Goal: Task Accomplishment & Management: Manage account settings

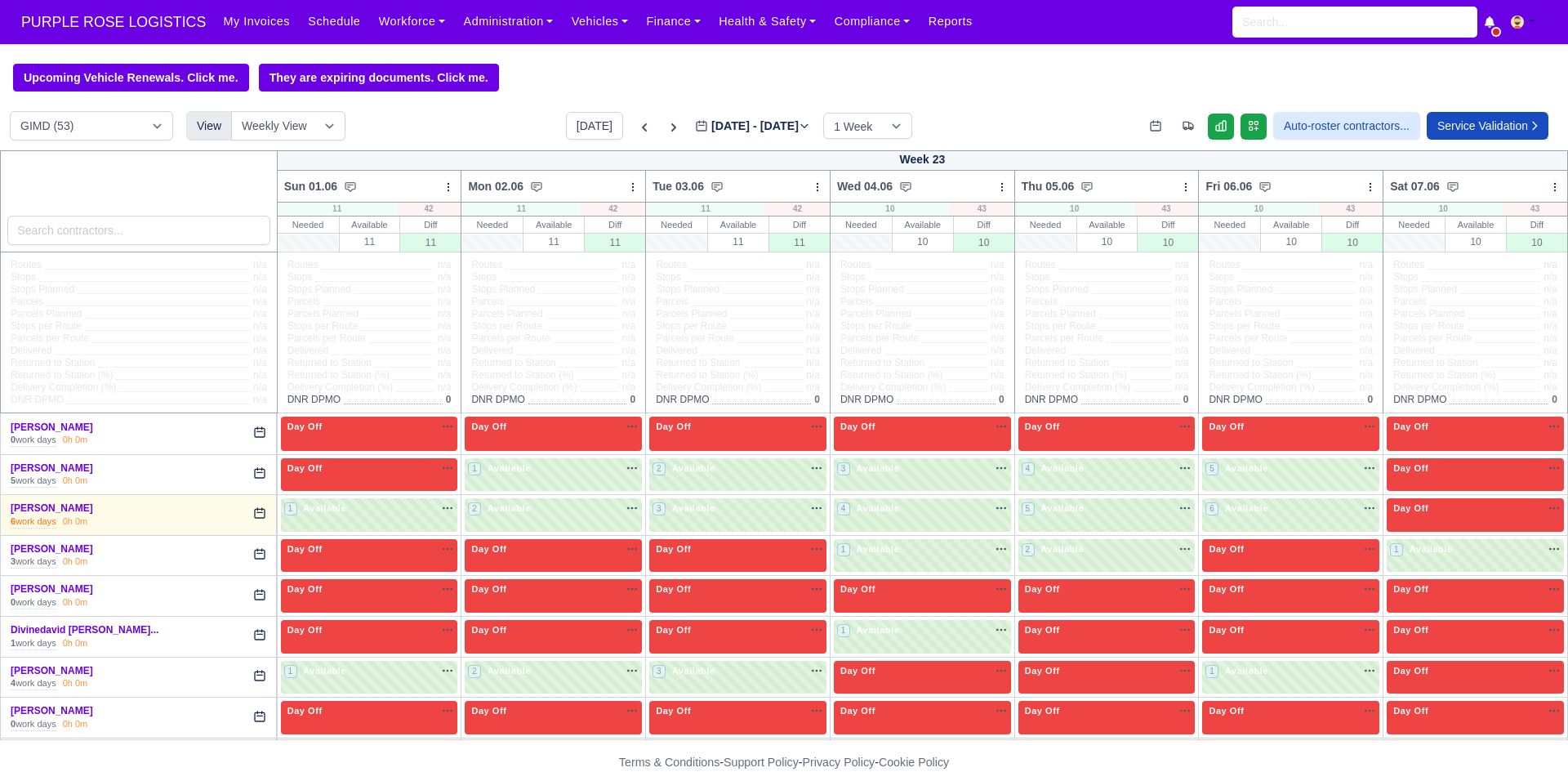
select select "5"
click at [566, 129] on button "[DATE]" at bounding box center [595, 126] width 58 height 28
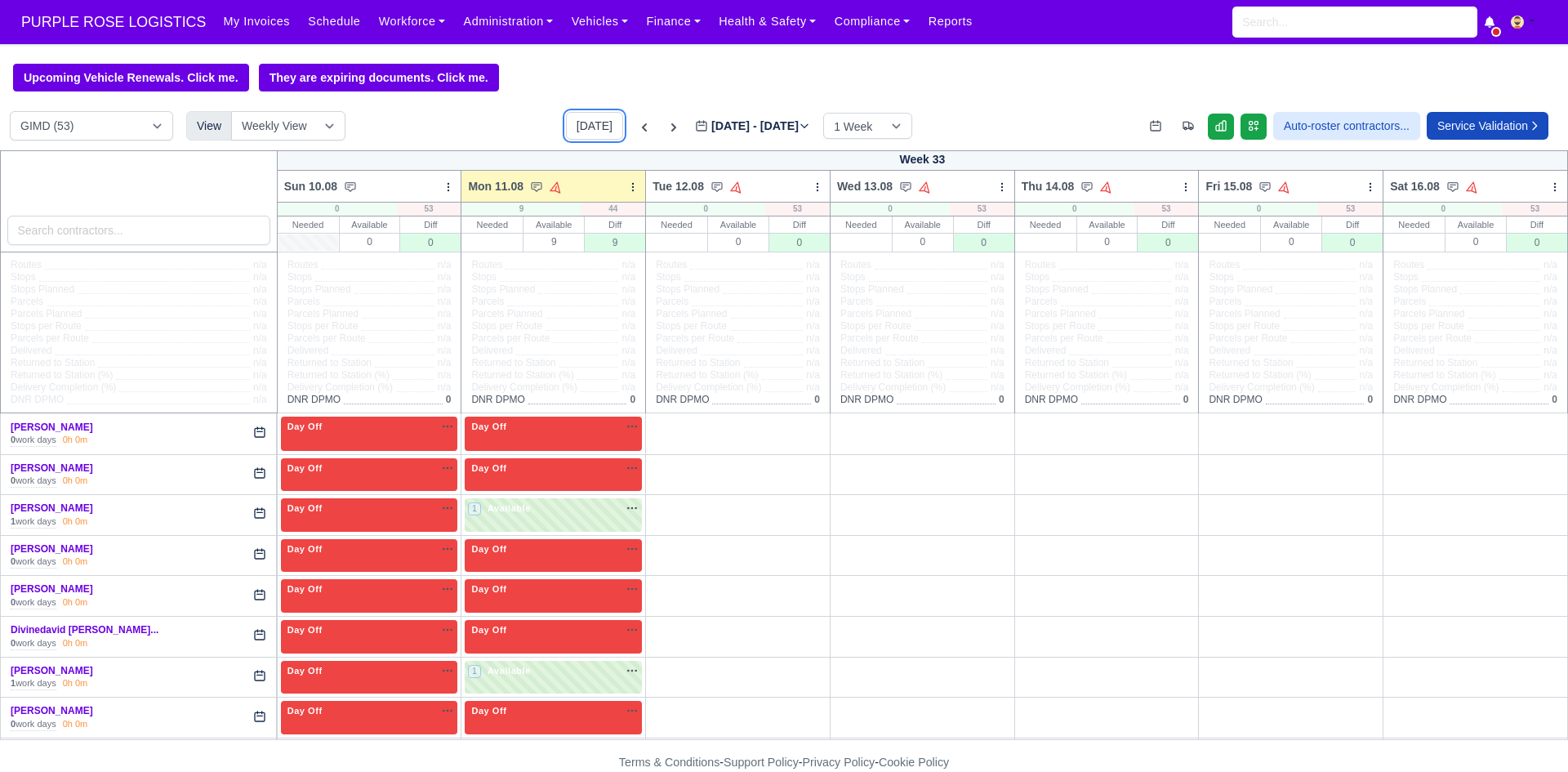
type input "[DATE]"
click at [448, 186] on icon at bounding box center [448, 187] width 1 height 7
click at [423, 230] on link "Bulk Status Change" at bounding box center [363, 215] width 183 height 30
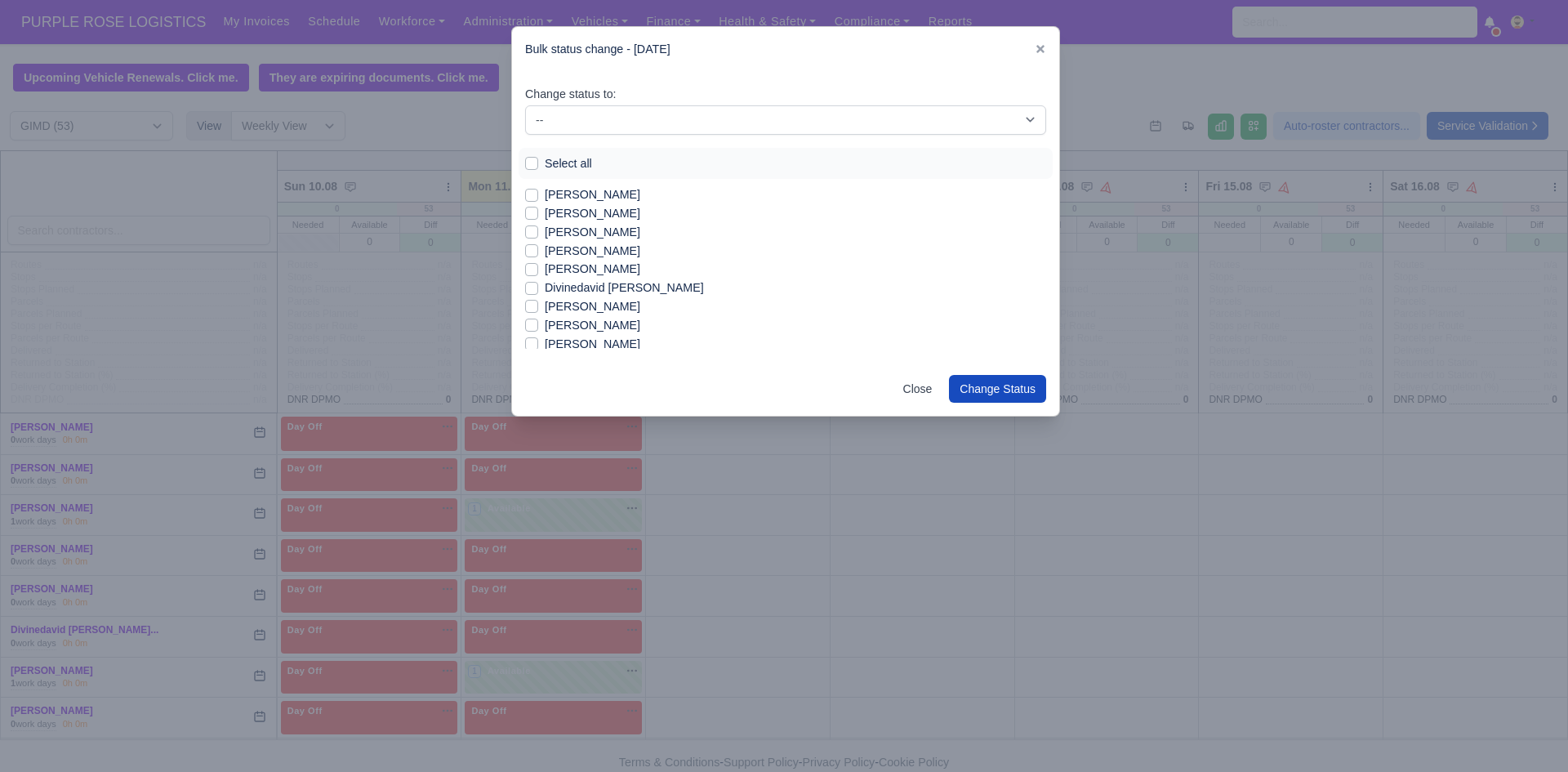
click at [538, 208] on div "[PERSON_NAME]" at bounding box center [785, 214] width 521 height 19
click at [545, 218] on label "[PERSON_NAME]" at bounding box center [593, 214] width 96 height 19
click at [538, 217] on input "[PERSON_NAME]" at bounding box center [531, 210] width 13 height 13
checkbox input "true"
click at [551, 229] on label "[PERSON_NAME]" at bounding box center [593, 233] width 96 height 19
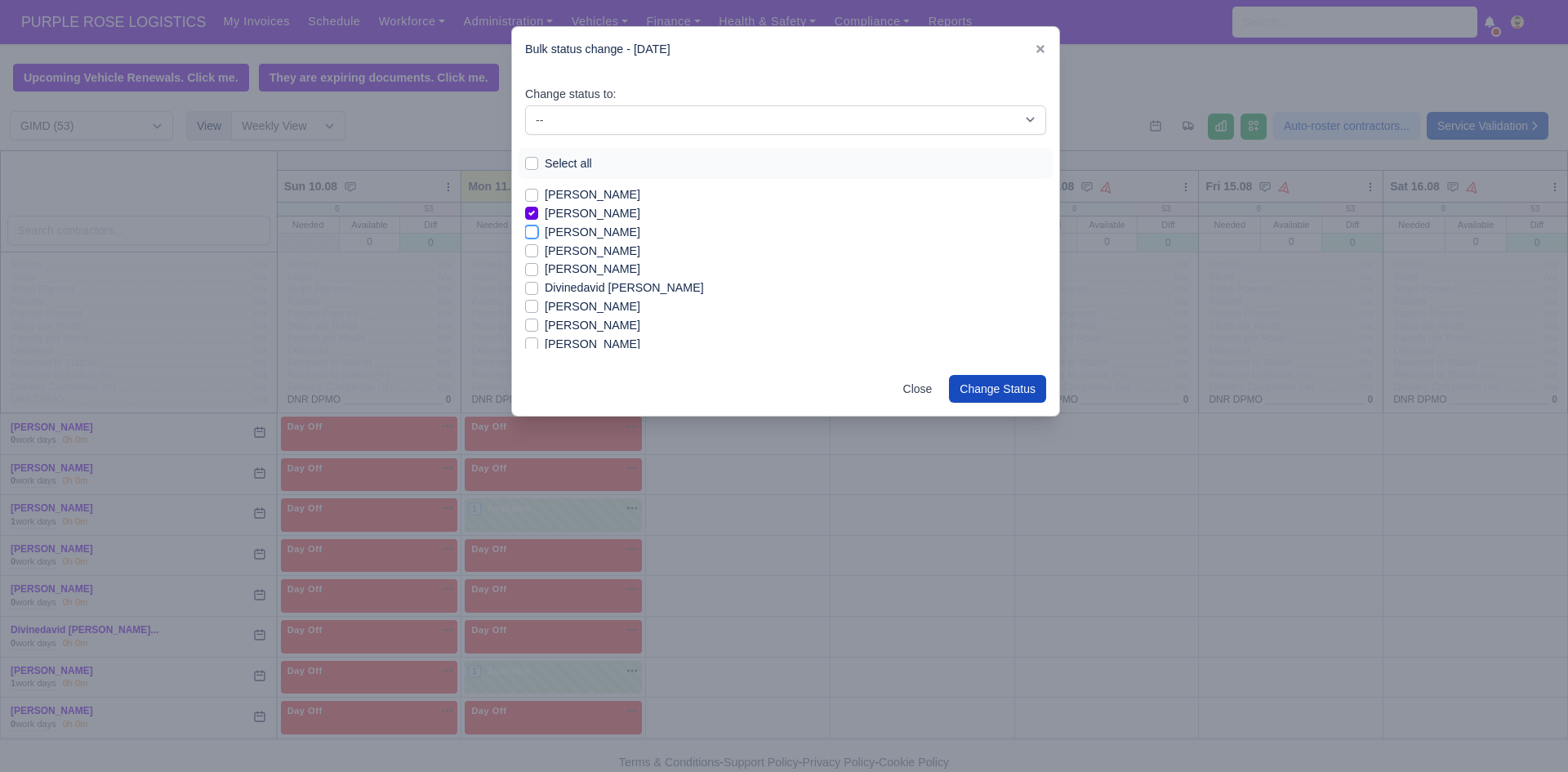
click at [538, 229] on input "[PERSON_NAME]" at bounding box center [531, 229] width 13 height 13
checkbox input "true"
click at [571, 252] on label "[PERSON_NAME]" at bounding box center [593, 251] width 96 height 19
click at [538, 252] on input "[PERSON_NAME]" at bounding box center [531, 248] width 13 height 13
checkbox input "true"
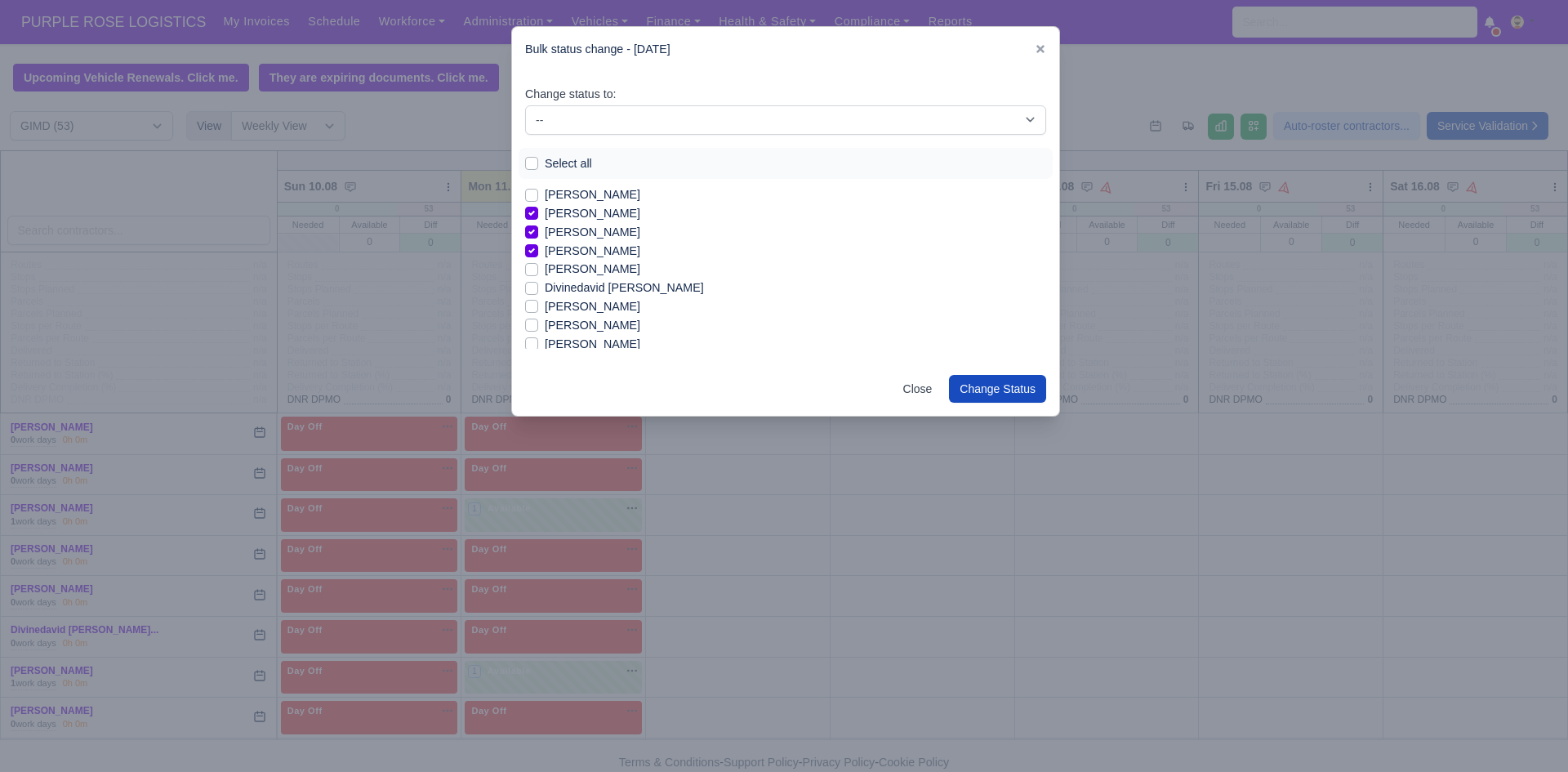
click at [562, 215] on label "[PERSON_NAME]" at bounding box center [593, 214] width 96 height 19
click at [538, 215] on input "[PERSON_NAME]" at bounding box center [531, 210] width 13 height 13
checkbox input "false"
click at [640, 306] on label "[PERSON_NAME]" at bounding box center [593, 307] width 96 height 19
click at [538, 306] on input "[PERSON_NAME]" at bounding box center [531, 304] width 13 height 13
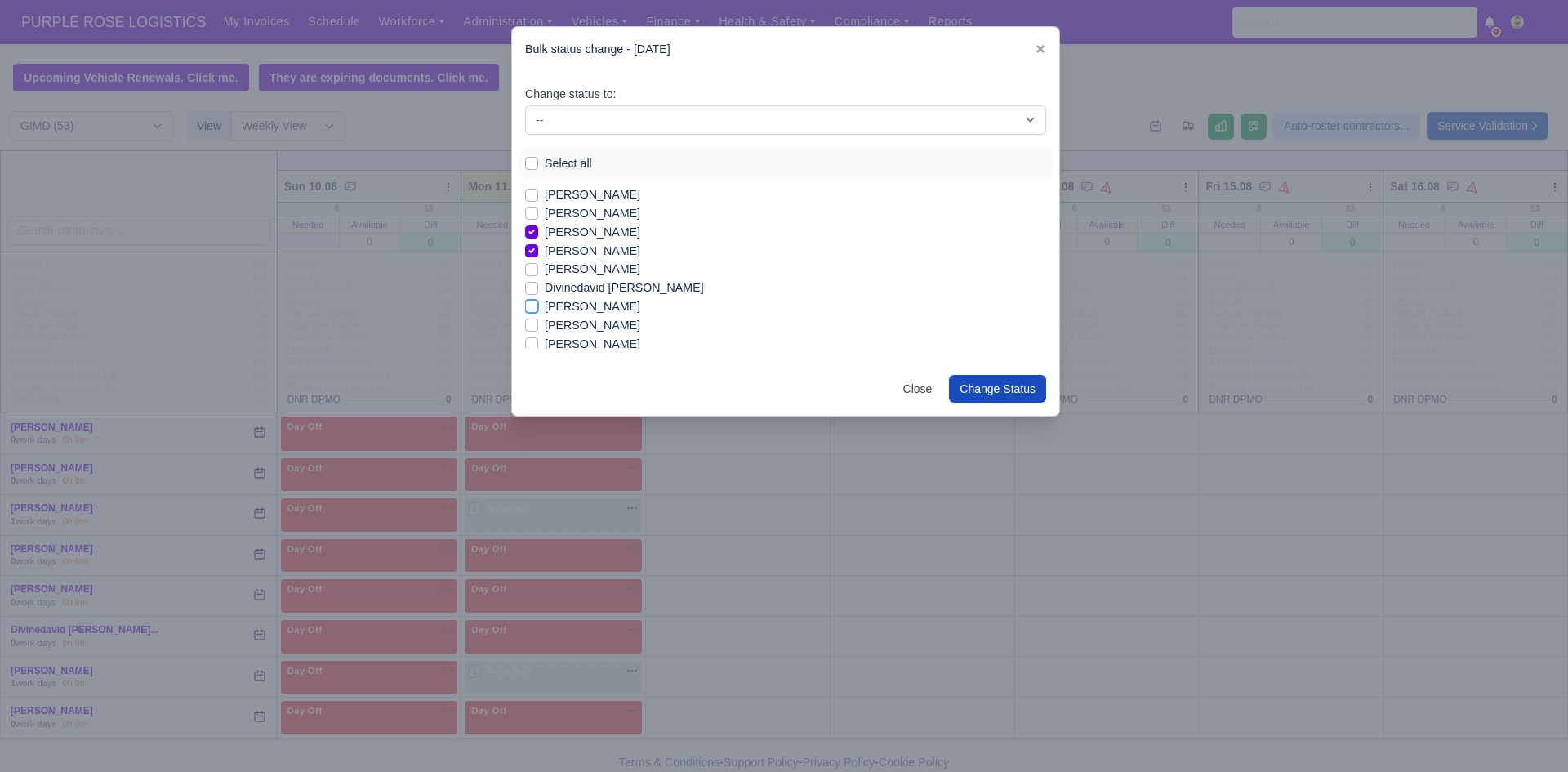
checkbox input "true"
click at [589, 294] on label "[PERSON_NAME]" at bounding box center [593, 292] width 96 height 19
click at [538, 294] on input "[PERSON_NAME]" at bounding box center [531, 289] width 13 height 13
checkbox input "true"
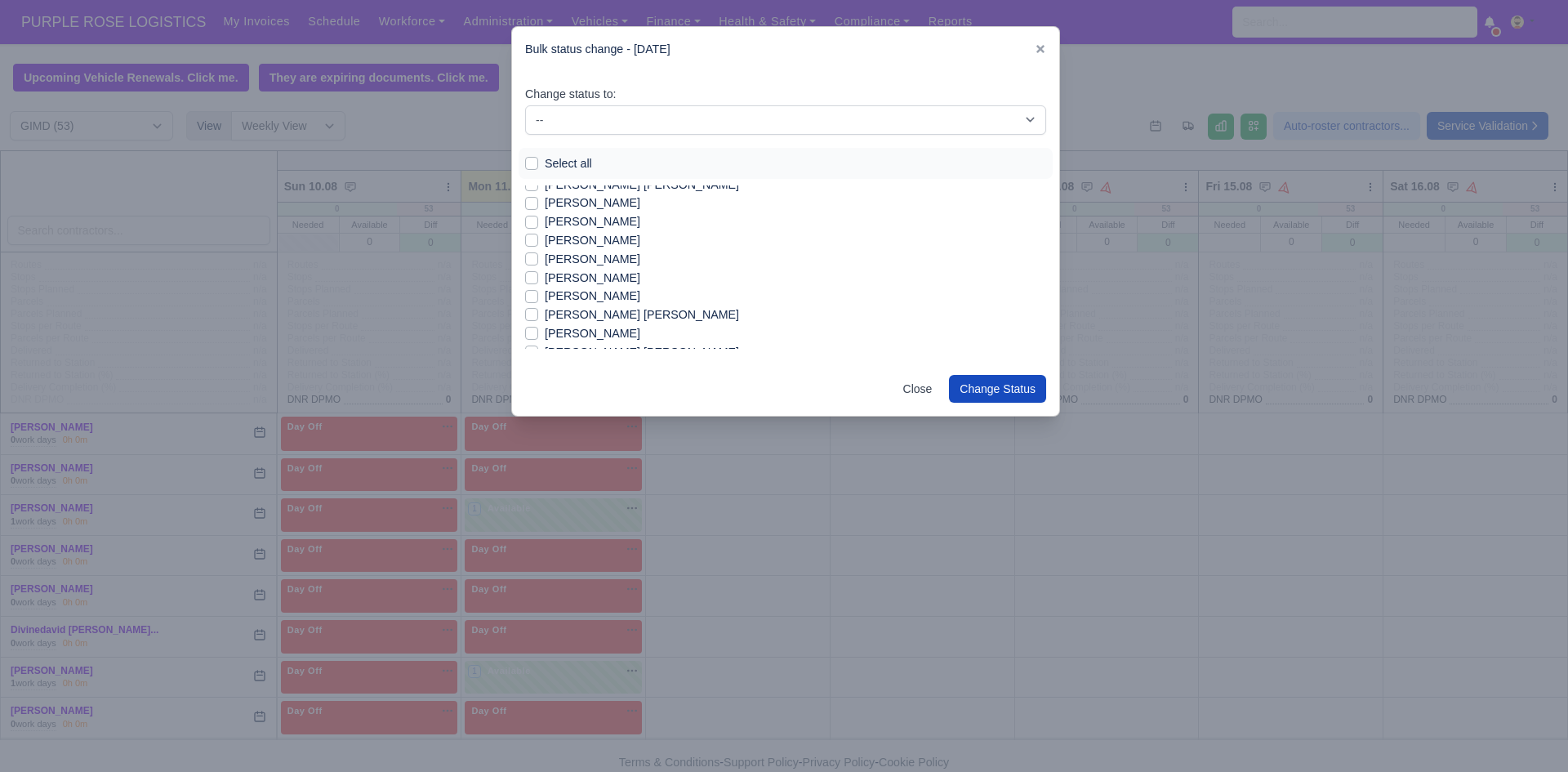
scroll to position [359, 0]
click at [665, 285] on label "[PERSON_NAME] [PERSON_NAME]" at bounding box center [642, 283] width 194 height 19
click at [538, 285] on input "[PERSON_NAME] [PERSON_NAME]" at bounding box center [531, 279] width 13 height 13
checkbox input "true"
click at [640, 261] on label "[PERSON_NAME]" at bounding box center [593, 263] width 96 height 19
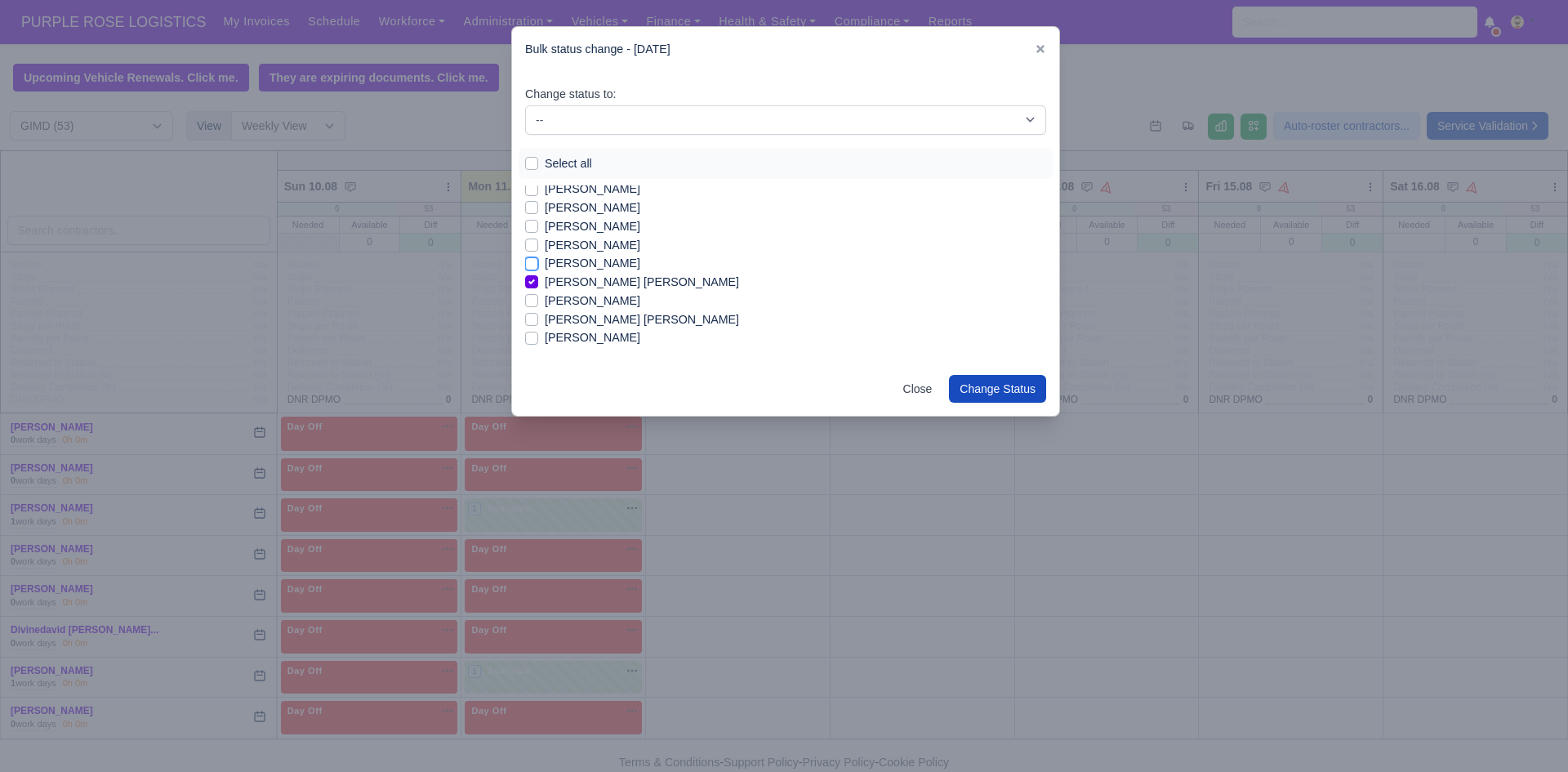
click at [538, 261] on input "[PERSON_NAME]" at bounding box center [531, 260] width 13 height 13
click at [640, 261] on label "[PERSON_NAME]" at bounding box center [593, 263] width 96 height 19
click at [538, 261] on input "[PERSON_NAME]" at bounding box center [531, 260] width 13 height 13
click at [640, 258] on label "[PERSON_NAME]" at bounding box center [593, 263] width 96 height 19
click at [538, 258] on input "[PERSON_NAME]" at bounding box center [531, 260] width 13 height 13
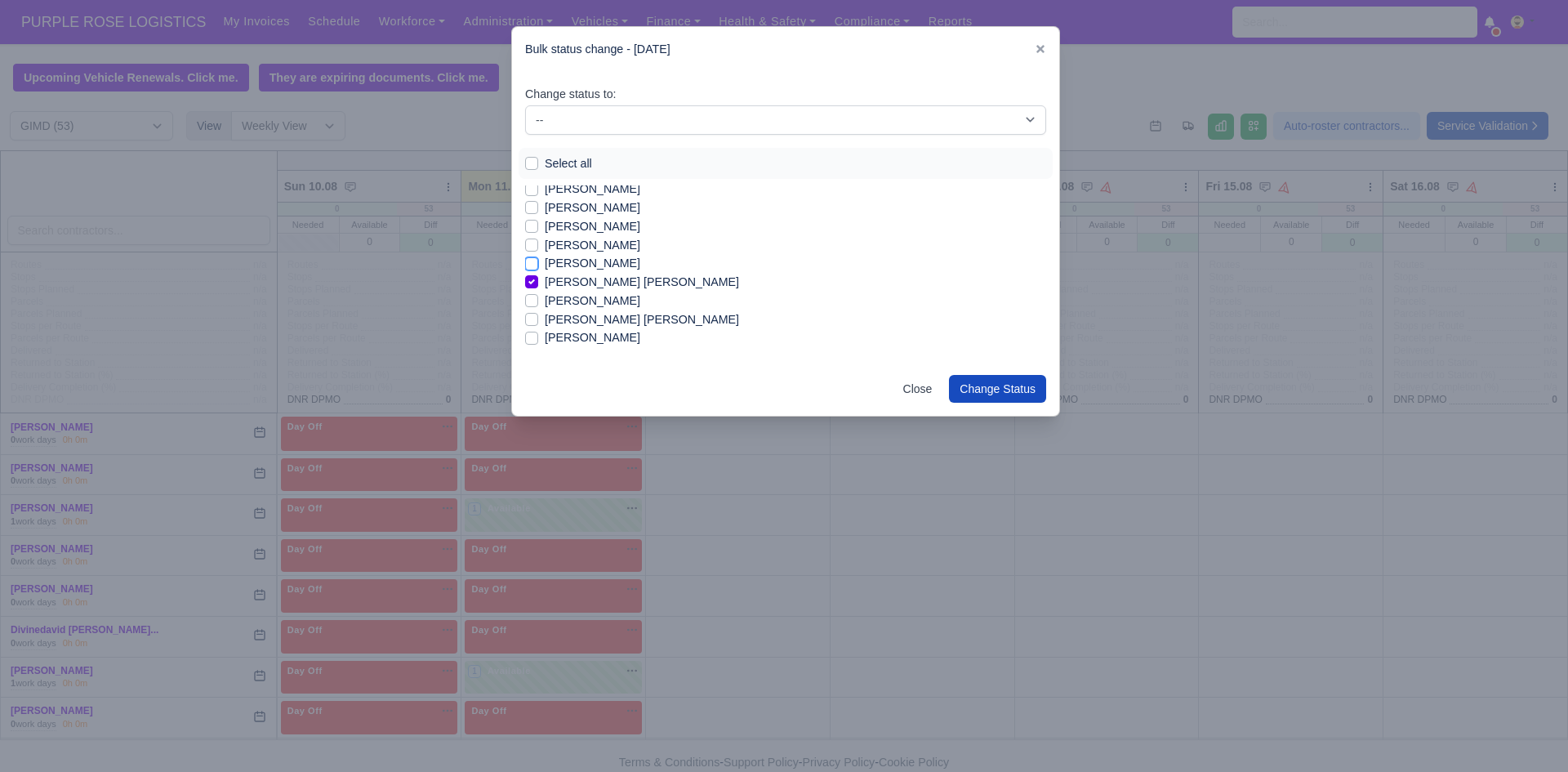
checkbox input "true"
click at [684, 292] on label "[PERSON_NAME] [PERSON_NAME]" at bounding box center [642, 291] width 194 height 19
click at [538, 292] on input "[PERSON_NAME] [PERSON_NAME]" at bounding box center [531, 288] width 13 height 13
checkbox input "true"
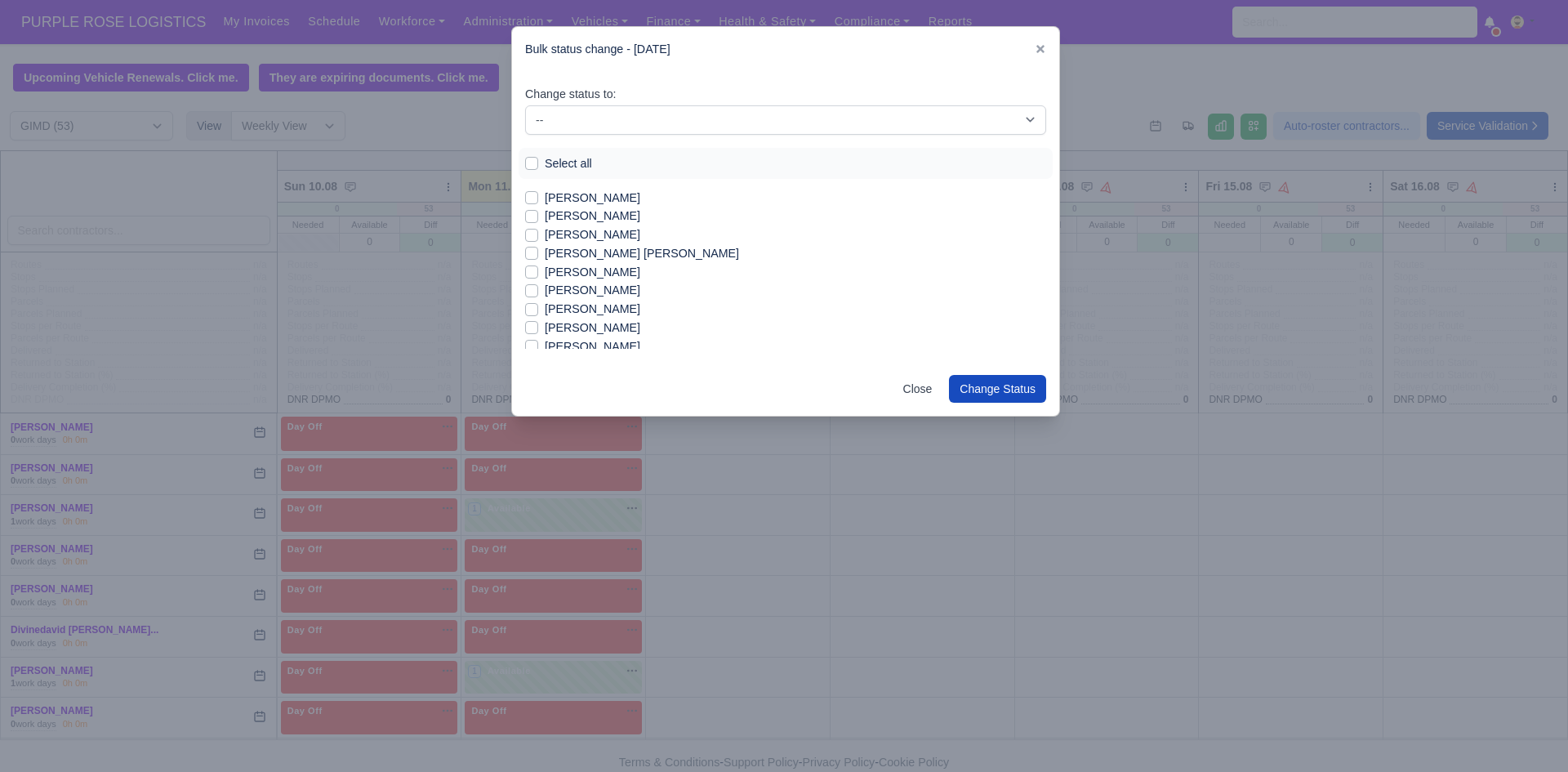
scroll to position [751, 0]
click at [603, 277] on label "[PERSON_NAME]" at bounding box center [593, 281] width 96 height 19
click at [538, 277] on input "[PERSON_NAME]" at bounding box center [531, 277] width 13 height 13
checkbox input "true"
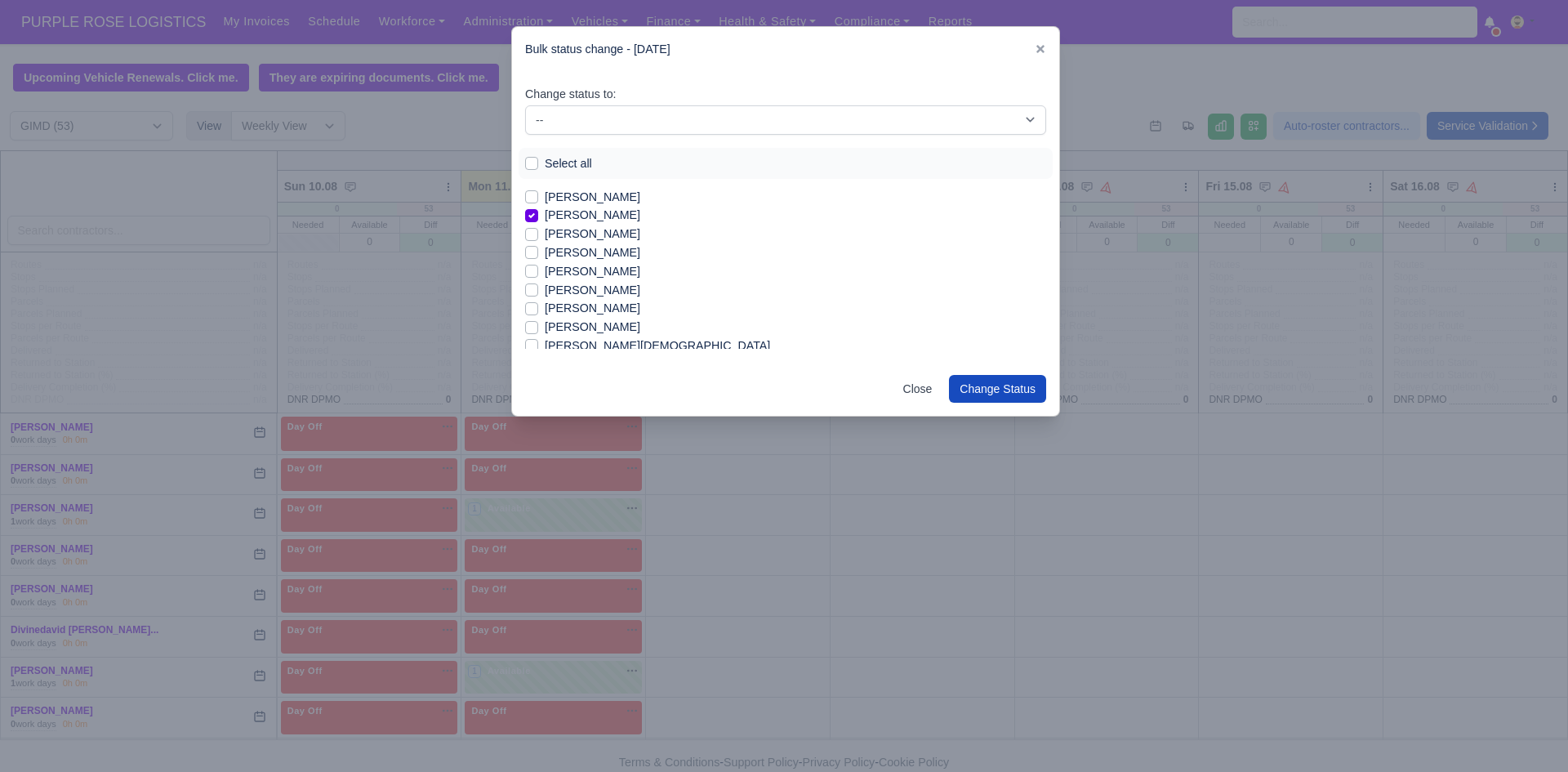
click at [620, 291] on label "[PERSON_NAME]" at bounding box center [593, 290] width 96 height 19
click at [538, 291] on input "[PERSON_NAME]" at bounding box center [531, 287] width 13 height 13
checkbox input "true"
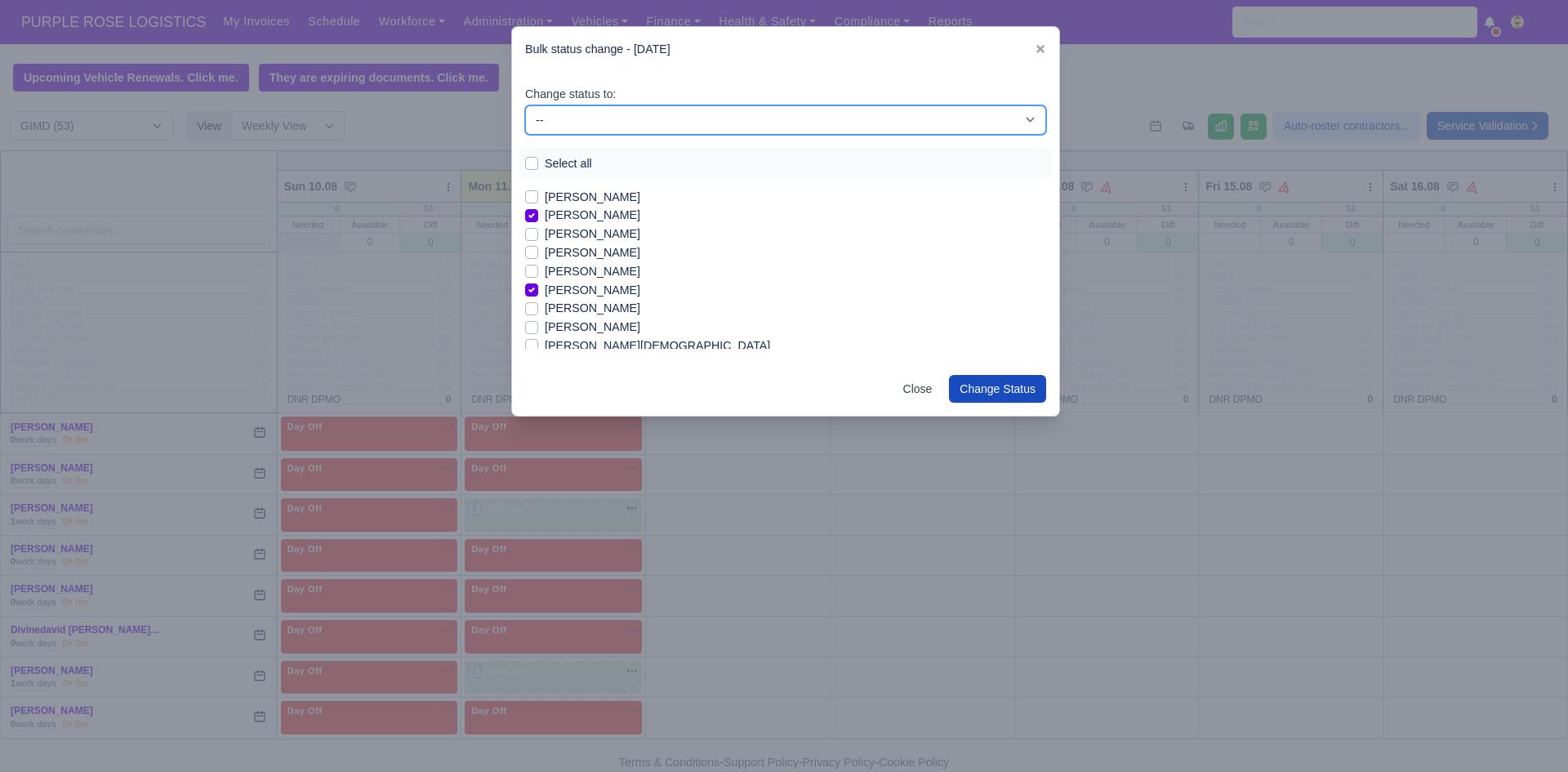
click at [733, 109] on select "-- Available Day Off Stand By Holiday In Office OSM Ridealong Nursery 1 Nursery…" at bounding box center [785, 120] width 521 height 30
select select "Available"
click at [525, 106] on select "-- Available Day Off Stand By Holiday In Office OSM Ridealong Nursery 1 Nursery…" at bounding box center [785, 120] width 521 height 30
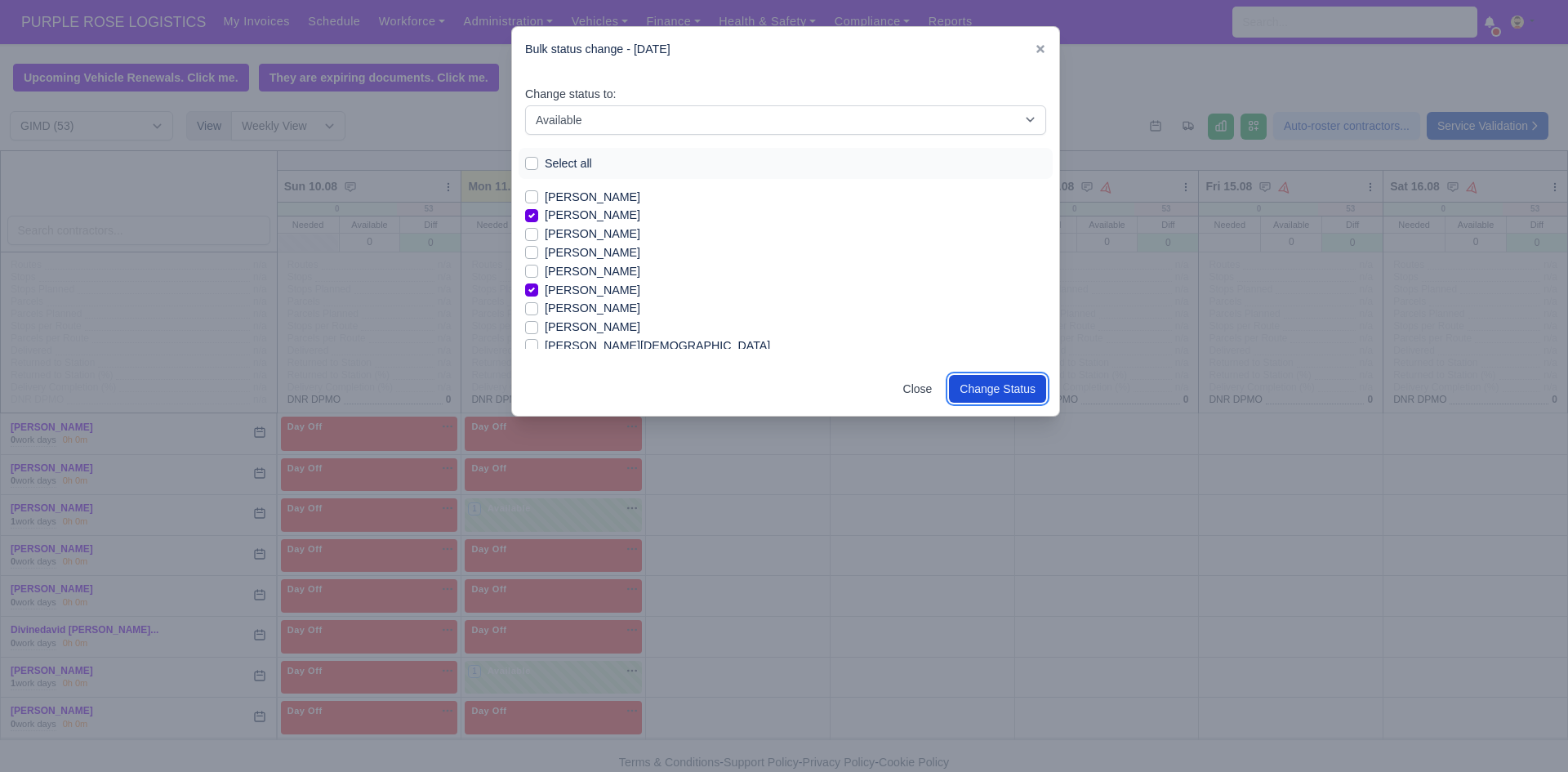
click at [984, 396] on button "Change Status" at bounding box center [997, 389] width 97 height 28
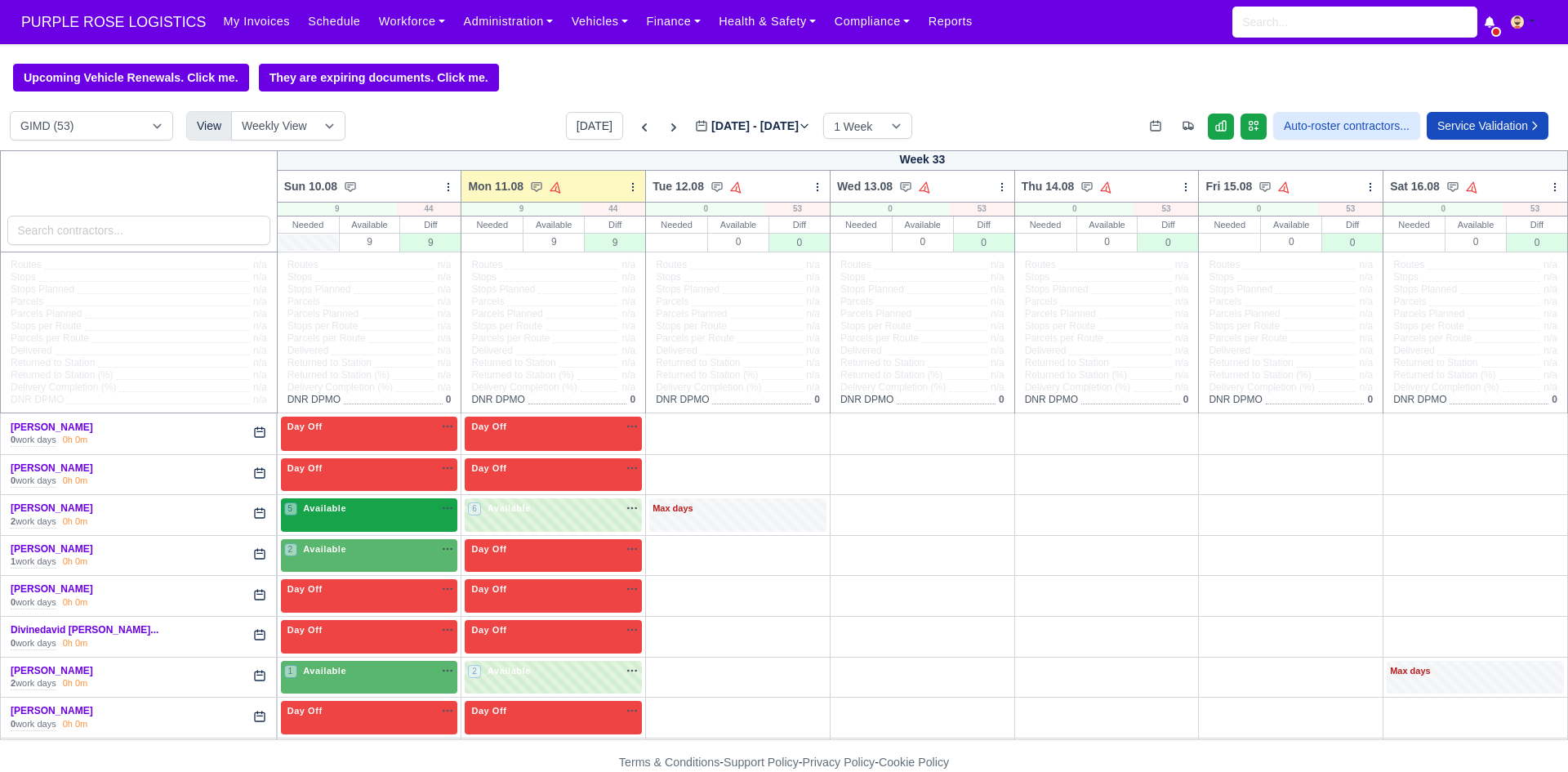
click at [325, 521] on div "5 Available" at bounding box center [369, 515] width 177 height 33
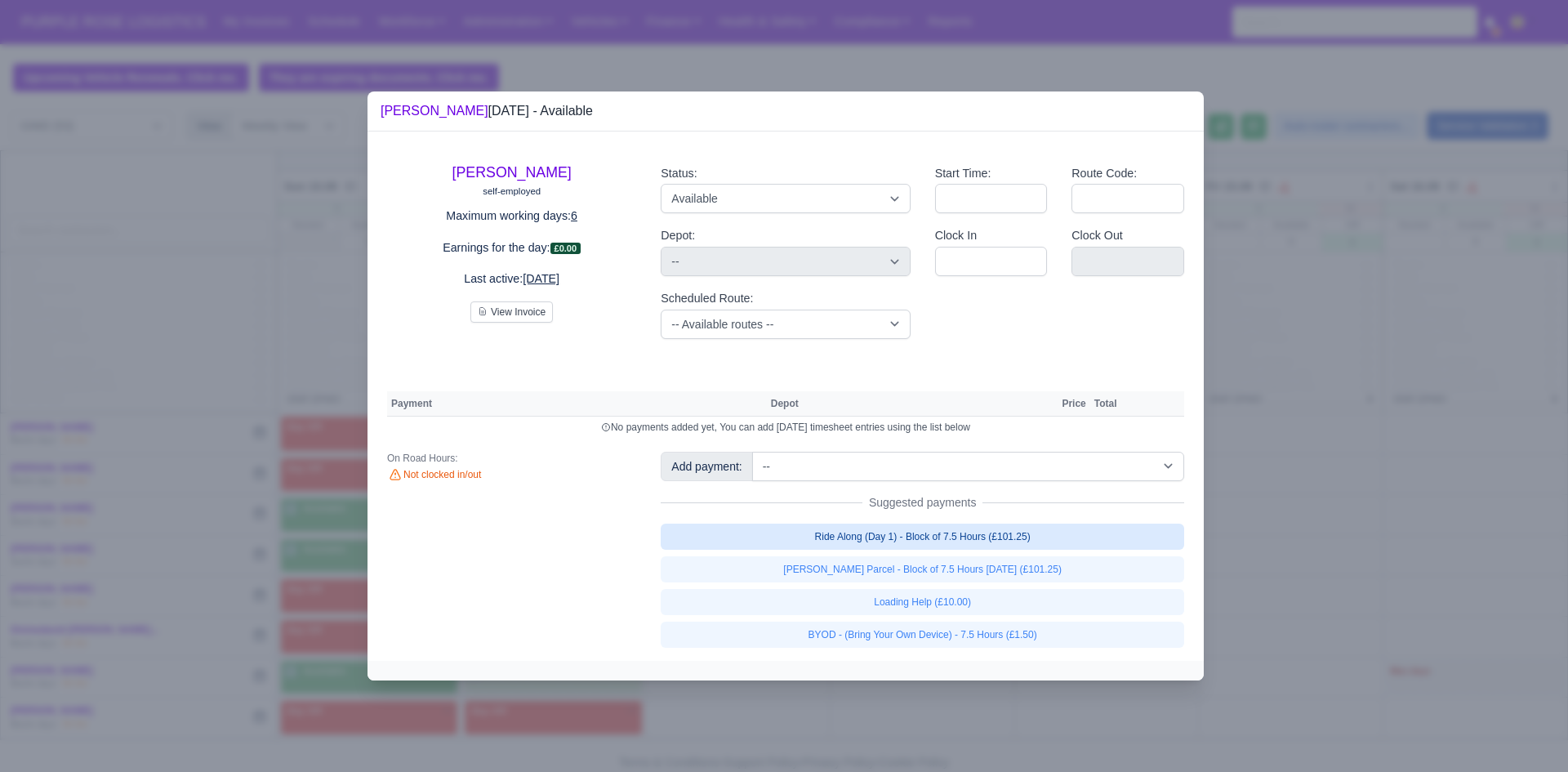
click at [991, 531] on link "Ride Along (Day 1) - Block of 7.5 Hours (£101.25)" at bounding box center [923, 536] width 523 height 26
select select "5"
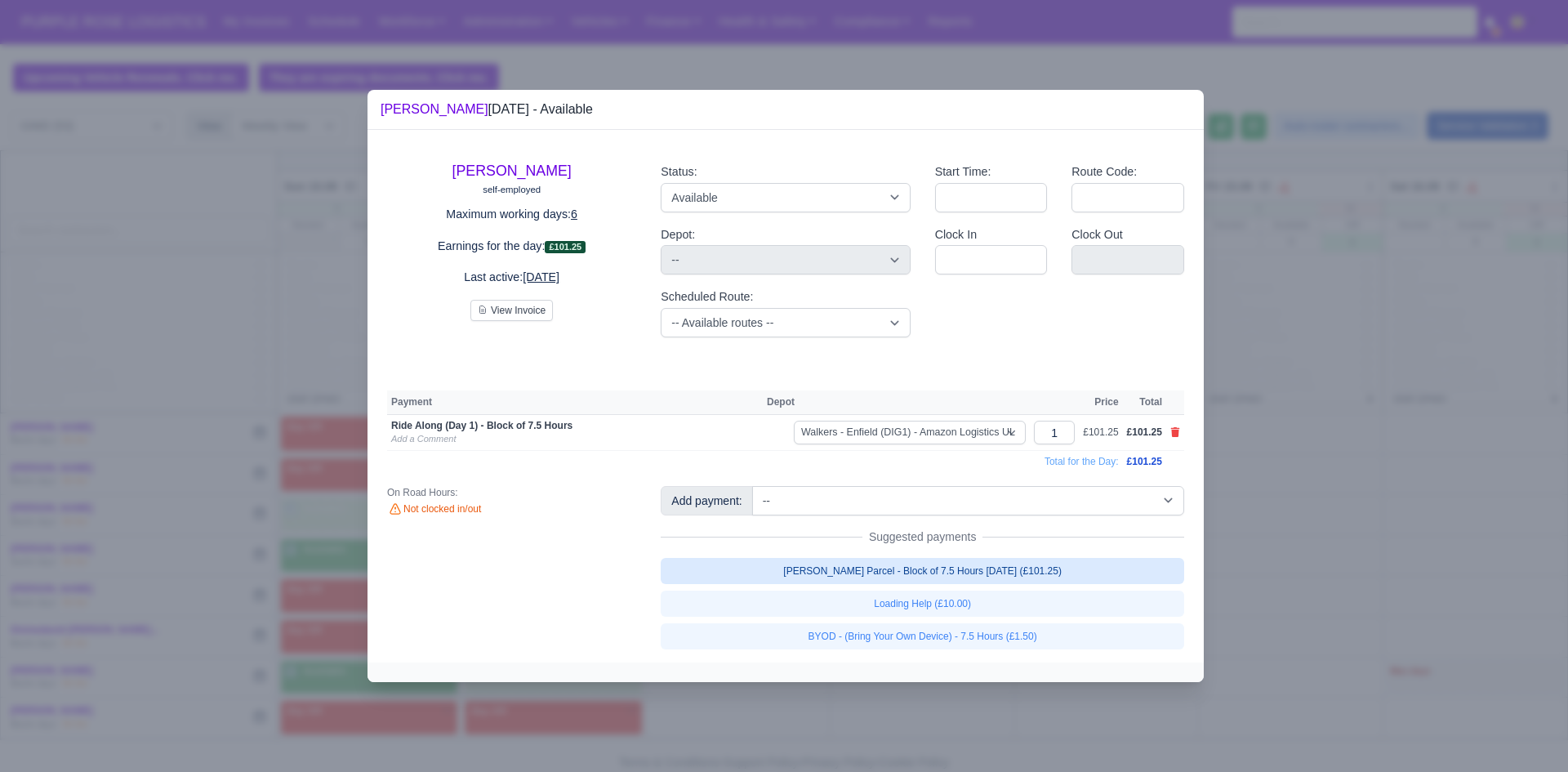
click at [991, 574] on link "[PERSON_NAME] Parcel - Block of 7.5 Hours [DATE] (£101.25)" at bounding box center [923, 571] width 523 height 26
select select "5"
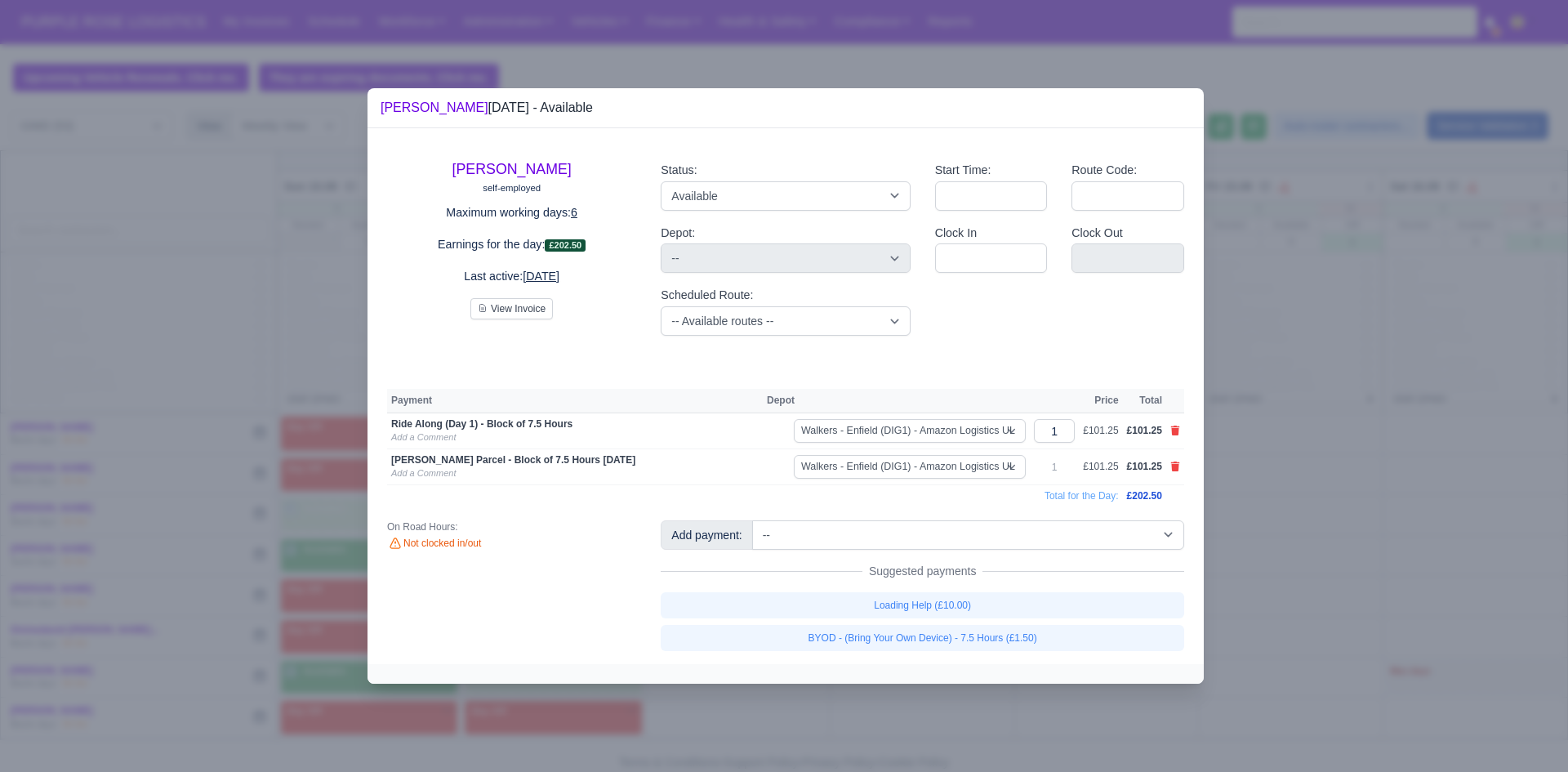
click at [1169, 430] on td at bounding box center [1175, 431] width 18 height 36
click at [1172, 430] on icon at bounding box center [1176, 430] width 9 height 10
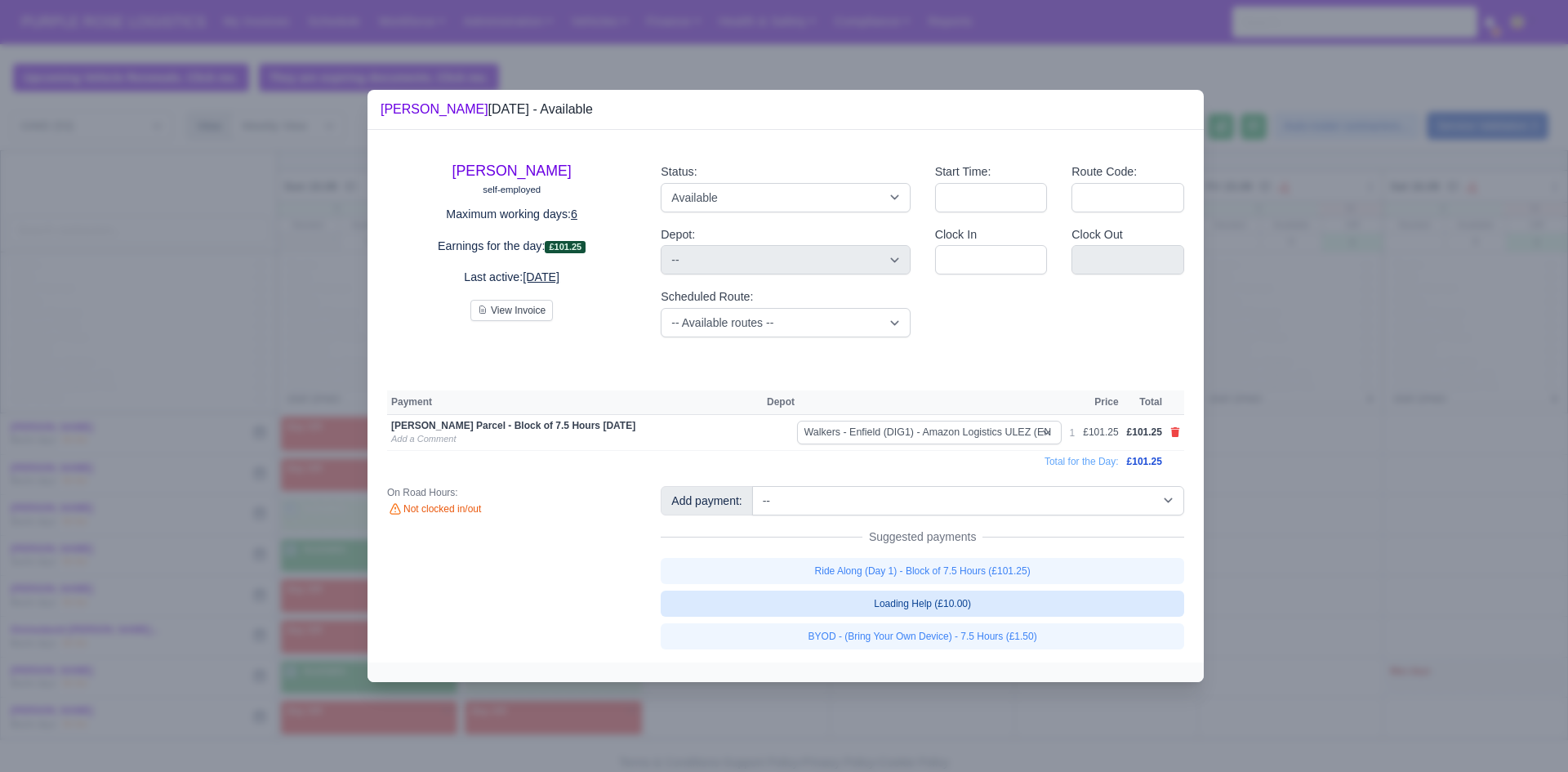
click at [958, 605] on link "Loading Help (£10.00)" at bounding box center [923, 604] width 523 height 26
select select "5"
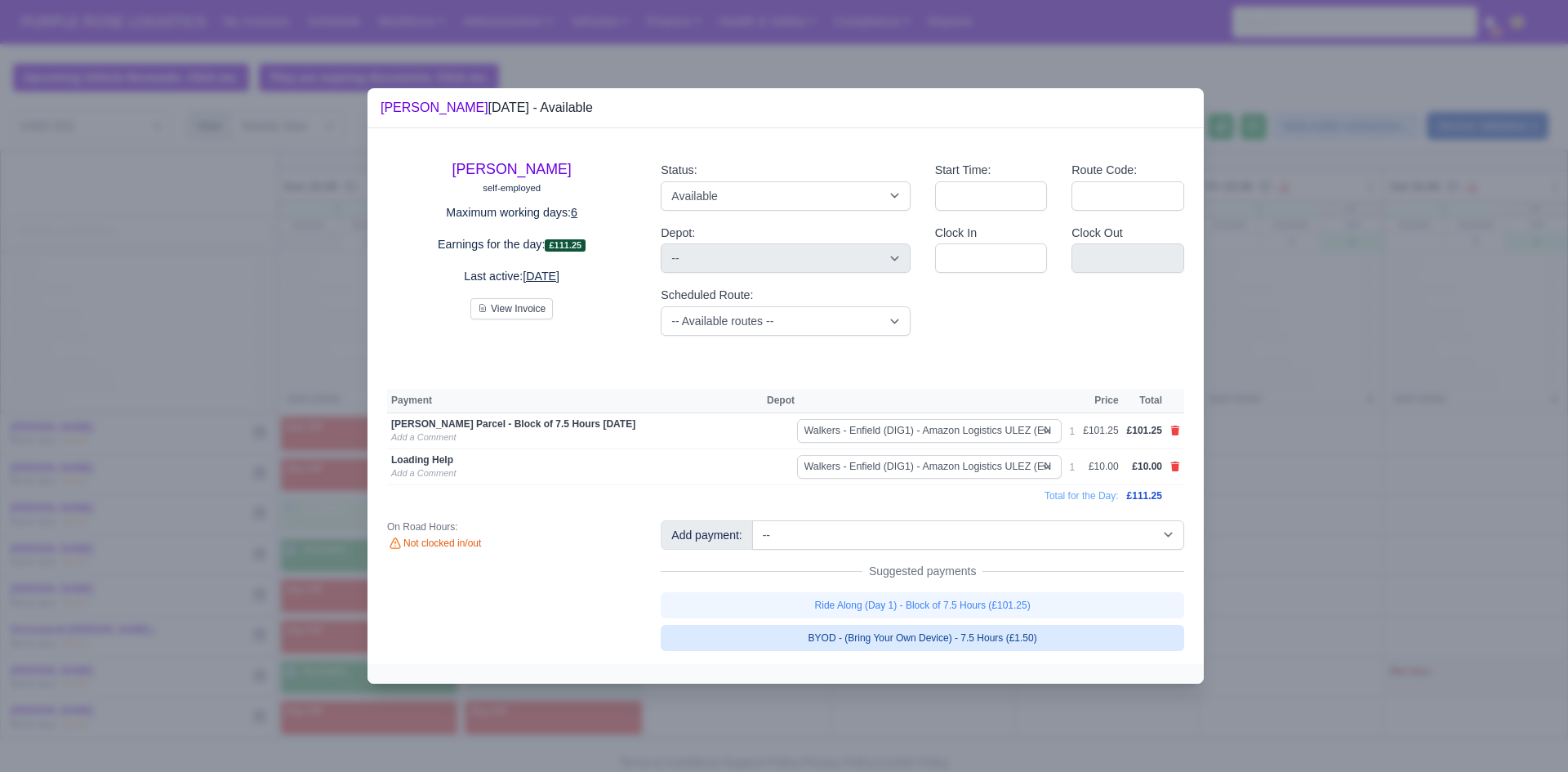
click at [970, 642] on link "BYOD - (Bring Your Own Device) - 7.5 Hours (£1.50)" at bounding box center [923, 638] width 523 height 26
select select "5"
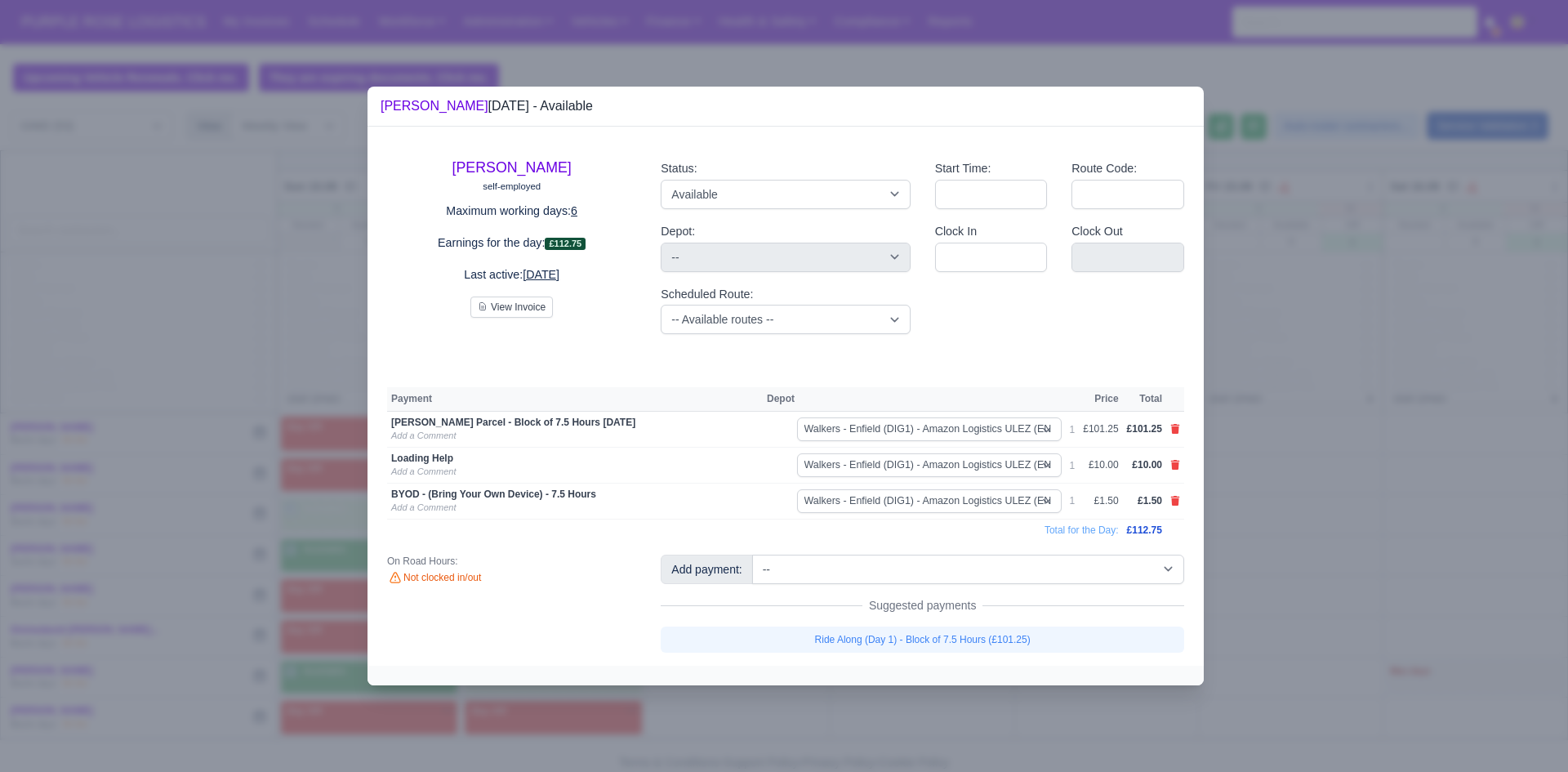
click at [1314, 493] on div at bounding box center [784, 386] width 1568 height 772
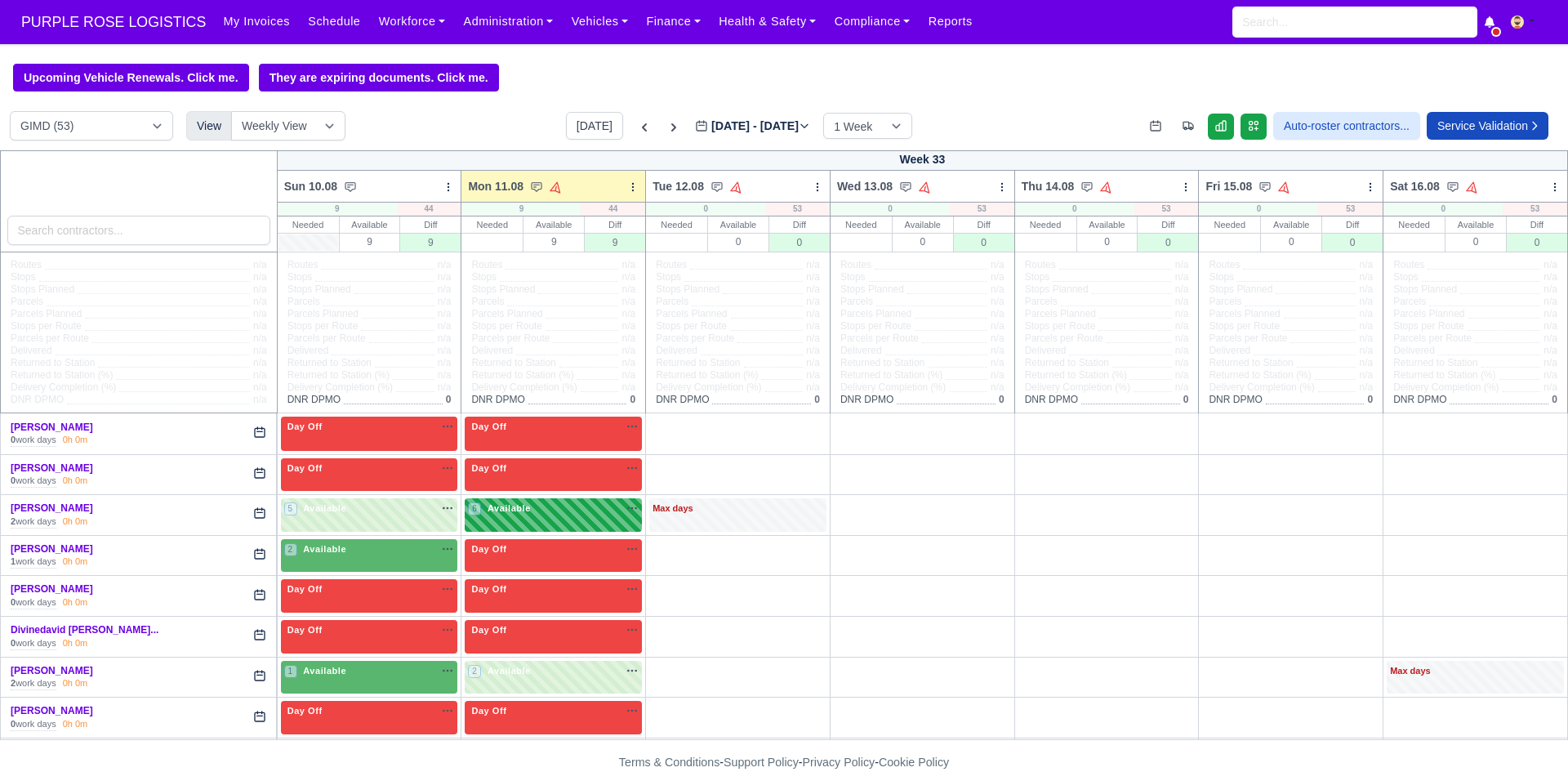
click at [544, 515] on div "6 Available na" at bounding box center [554, 509] width 171 height 14
select select "5"
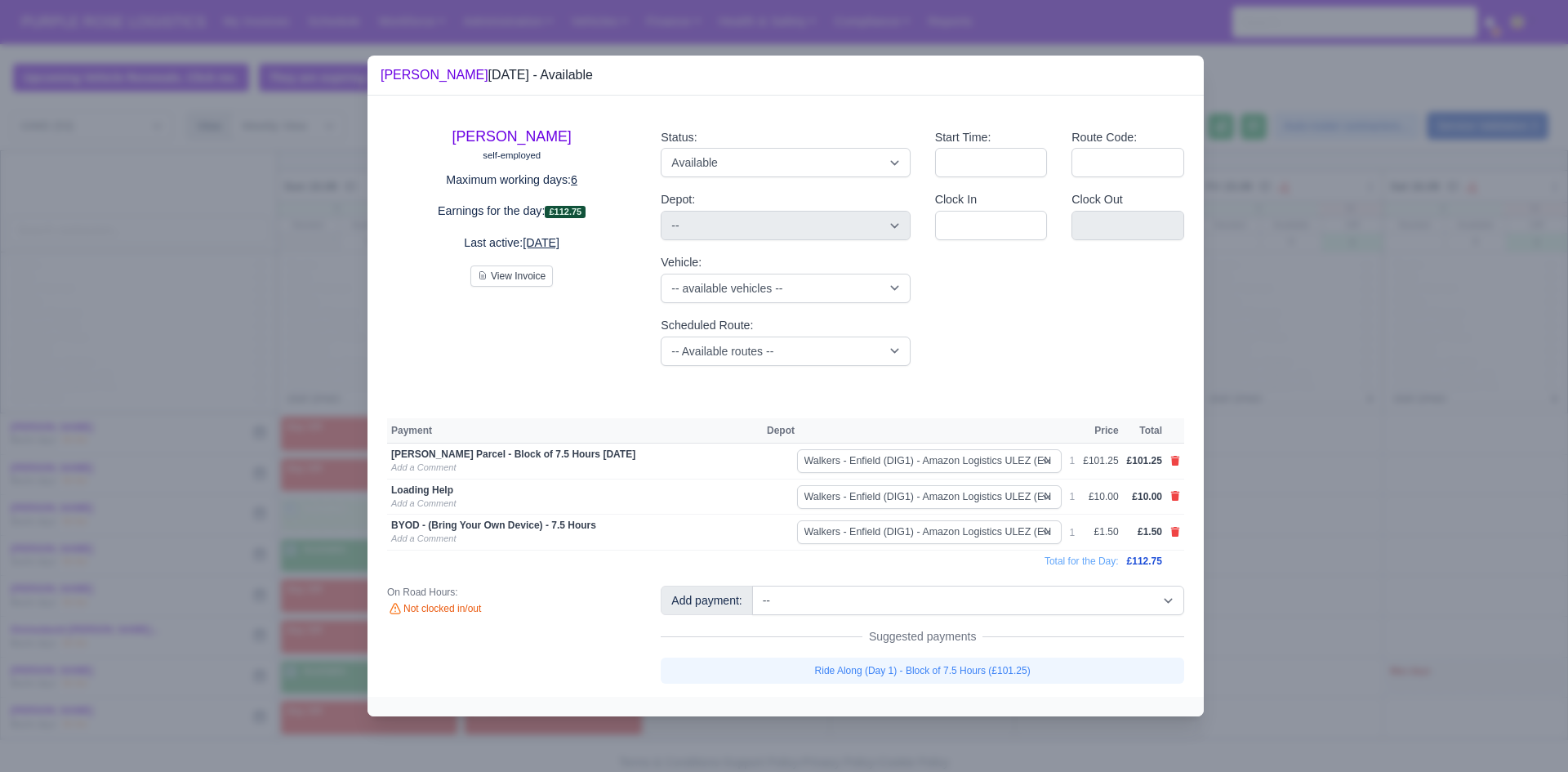
click at [1241, 441] on div at bounding box center [784, 386] width 1568 height 772
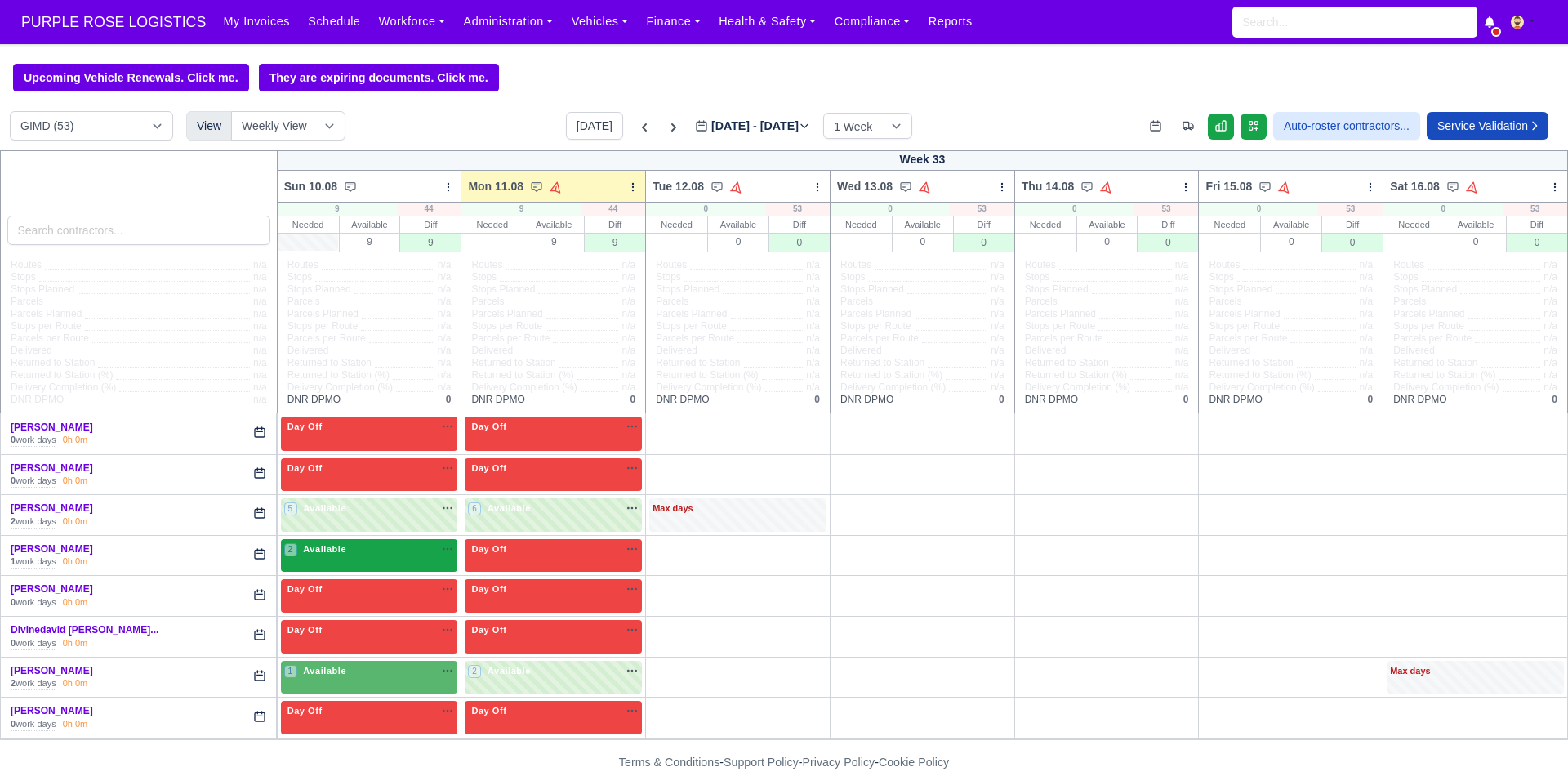
click at [395, 549] on div "2 Available na" at bounding box center [370, 550] width 171 height 14
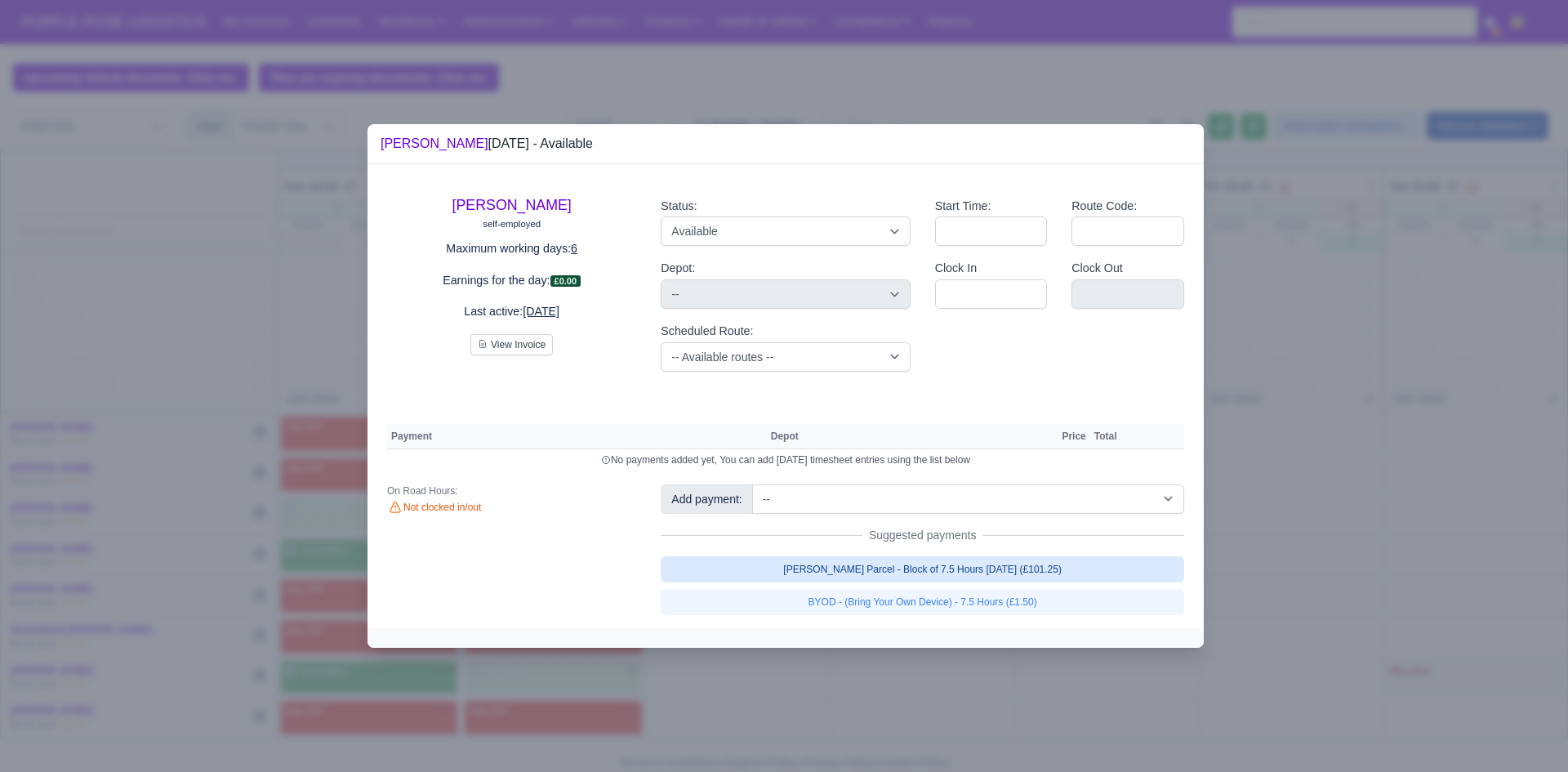
click at [785, 558] on link "[PERSON_NAME] Parcel - Block of 7.5 Hours [DATE] (£101.25)" at bounding box center [923, 570] width 523 height 26
select select "5"
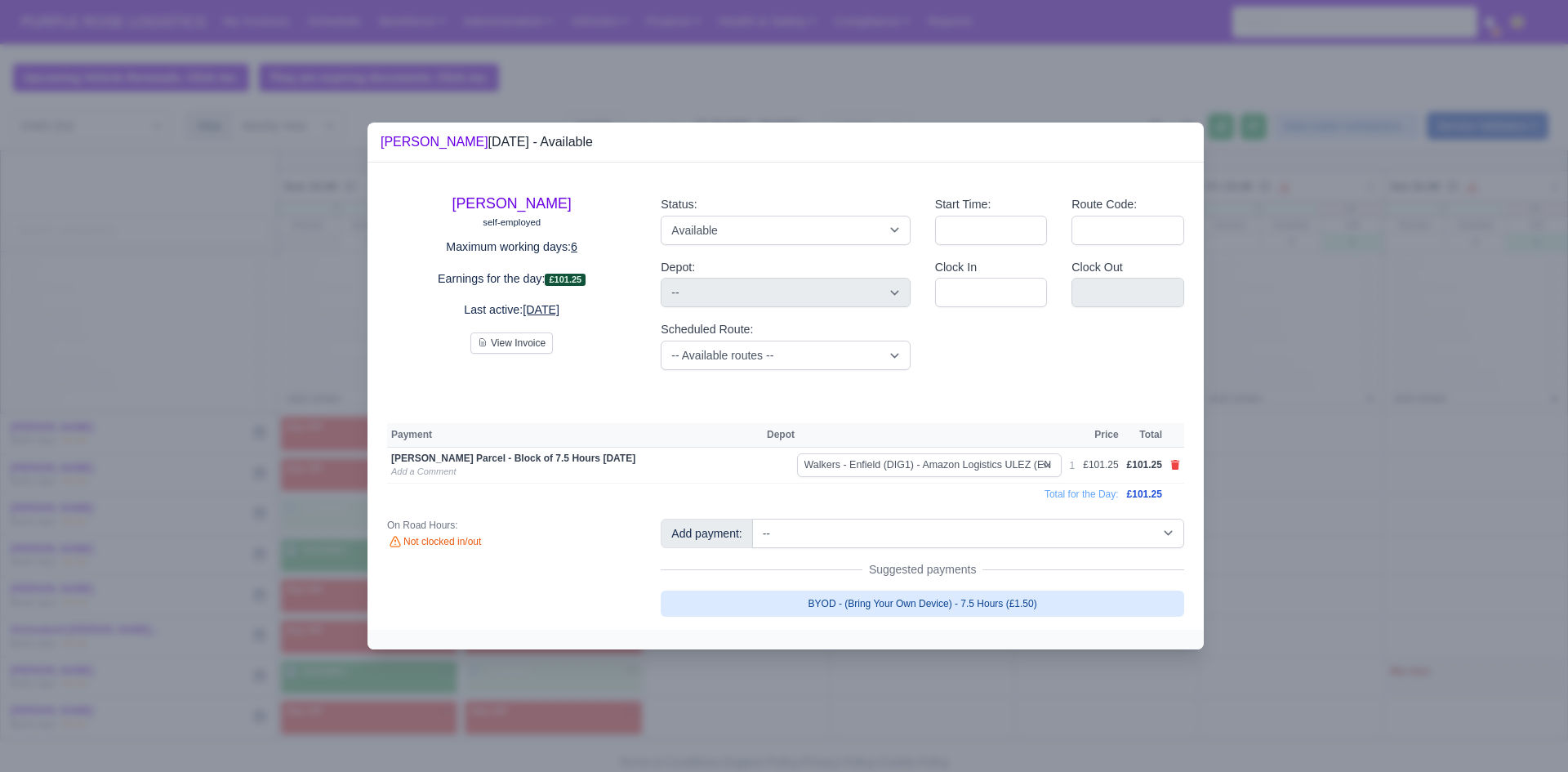
click at [800, 602] on link "BYOD - (Bring Your Own Device) - 7.5 Hours (£1.50)" at bounding box center [923, 604] width 523 height 26
select select "5"
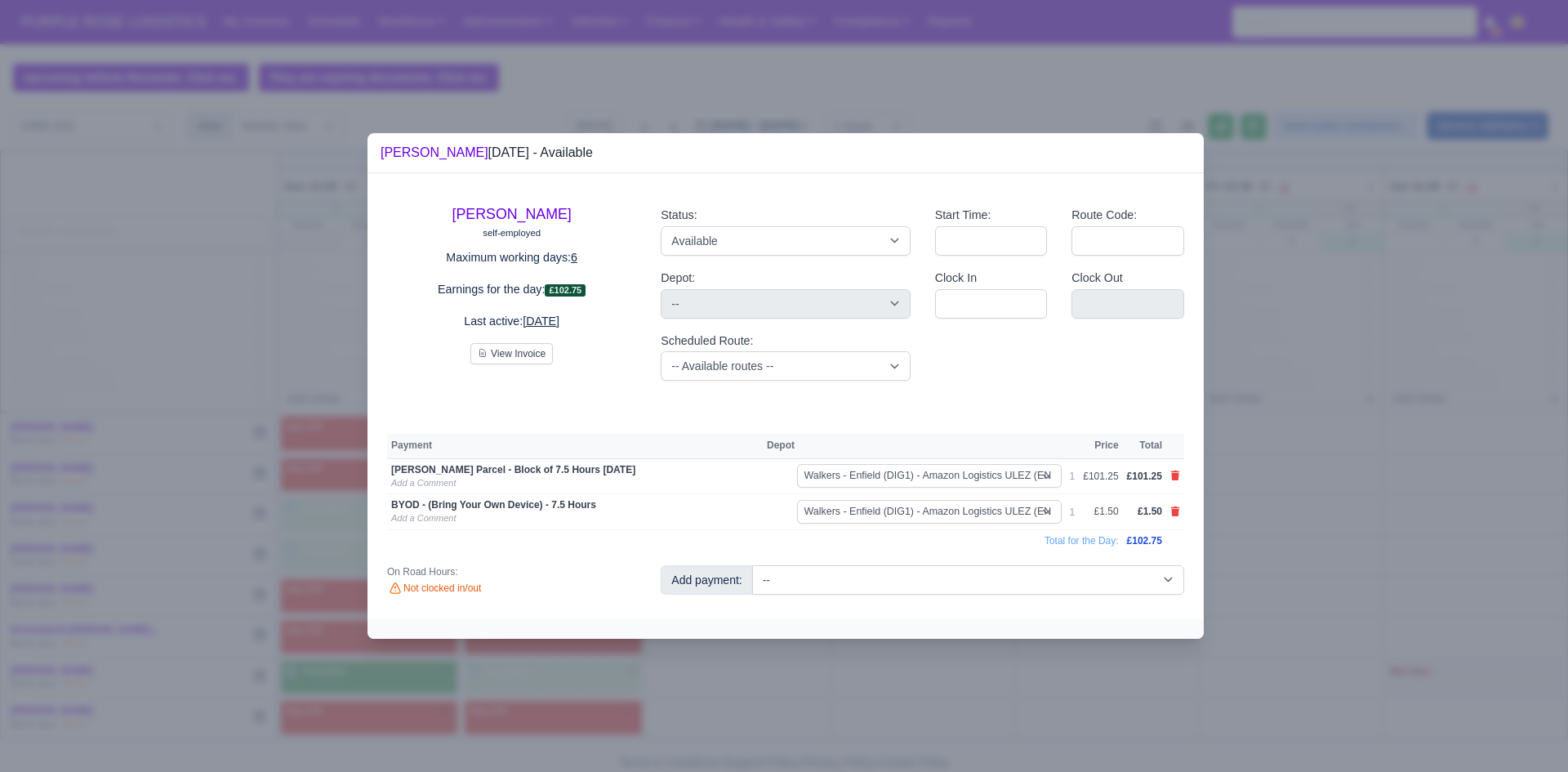
click at [789, 690] on div at bounding box center [784, 386] width 1568 height 772
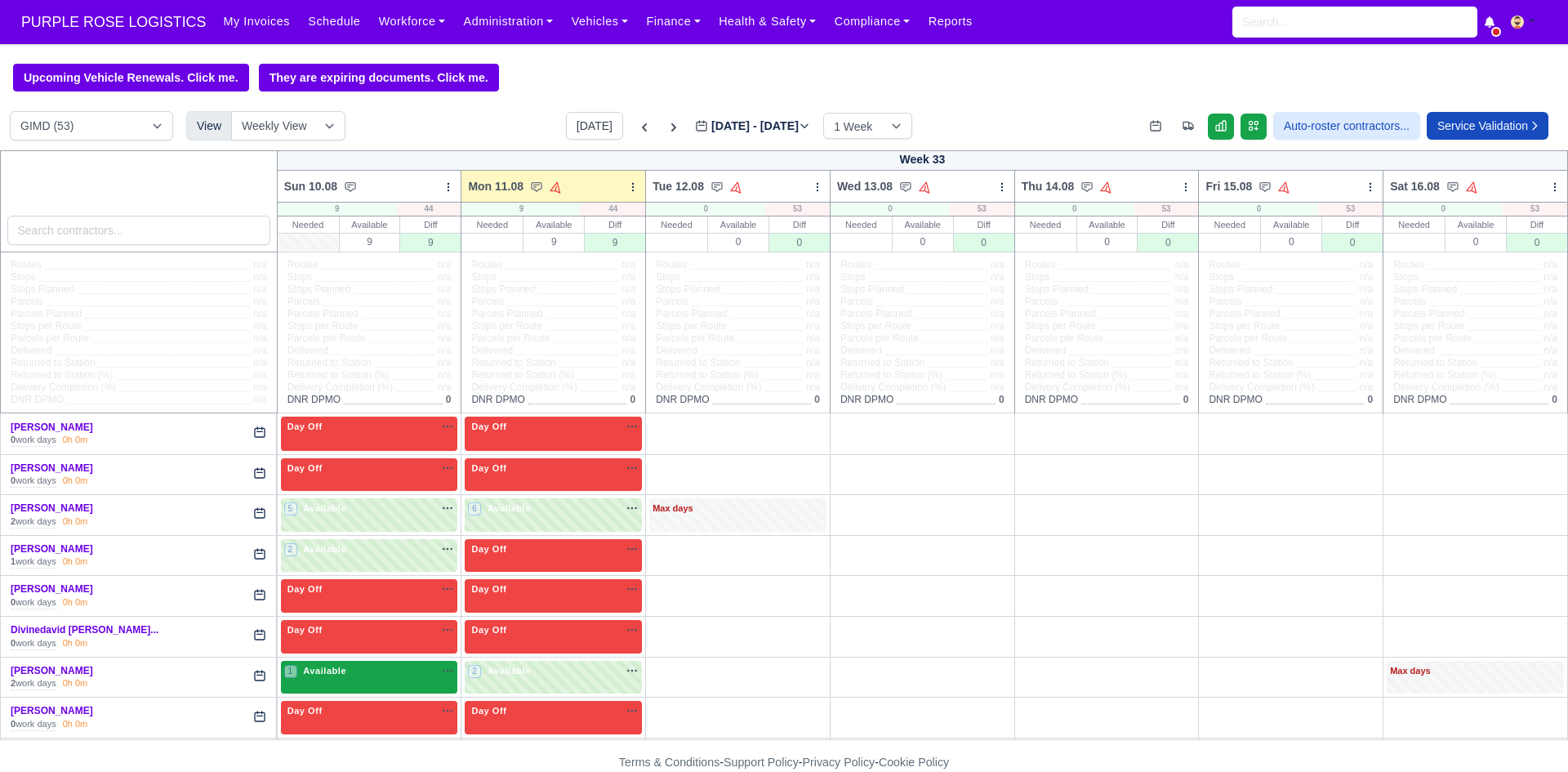
click at [387, 689] on div "1 Available" at bounding box center [369, 678] width 177 height 33
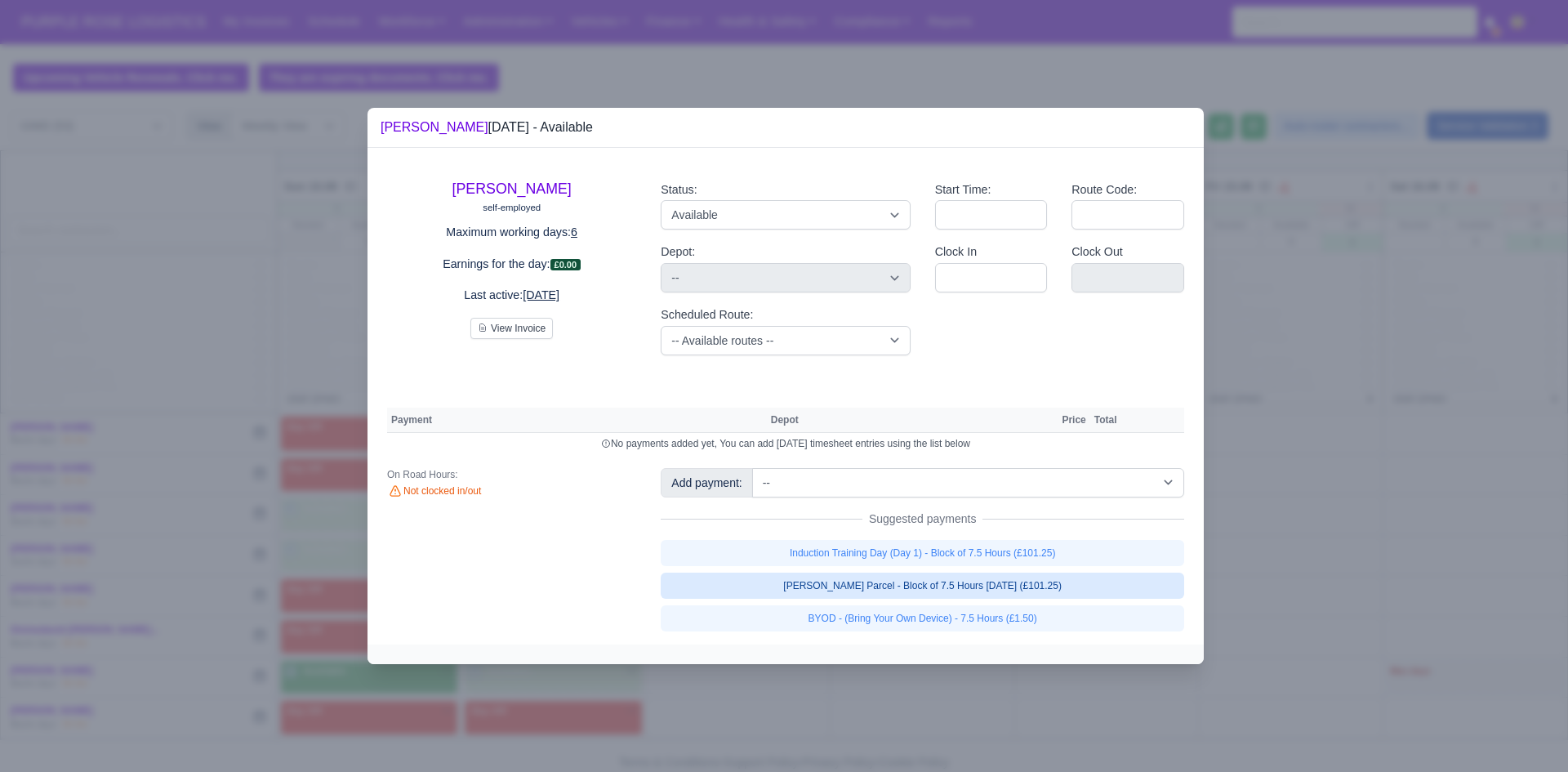
click at [936, 586] on link "[PERSON_NAME] Parcel - Block of 7.5 Hours [DATE] (£101.25)" at bounding box center [923, 585] width 523 height 26
select select "5"
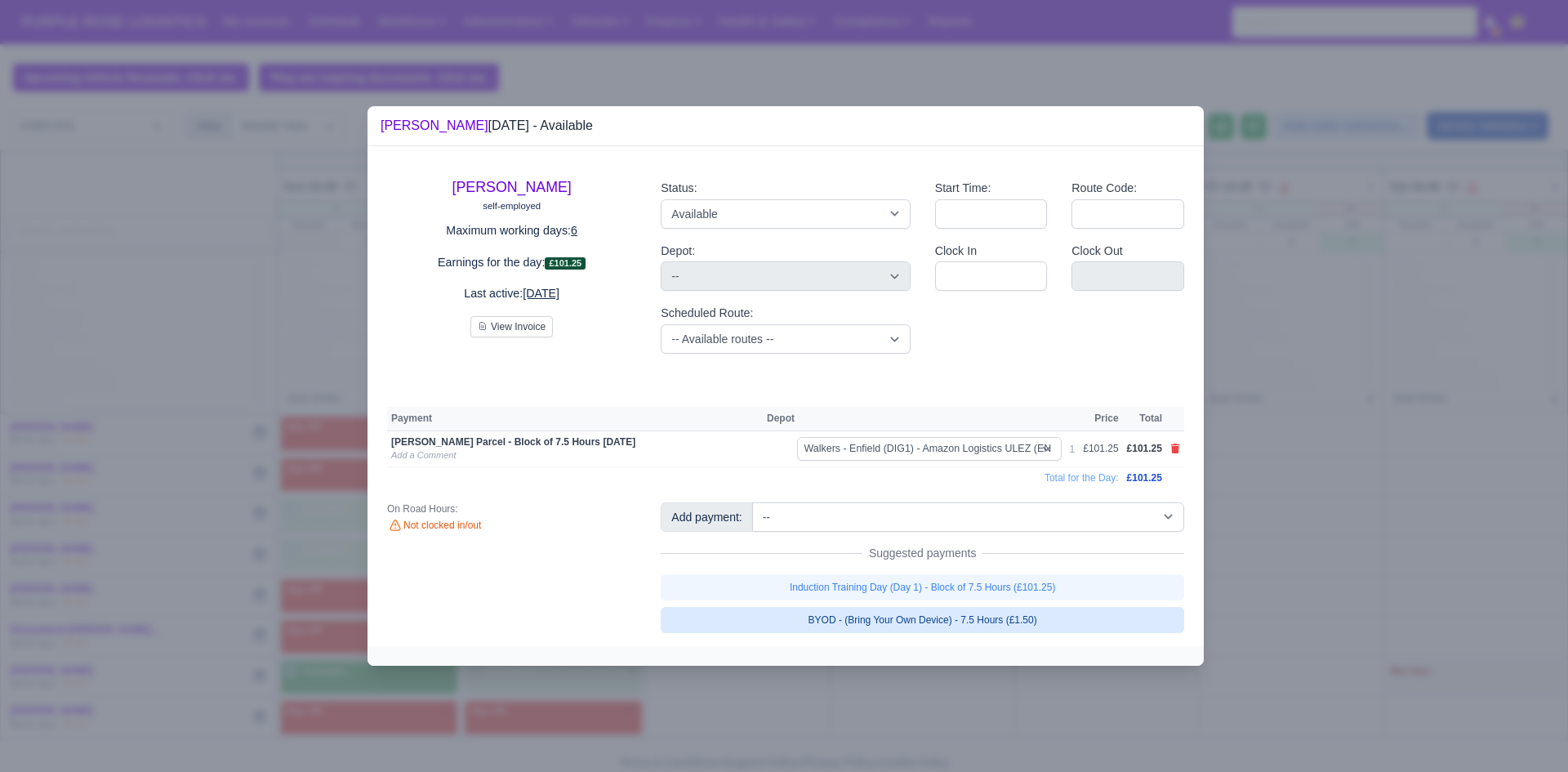
click at [944, 615] on link "BYOD - (Bring Your Own Device) - 7.5 Hours (£1.50)" at bounding box center [923, 620] width 523 height 26
select select "5"
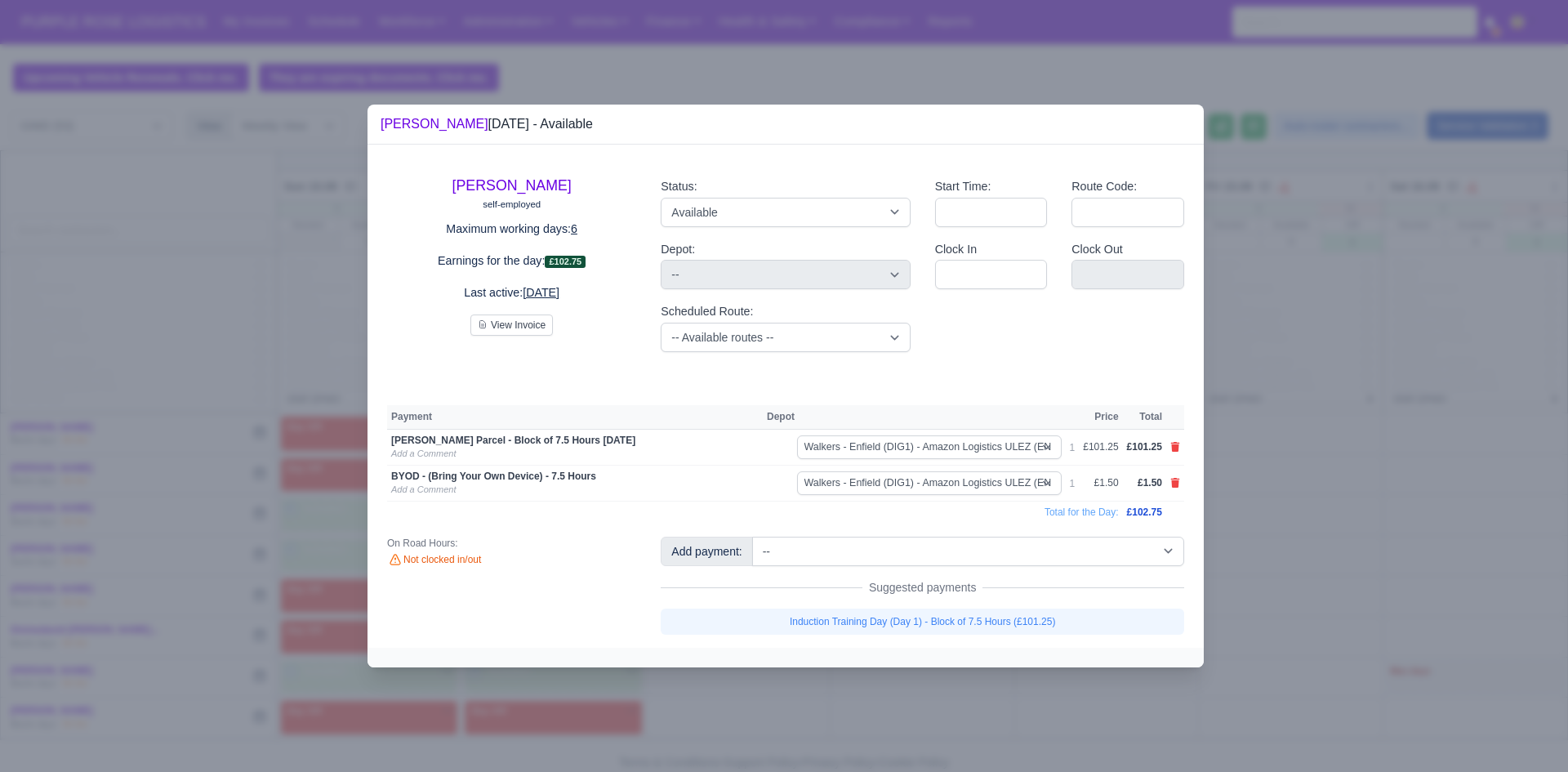
click at [1108, 711] on div at bounding box center [784, 386] width 1568 height 772
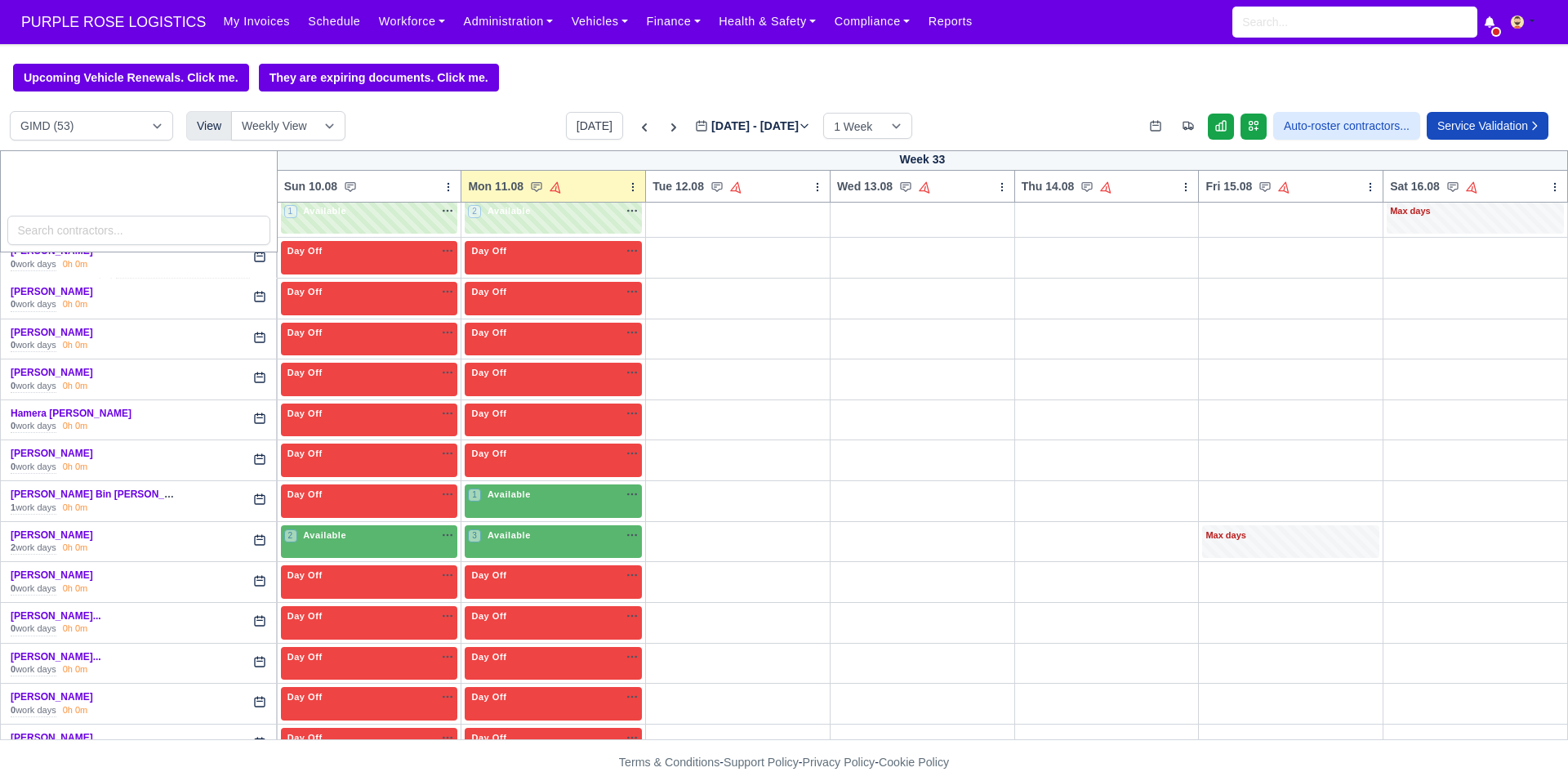
scroll to position [468, 0]
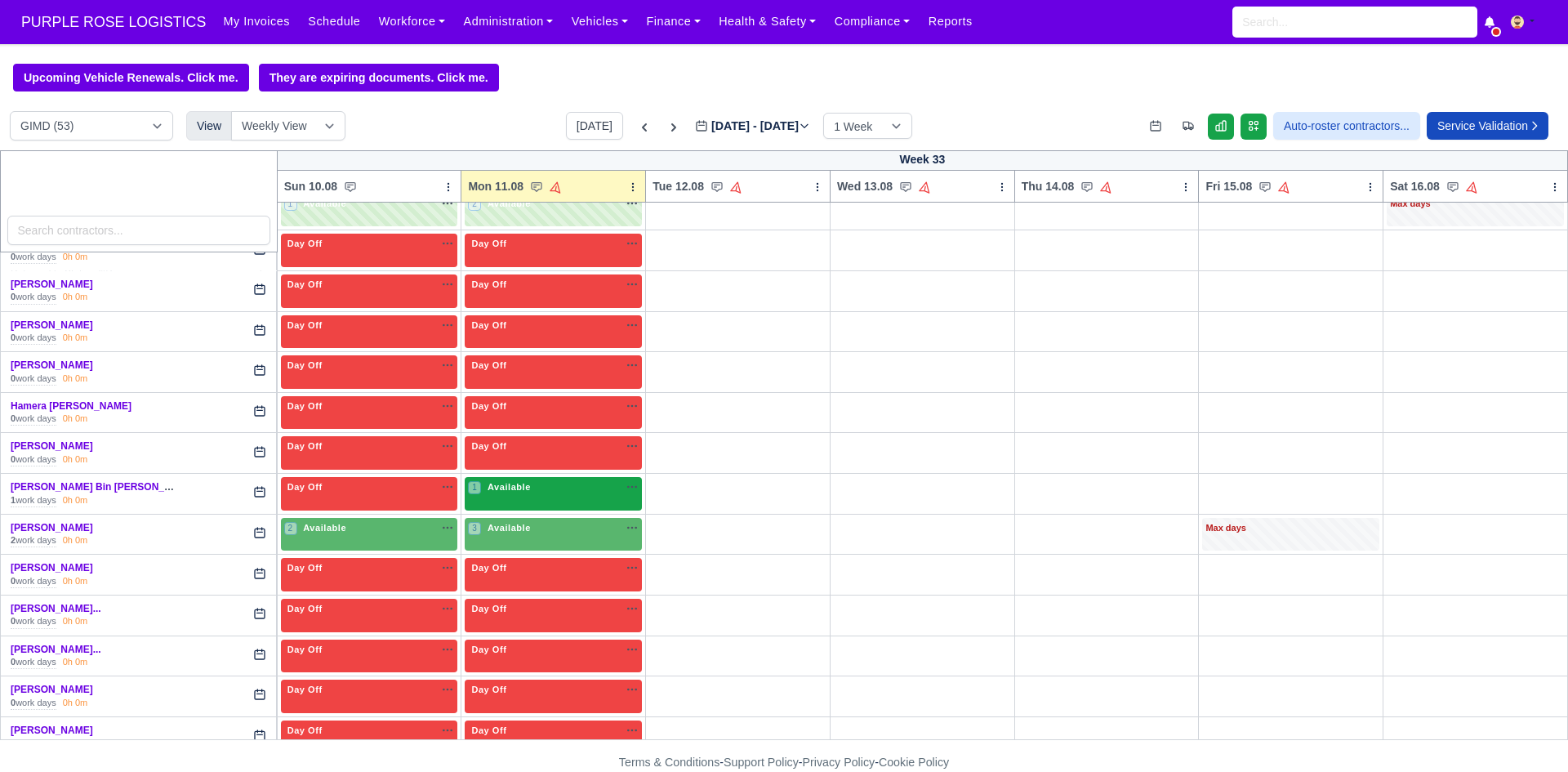
click at [541, 497] on div "1 Available na" at bounding box center [554, 489] width 171 height 17
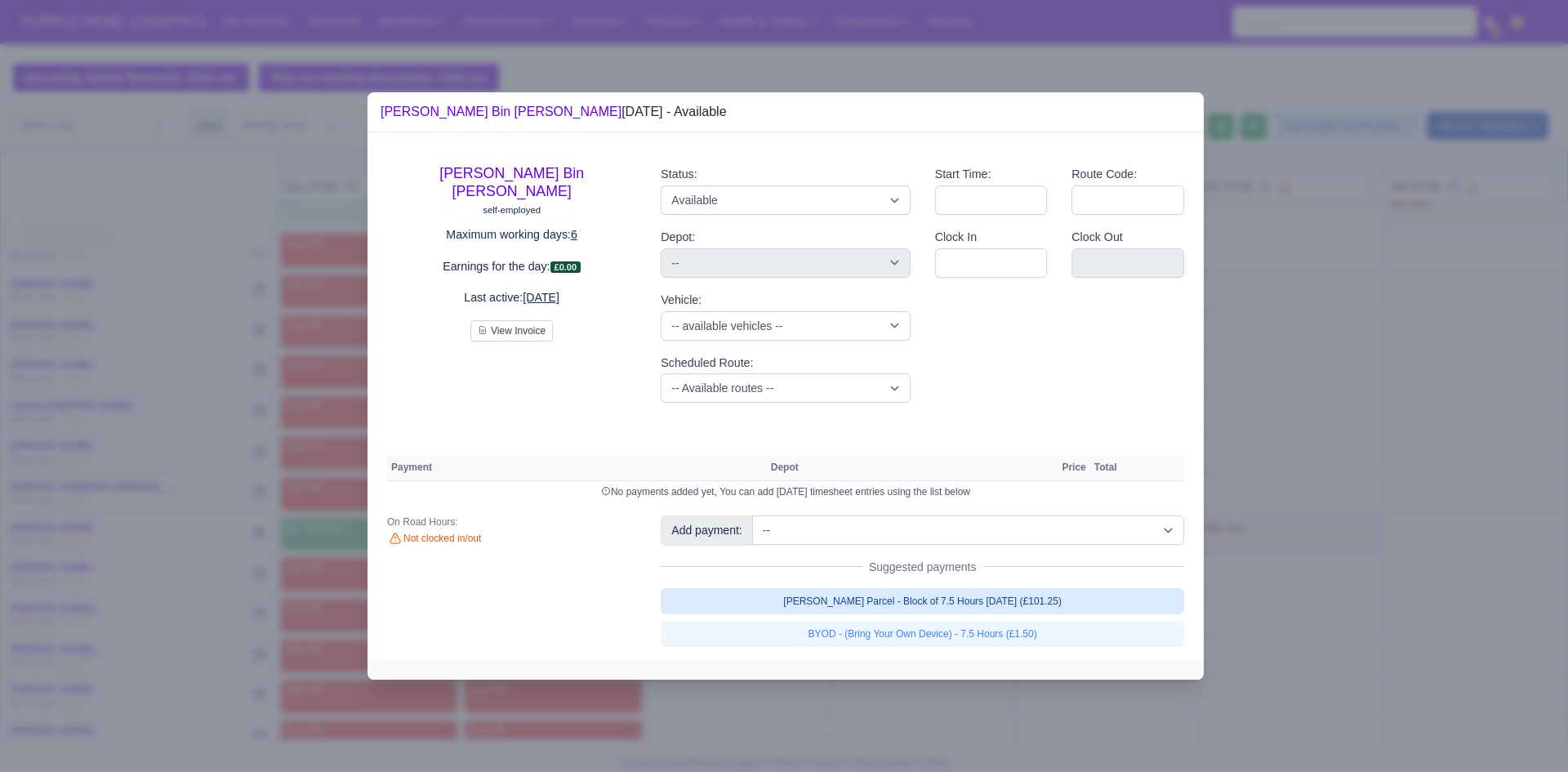
click at [714, 596] on link "[PERSON_NAME] Parcel - Block of 7.5 Hours [DATE] (£101.25)" at bounding box center [923, 601] width 523 height 26
select select "5"
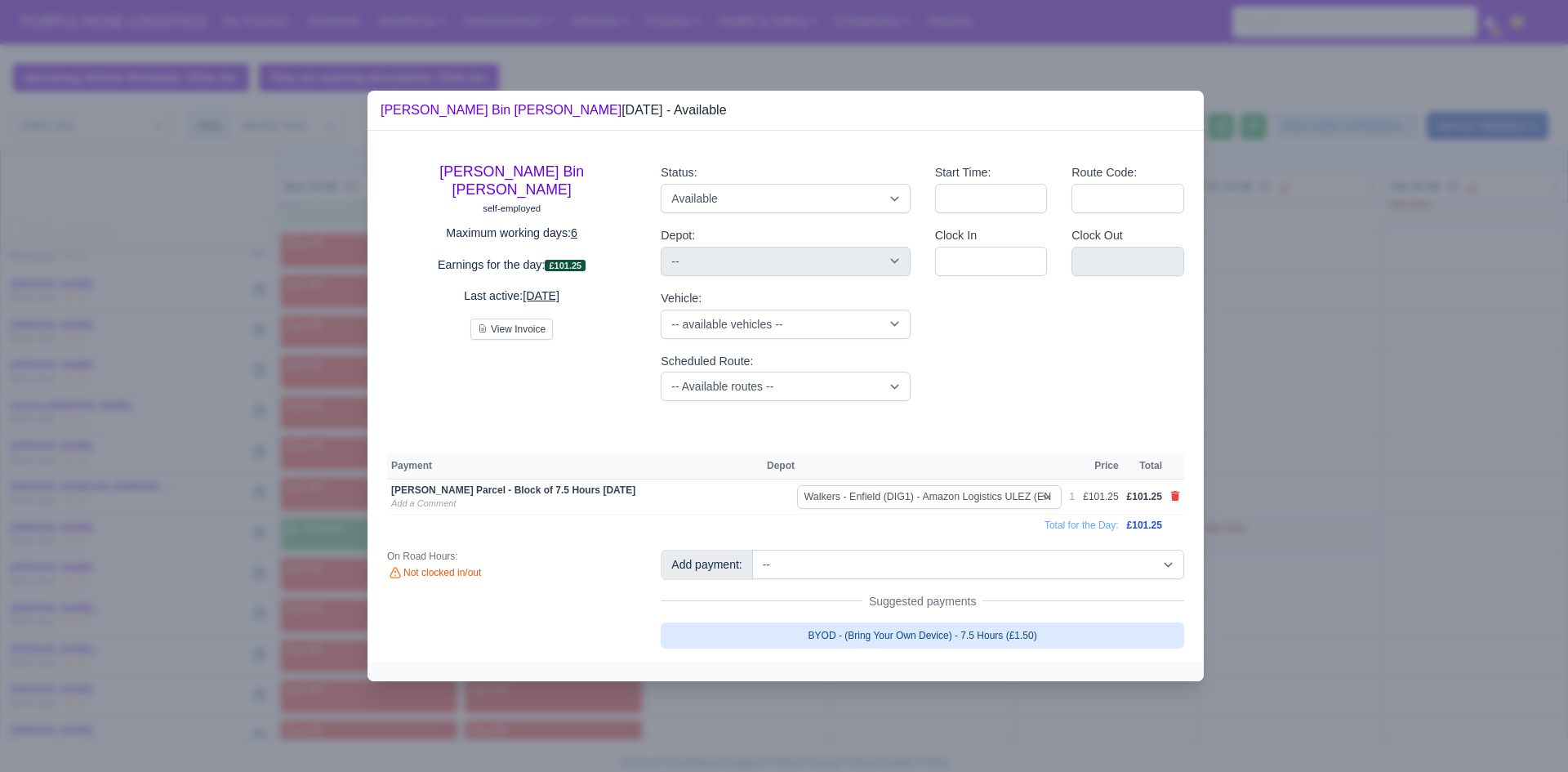
click at [753, 629] on link "BYOD - (Bring Your Own Device) - 7.5 Hours (£1.50)" at bounding box center [923, 636] width 523 height 26
select select "5"
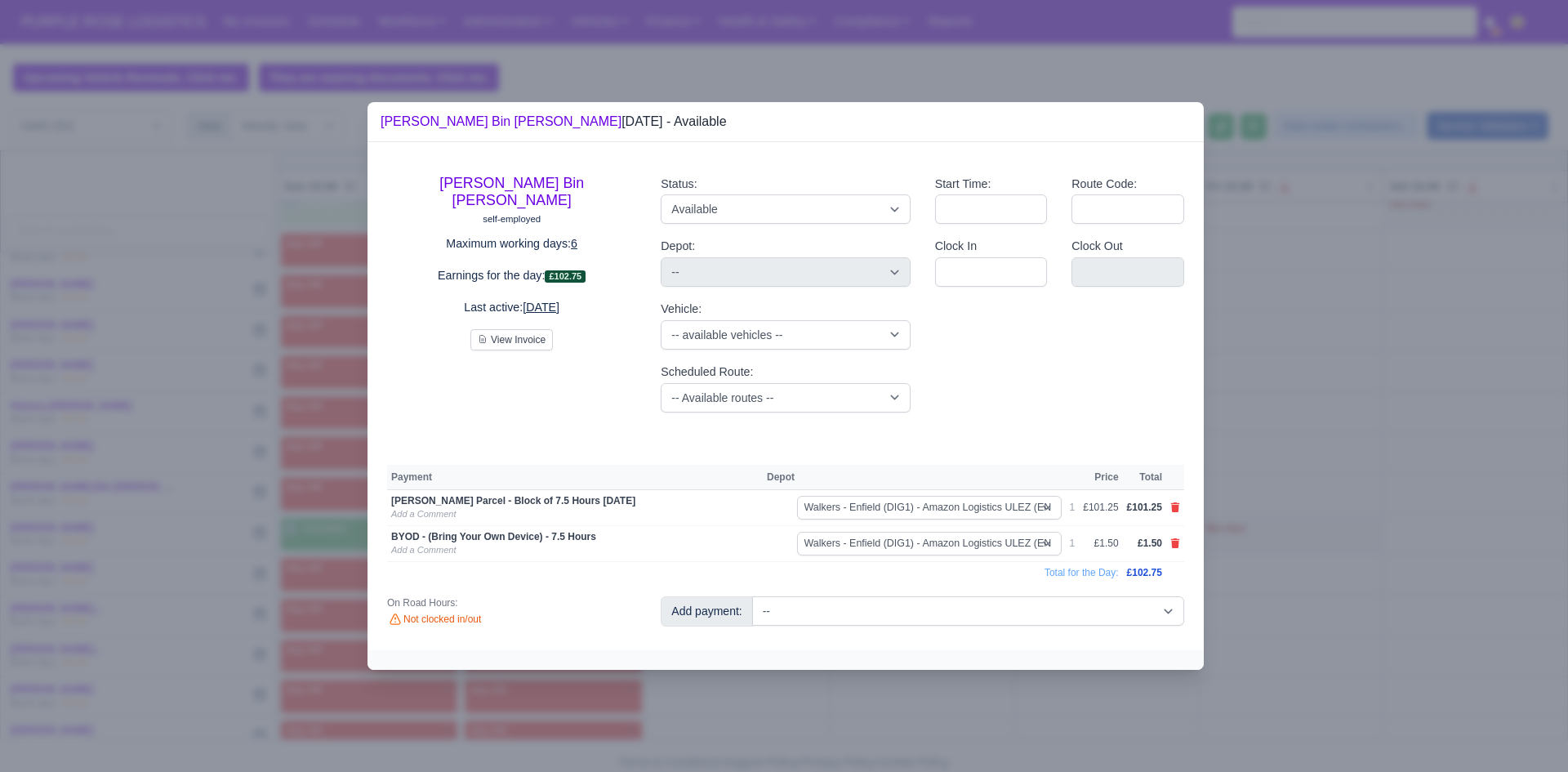
click at [491, 724] on div at bounding box center [784, 386] width 1568 height 772
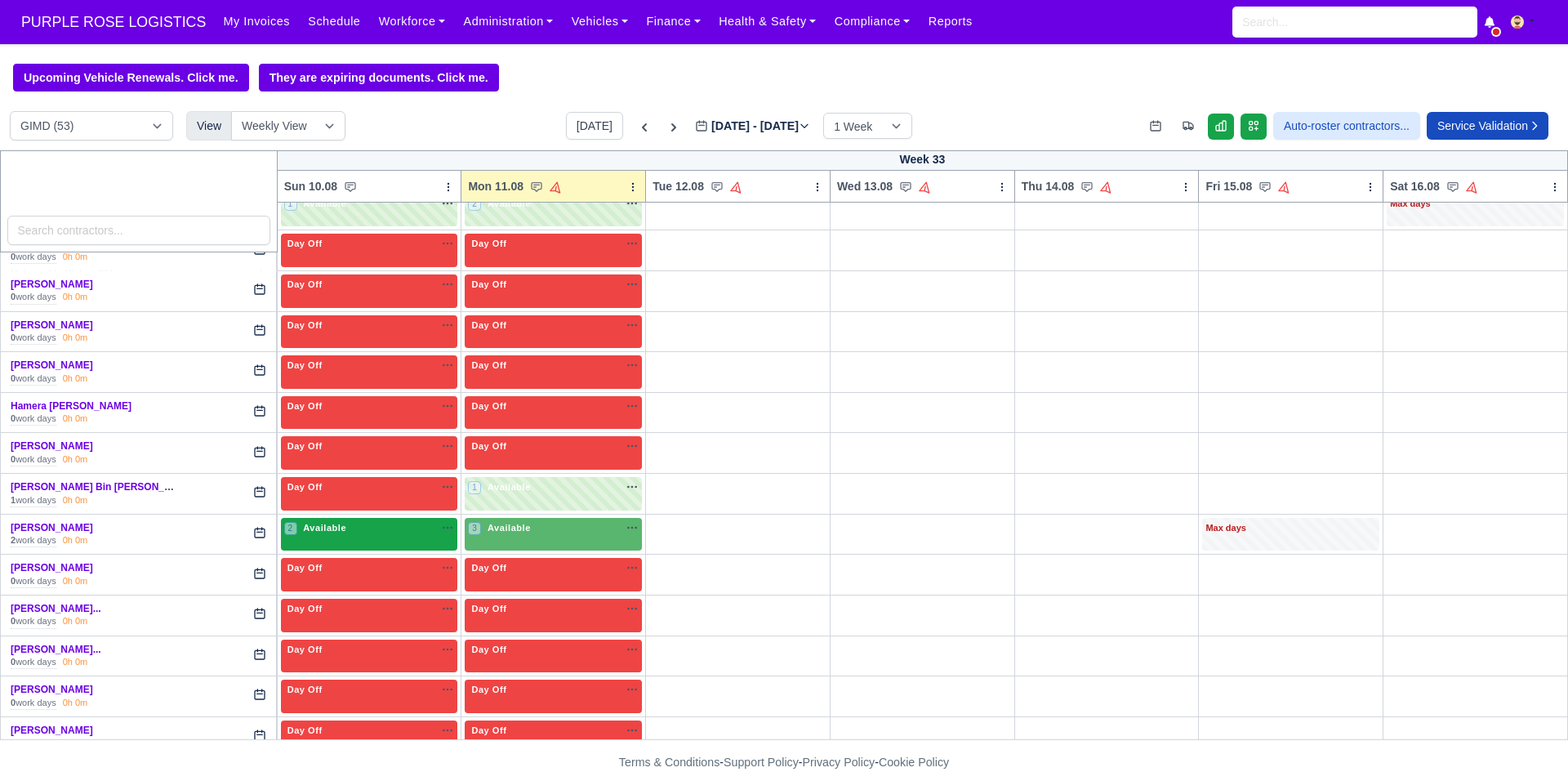
click at [352, 533] on div "2 Available na" at bounding box center [370, 528] width 171 height 14
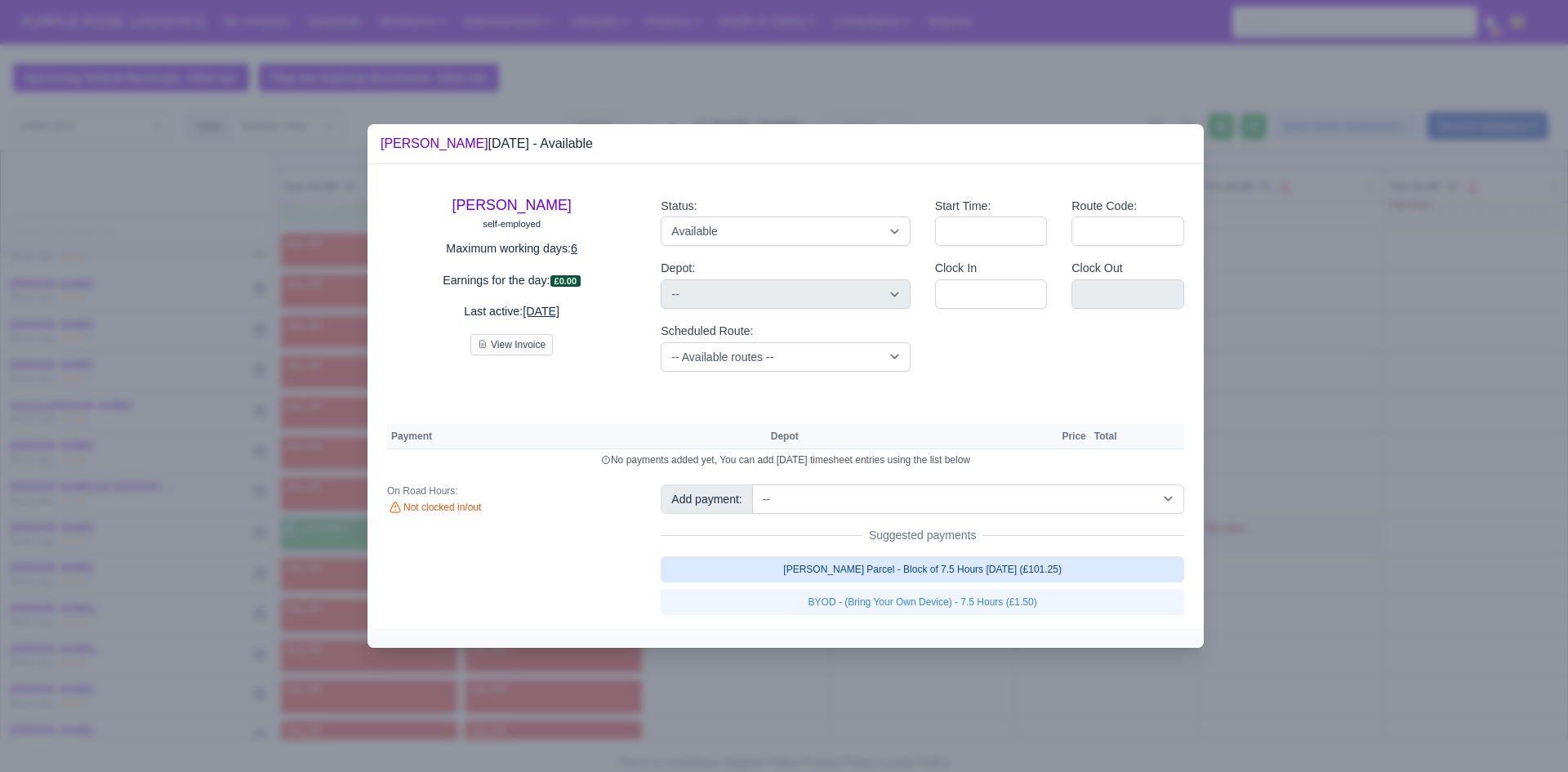
click at [796, 558] on link "[PERSON_NAME] Parcel - Block of 7.5 Hours [DATE] (£101.25)" at bounding box center [923, 570] width 523 height 26
select select "5"
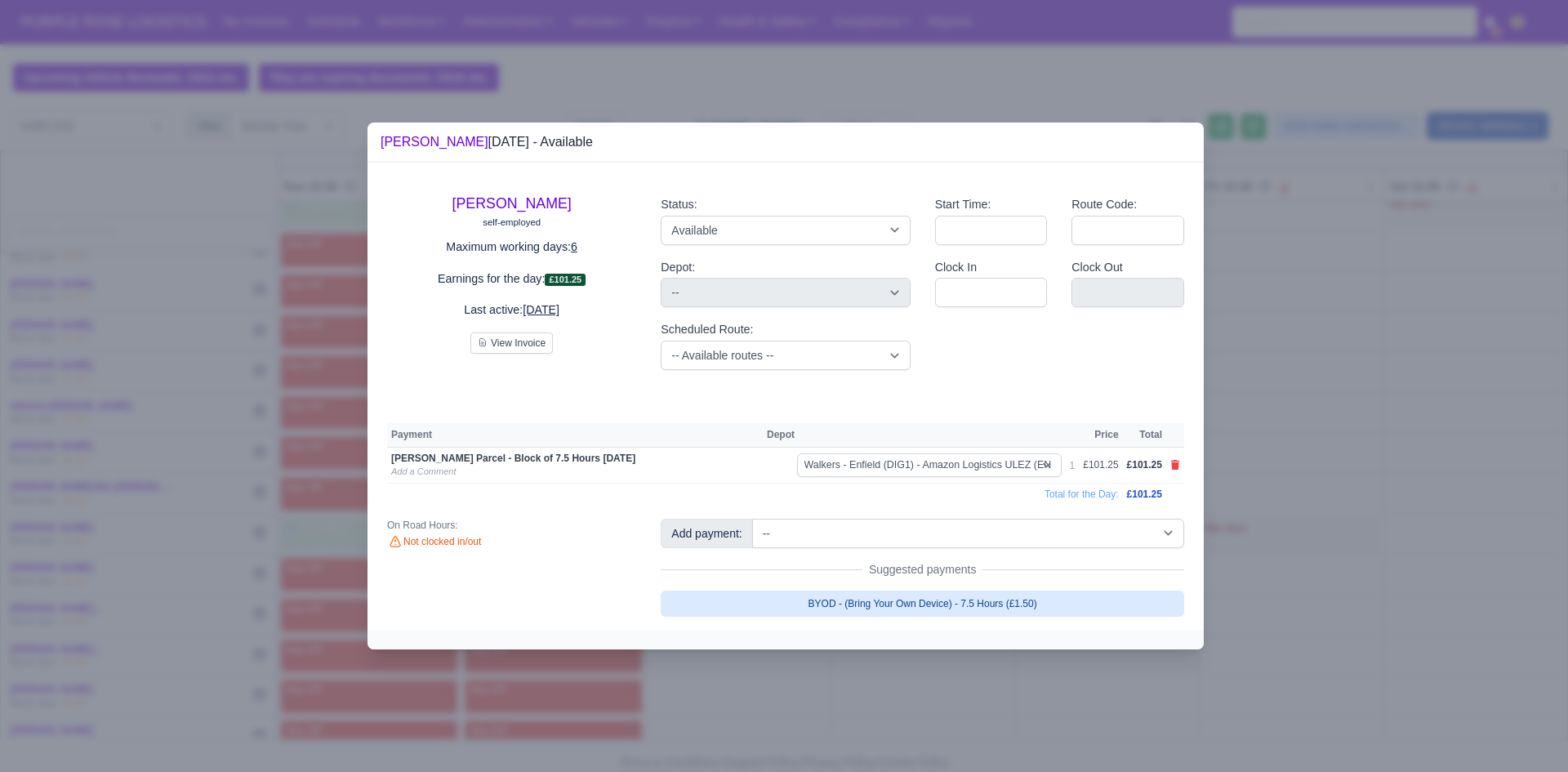
click at [878, 609] on link "BYOD - (Bring Your Own Device) - 7.5 Hours (£1.50)" at bounding box center [923, 604] width 523 height 26
select select "5"
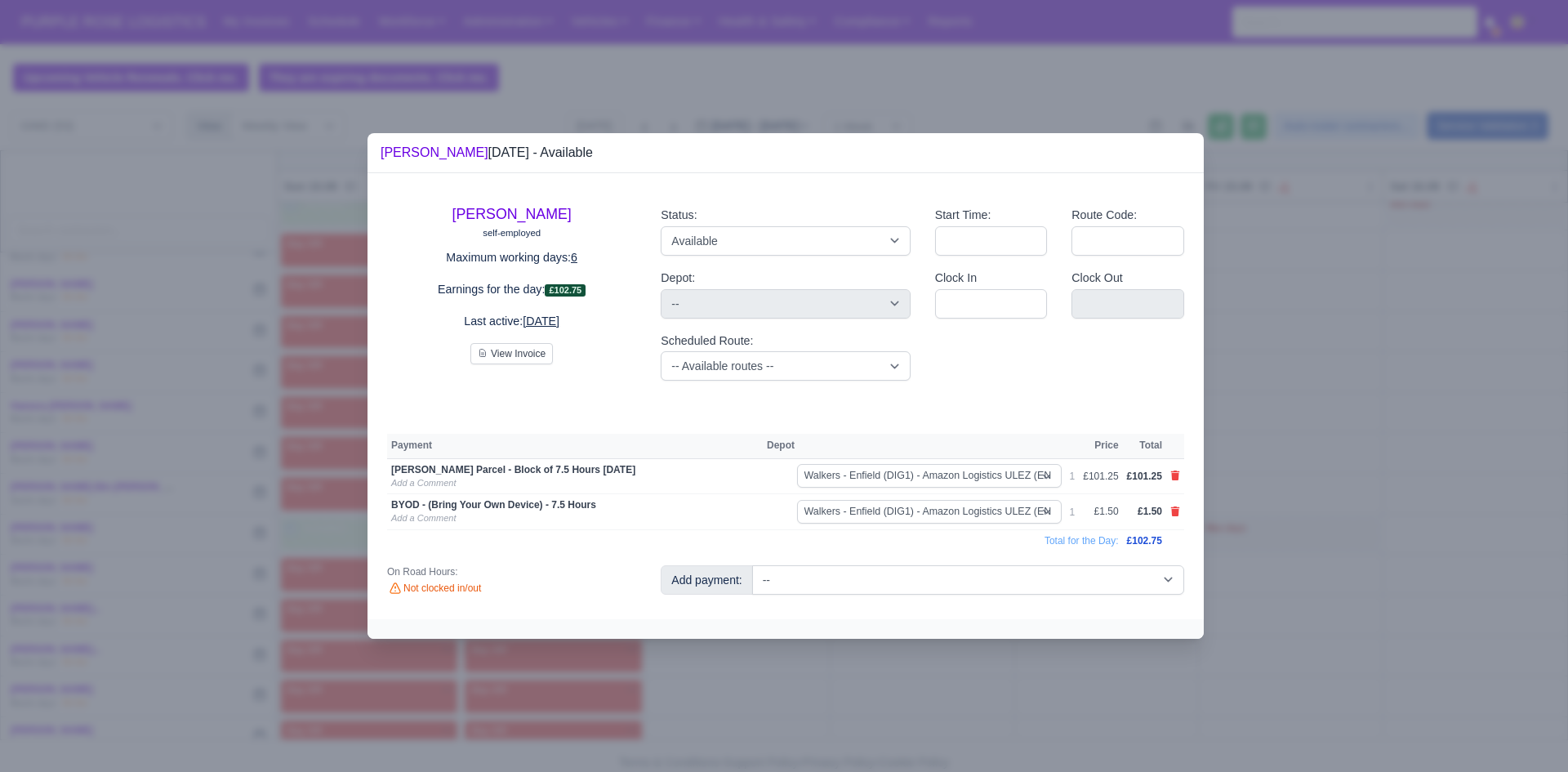
click at [1030, 641] on div at bounding box center [784, 386] width 1568 height 772
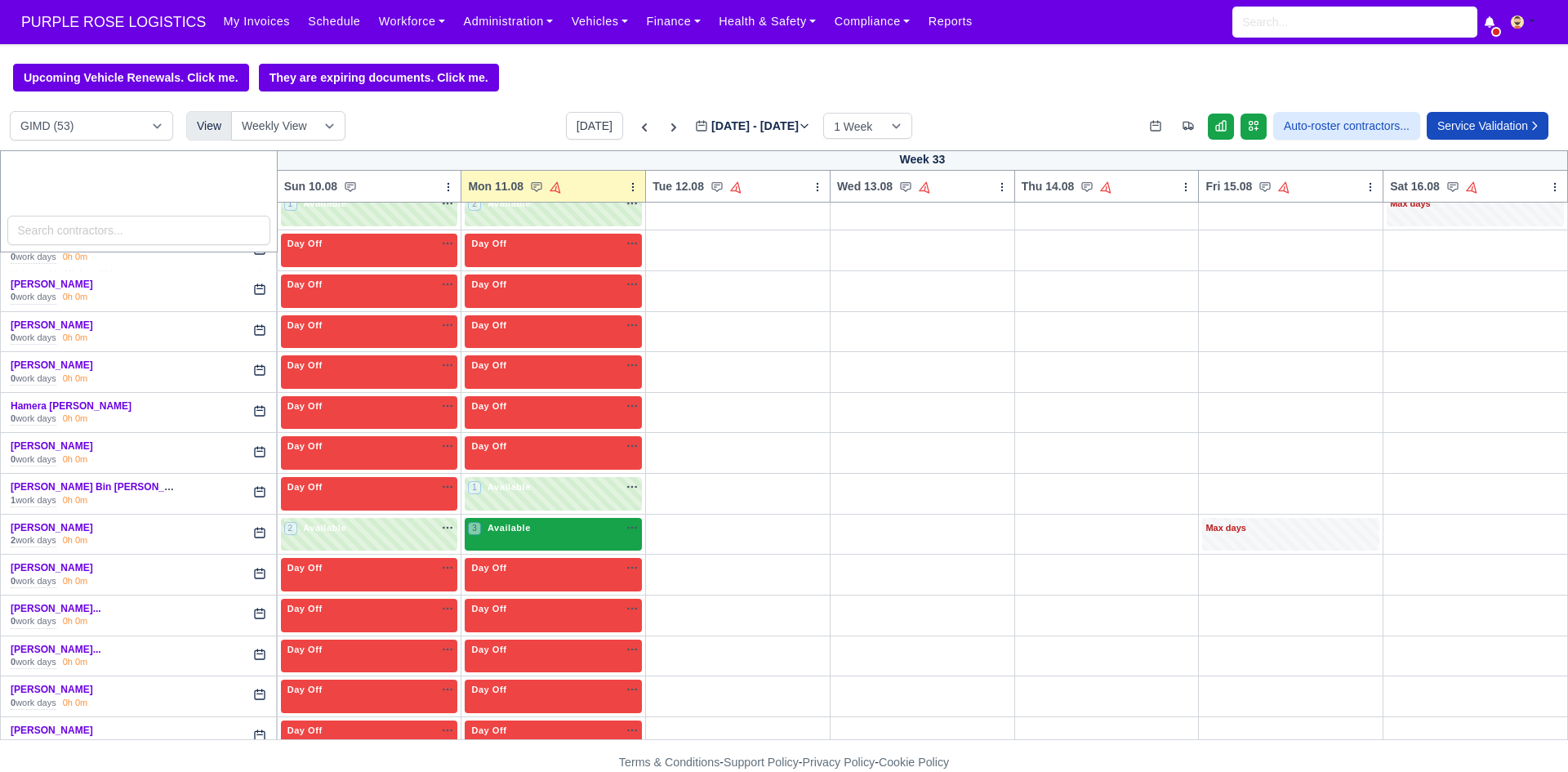
click at [595, 523] on div "3 Available na" at bounding box center [554, 528] width 171 height 14
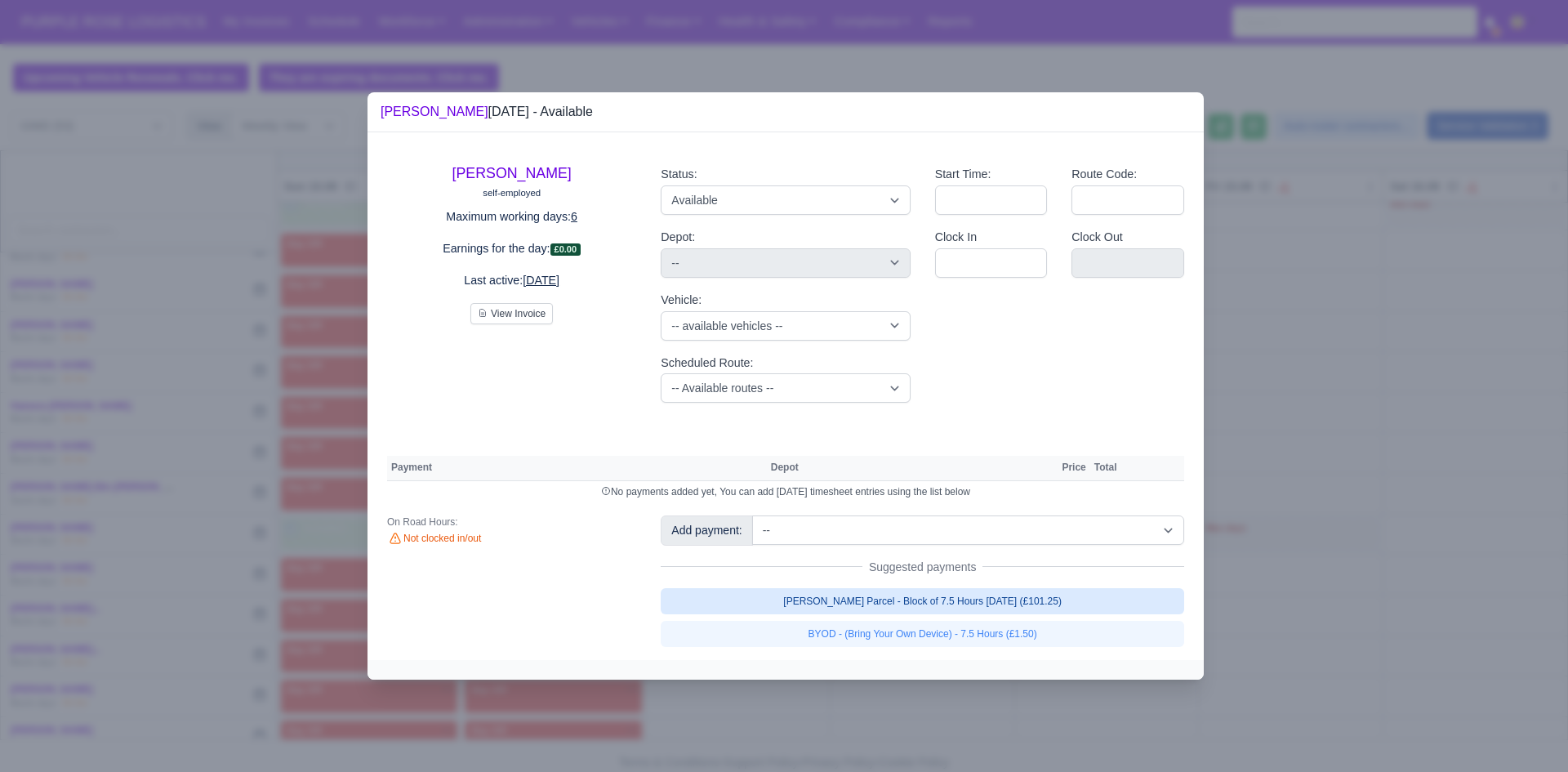
click at [719, 601] on link "[PERSON_NAME] Parcel - Block of 7.5 Hours [DATE] (£101.25)" at bounding box center [923, 601] width 523 height 26
select select "5"
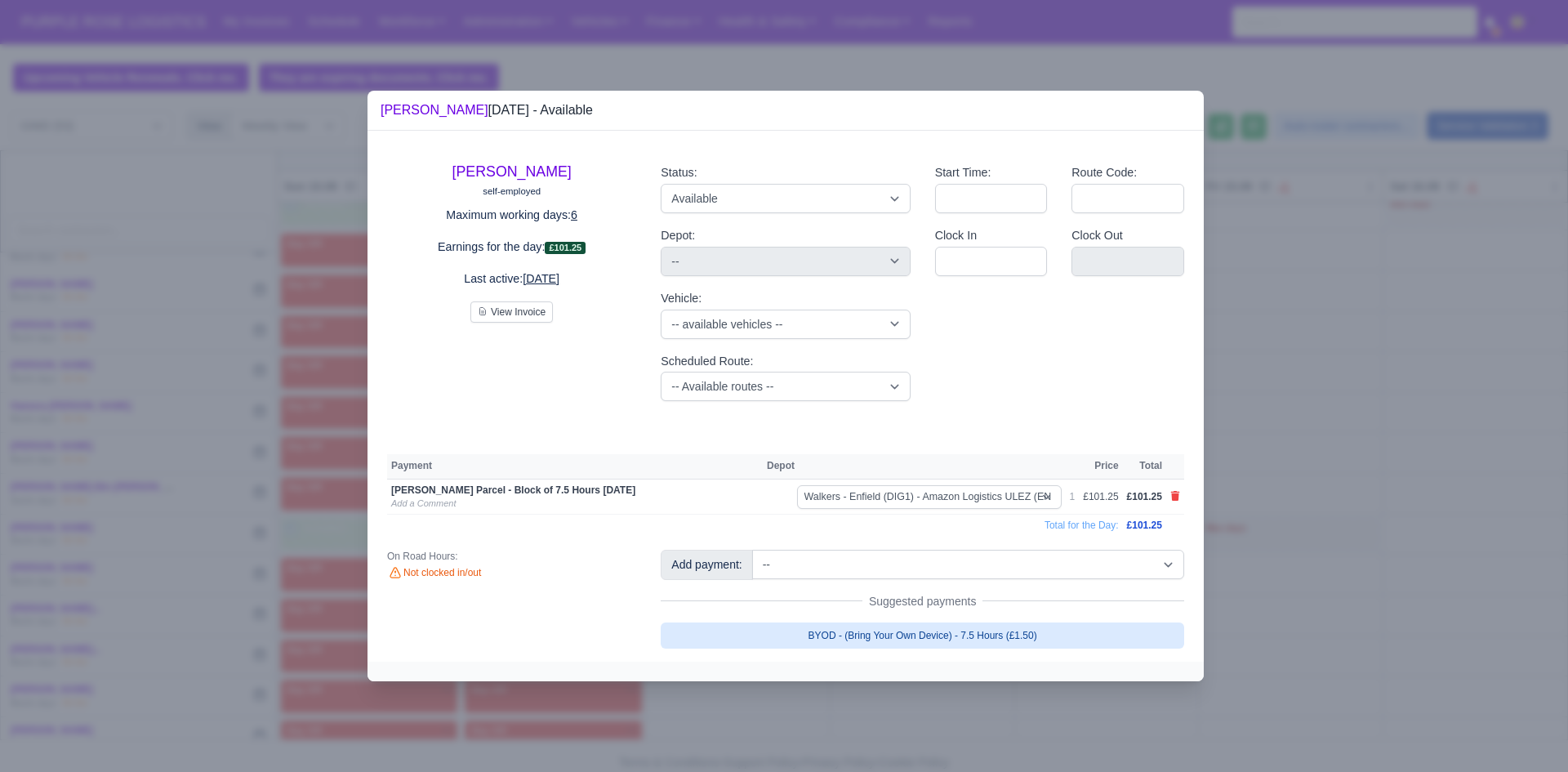
click at [734, 626] on link "BYOD - (Bring Your Own Device) - 7.5 Hours (£1.50)" at bounding box center [923, 636] width 523 height 26
select select "5"
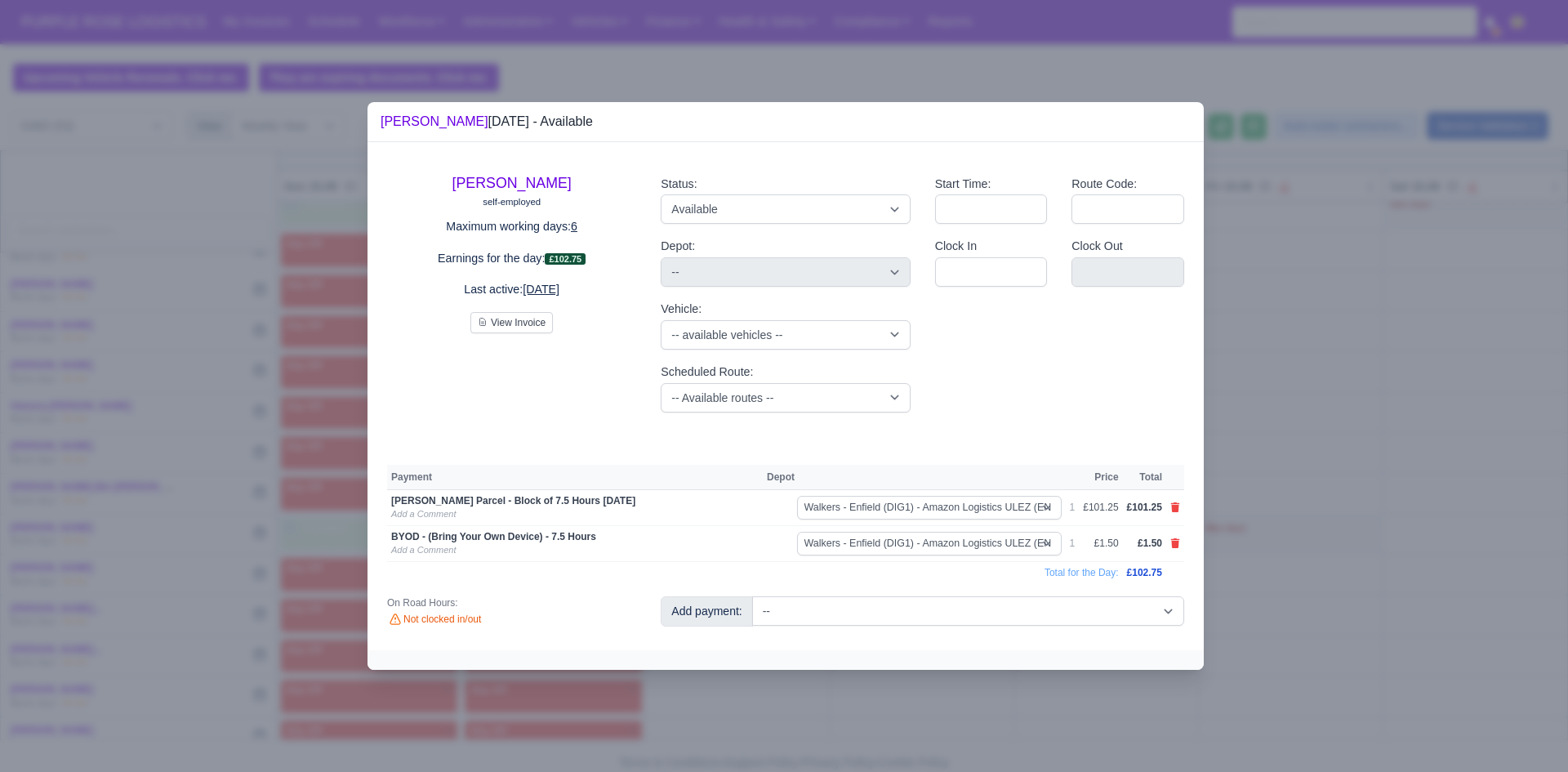
click at [720, 708] on div at bounding box center [784, 386] width 1568 height 772
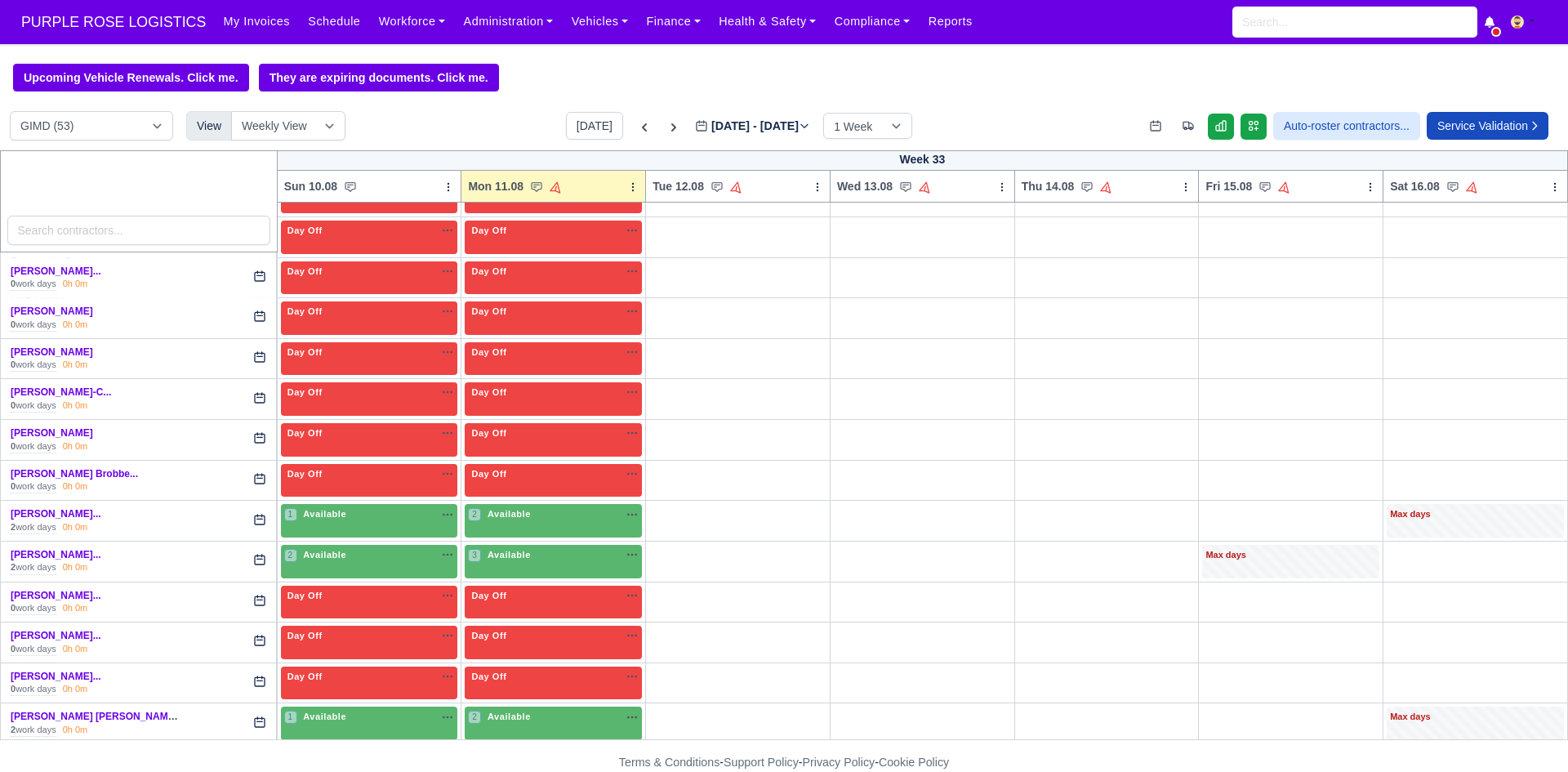
scroll to position [856, 0]
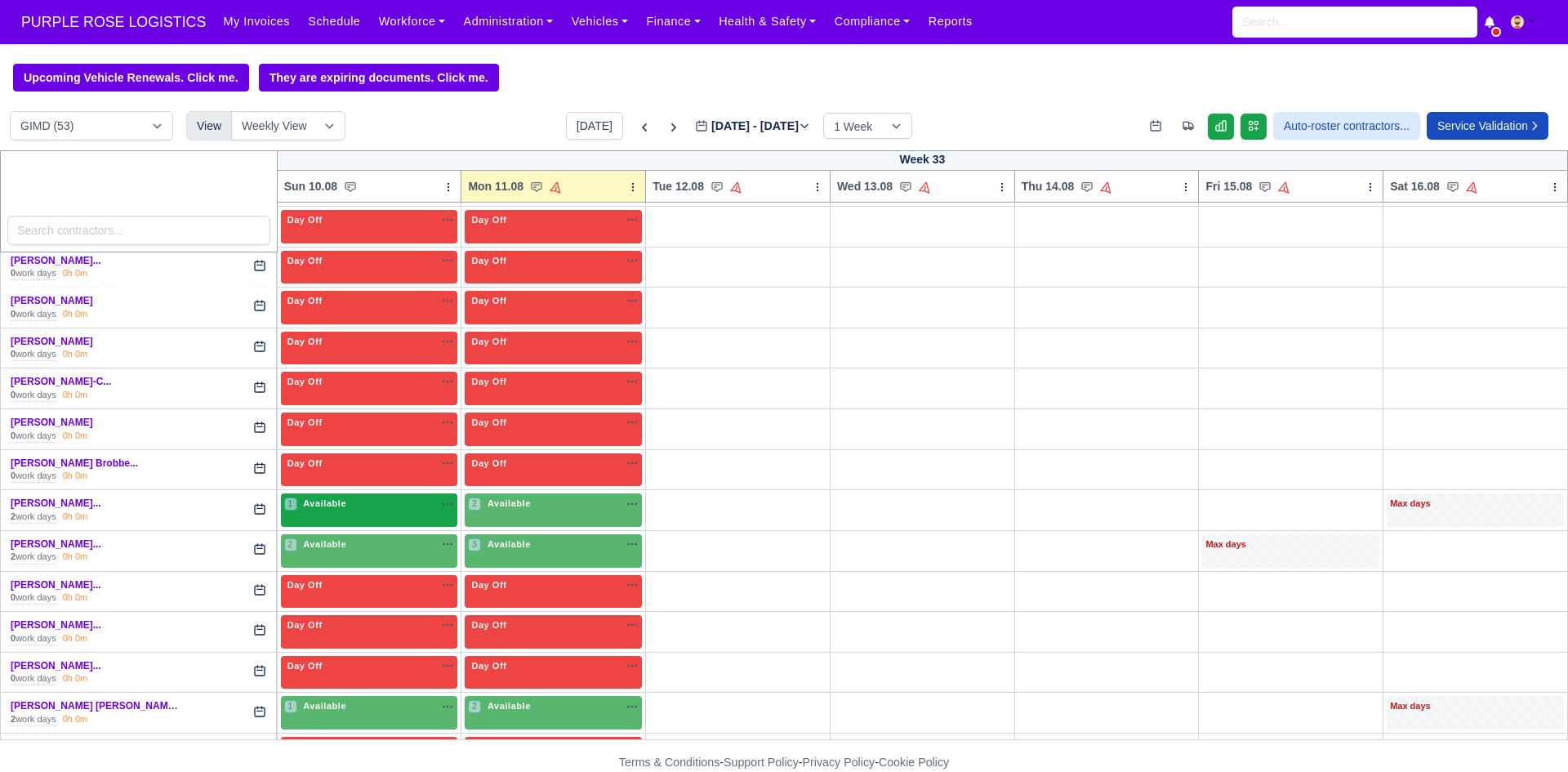
click at [382, 514] on div "1 Available na" at bounding box center [370, 505] width 171 height 17
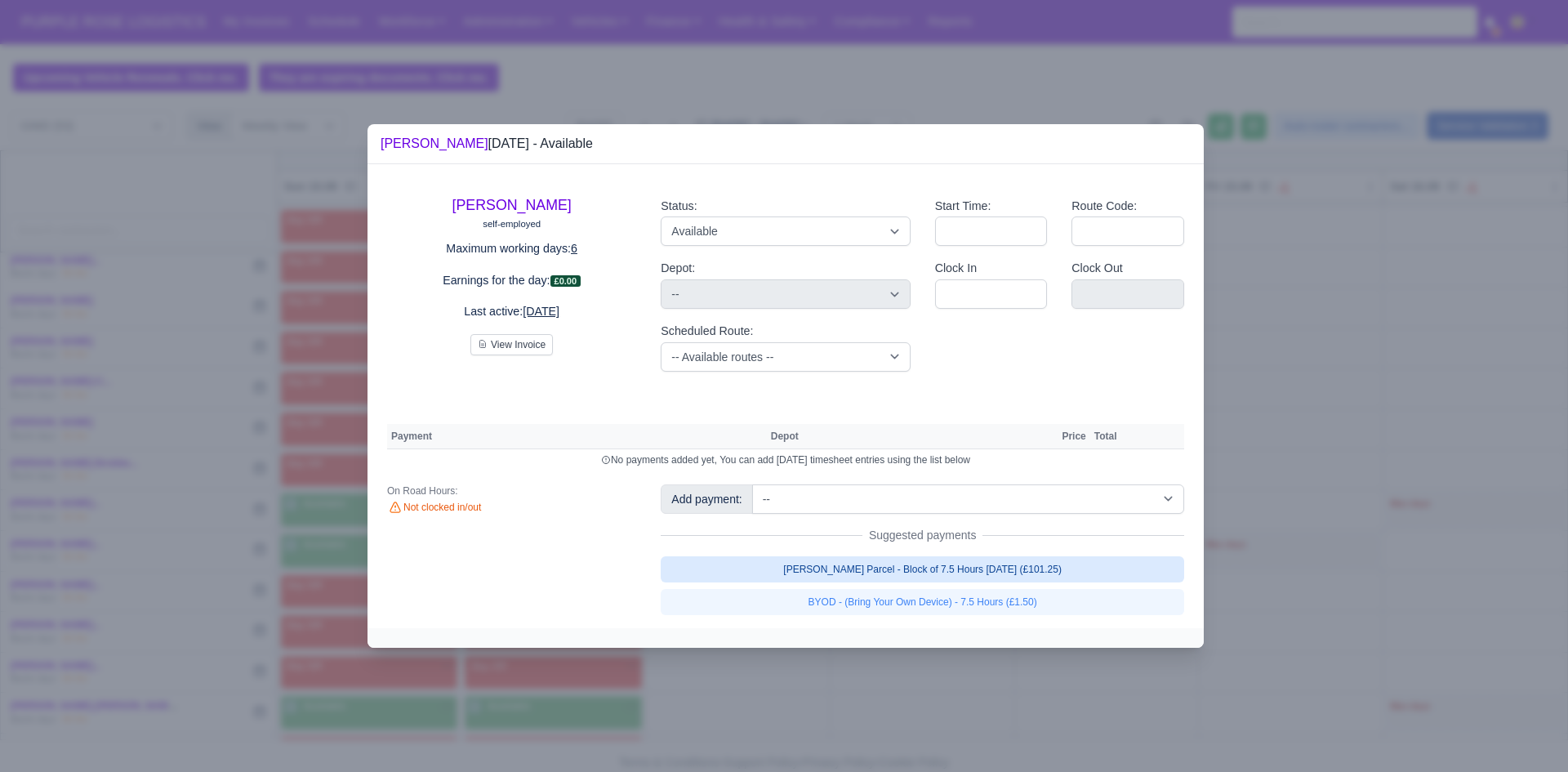
click at [767, 574] on link "[PERSON_NAME] Parcel - Block of 7.5 Hours [DATE] (£101.25)" at bounding box center [923, 570] width 523 height 26
select select "5"
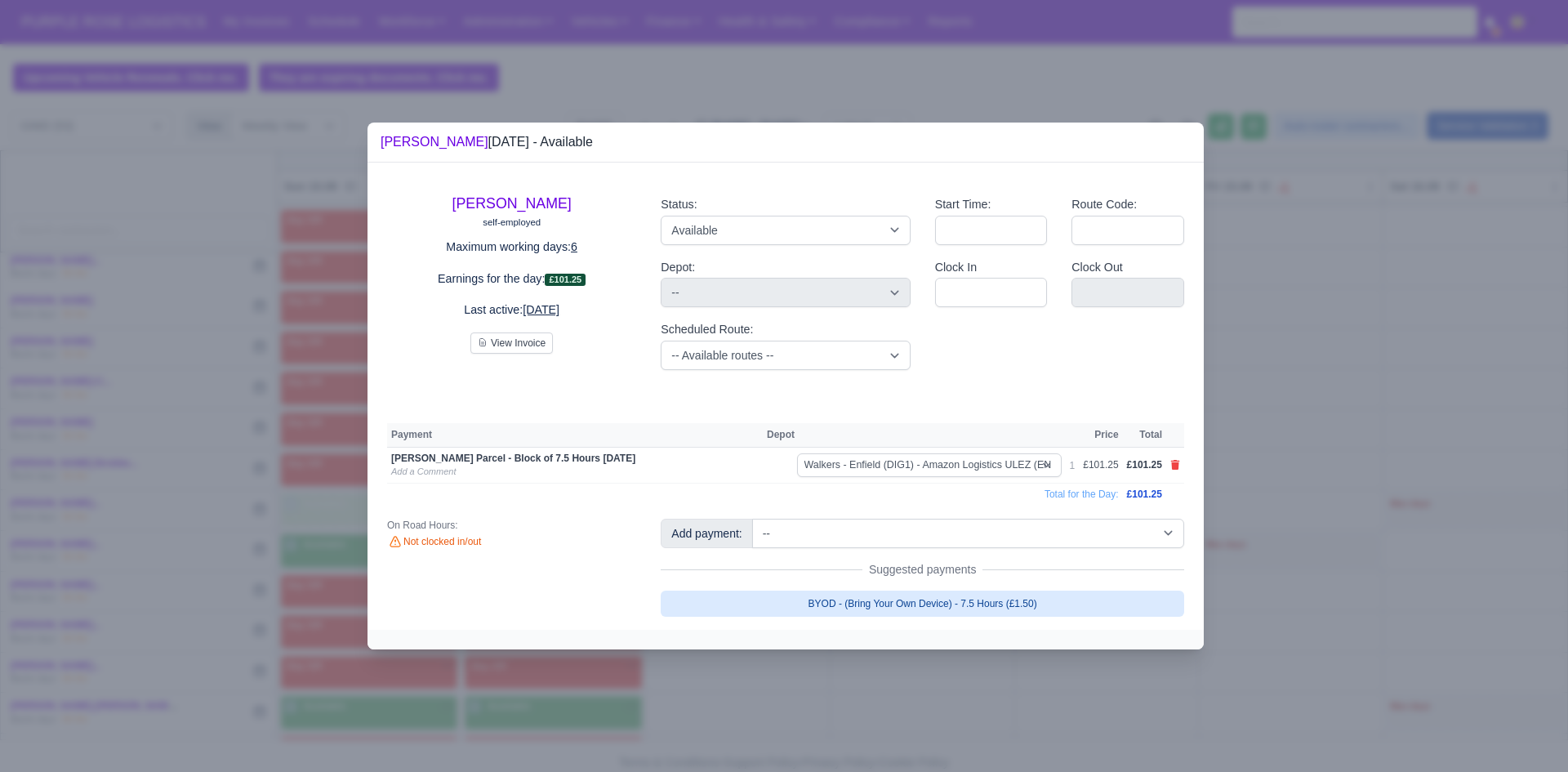
click at [808, 598] on link "BYOD - (Bring Your Own Device) - 7.5 Hours (£1.50)" at bounding box center [923, 604] width 523 height 26
select select "5"
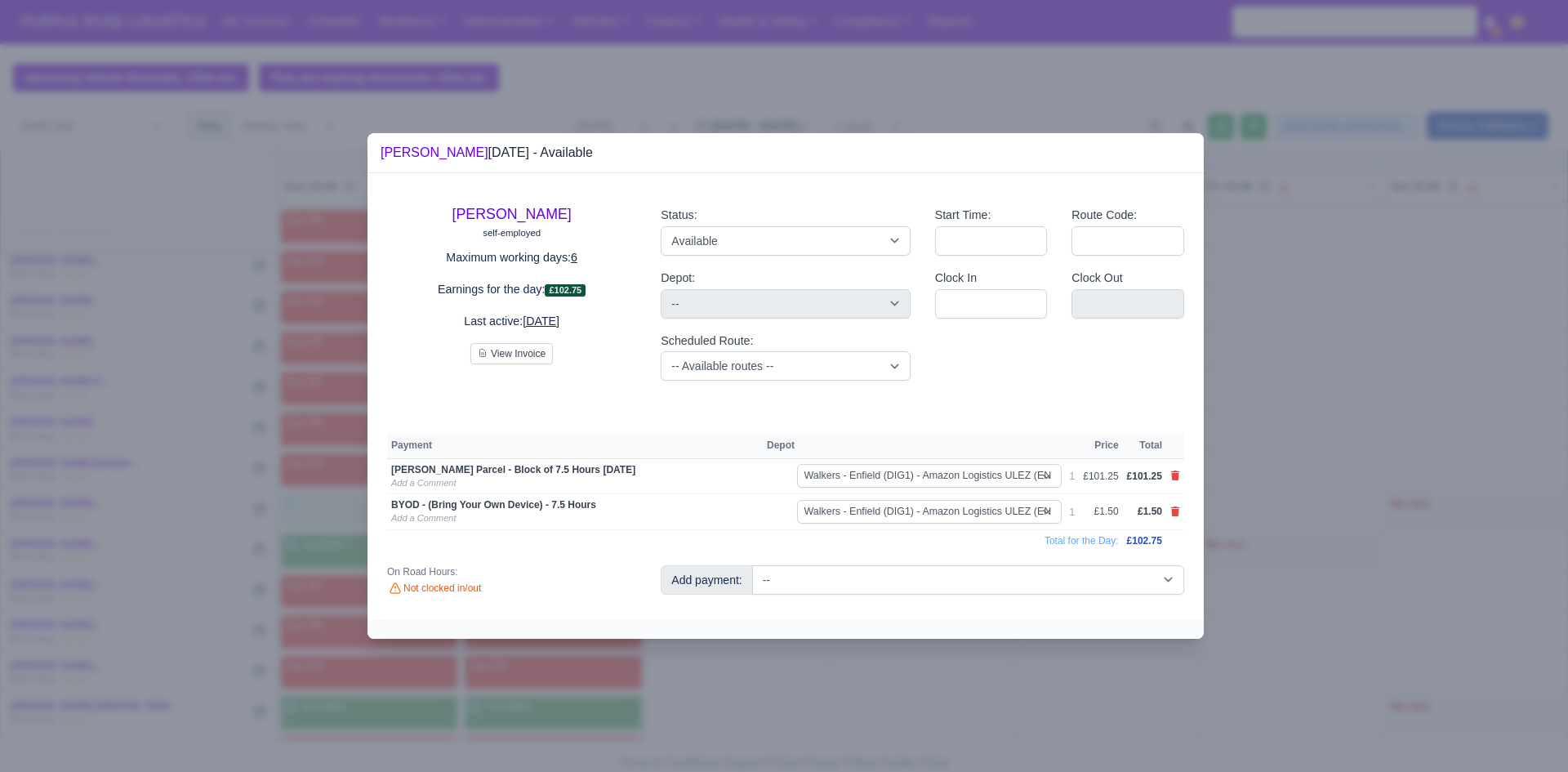
click at [735, 659] on div at bounding box center [784, 386] width 1568 height 772
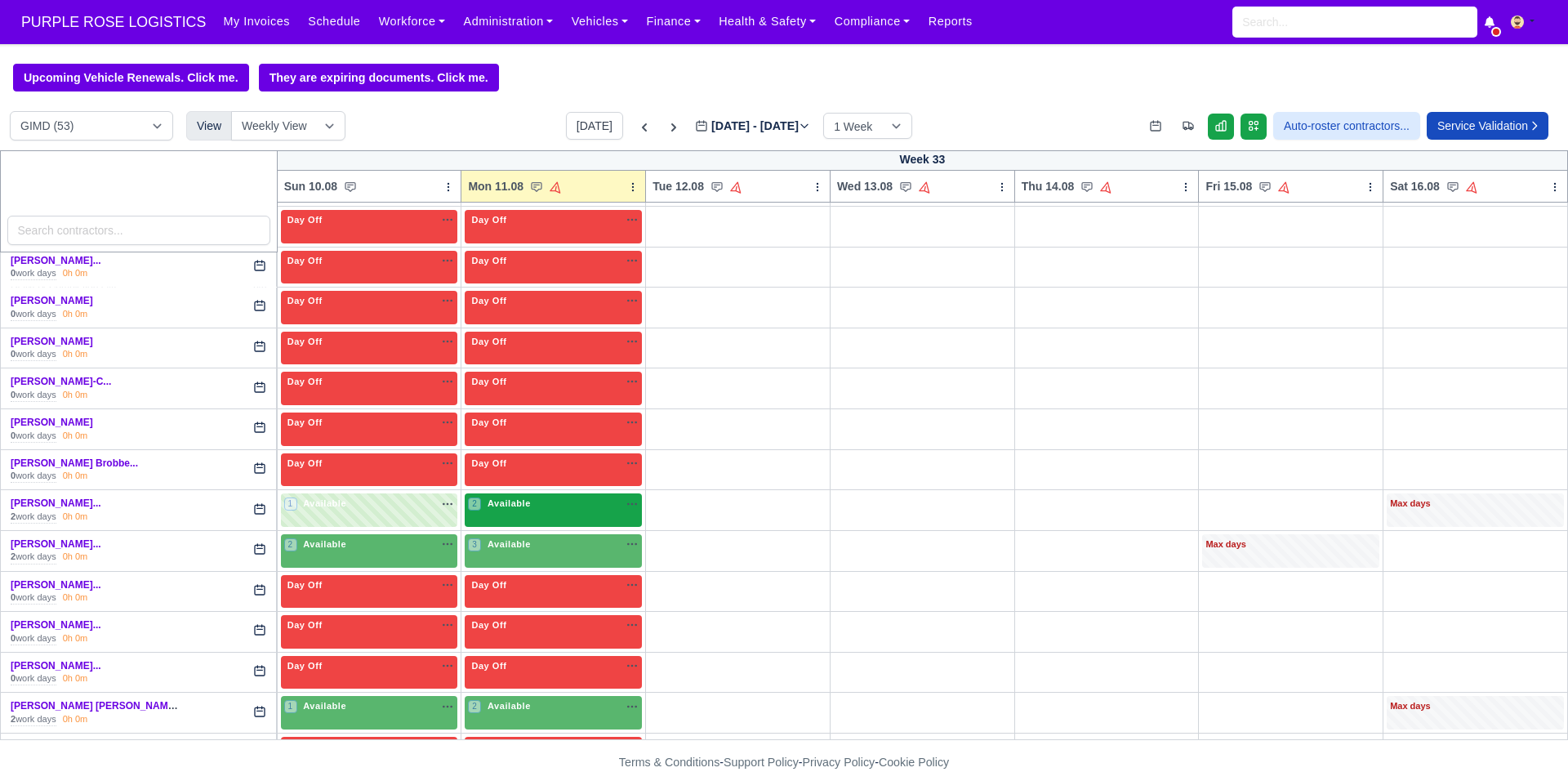
click at [557, 507] on div "2 Available na" at bounding box center [554, 503] width 171 height 14
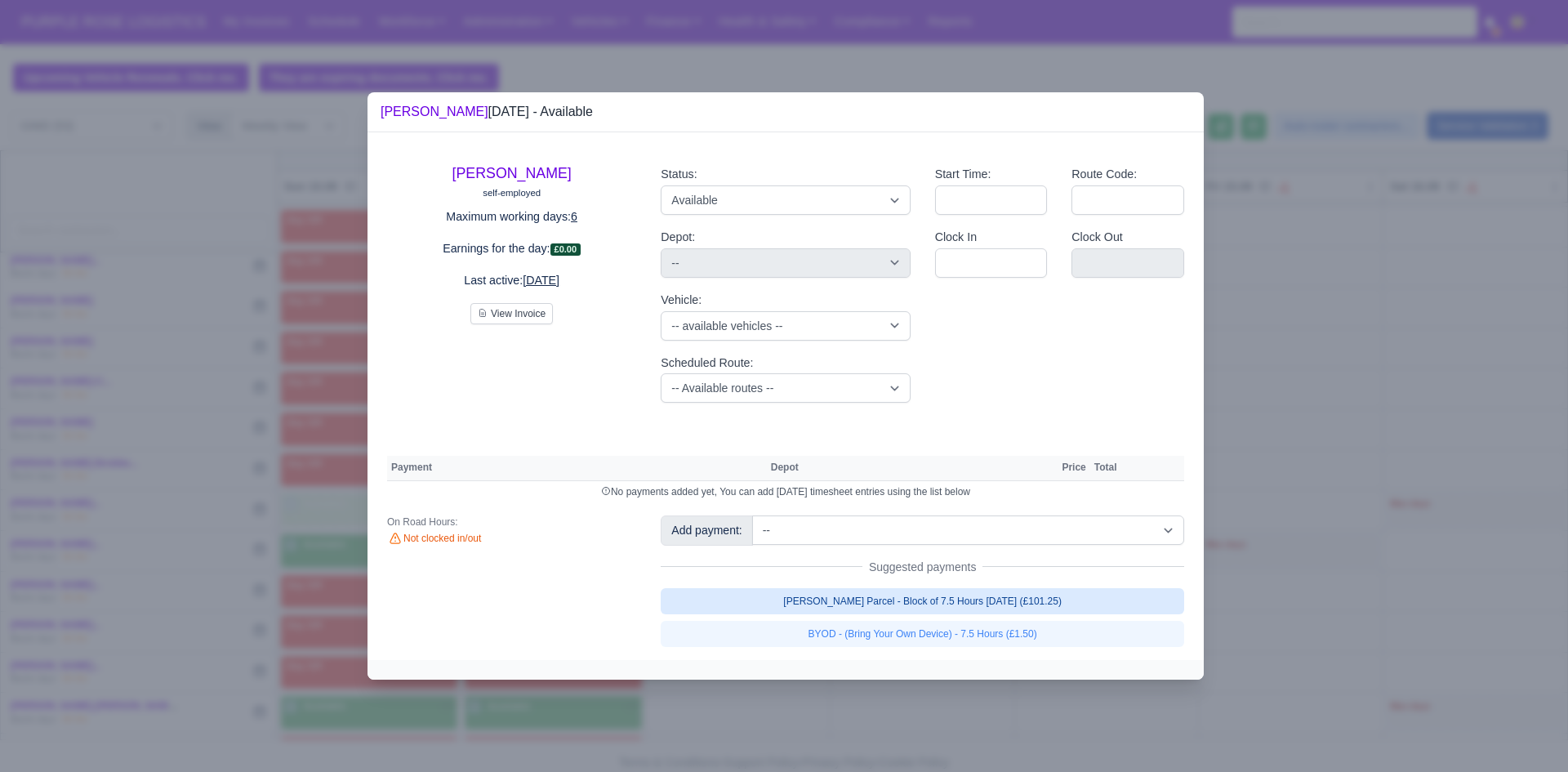
click at [788, 608] on link "[PERSON_NAME] Parcel - Block of 7.5 Hours [DATE] (£101.25)" at bounding box center [923, 601] width 523 height 26
select select "5"
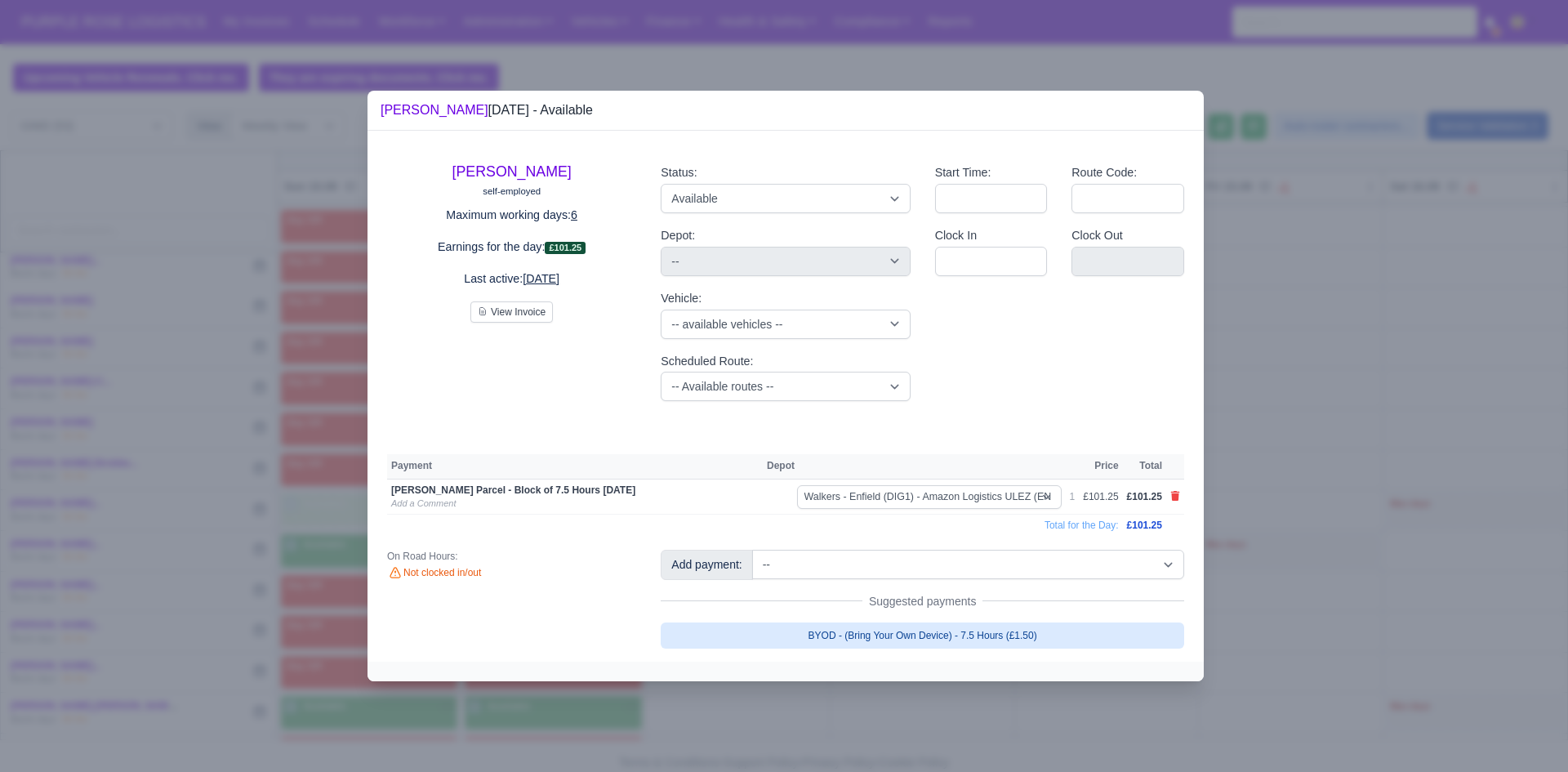
click at [829, 632] on link "BYOD - (Bring Your Own Device) - 7.5 Hours (£1.50)" at bounding box center [923, 636] width 523 height 26
select select "5"
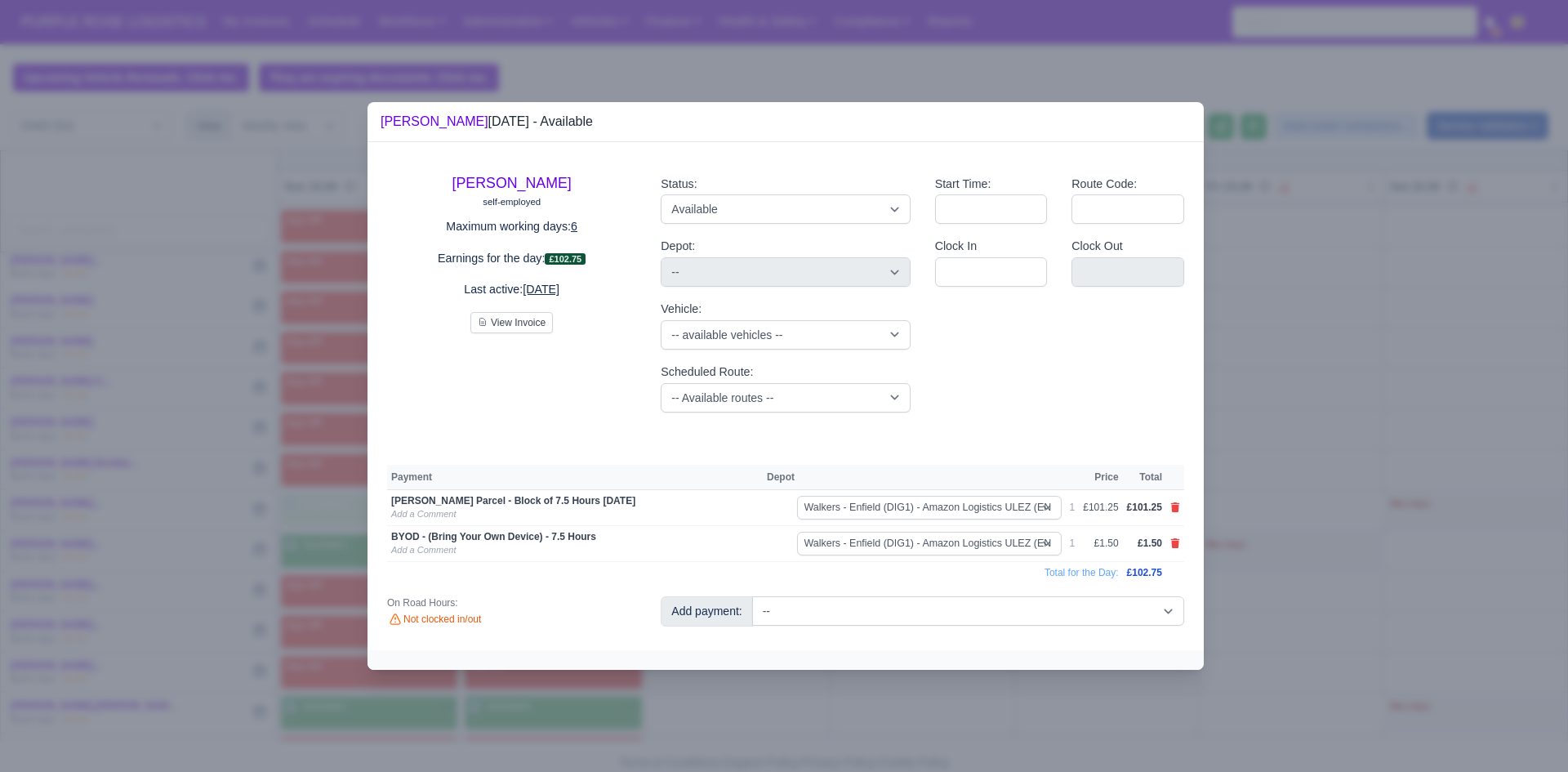
click at [829, 632] on div "Add payment: -- Additional Hour Support (£14.50) Additional Stop Support (£1.00…" at bounding box center [922, 617] width 548 height 41
click at [829, 730] on div at bounding box center [784, 386] width 1568 height 772
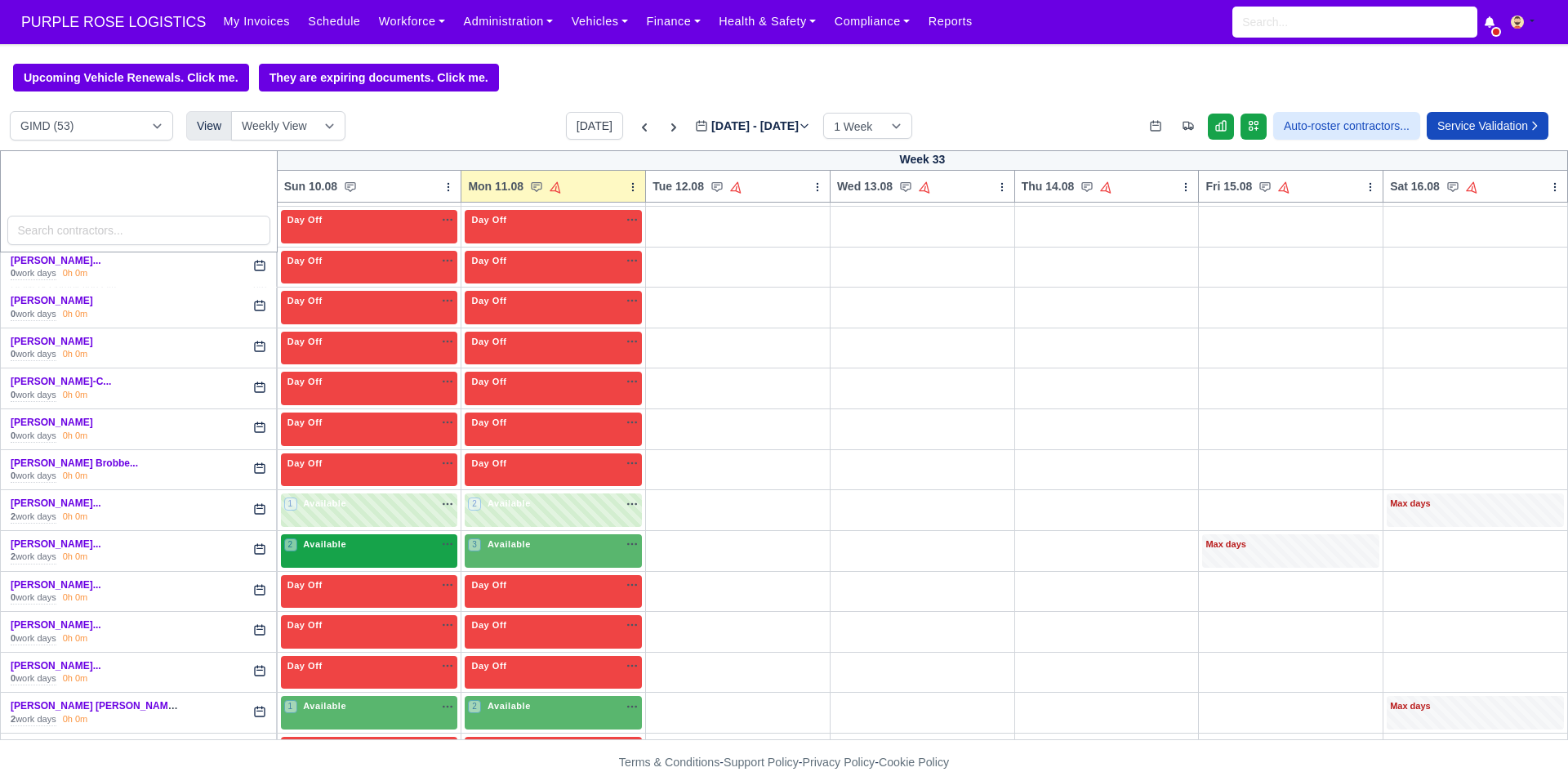
click at [407, 551] on div "2 Available na" at bounding box center [370, 544] width 171 height 14
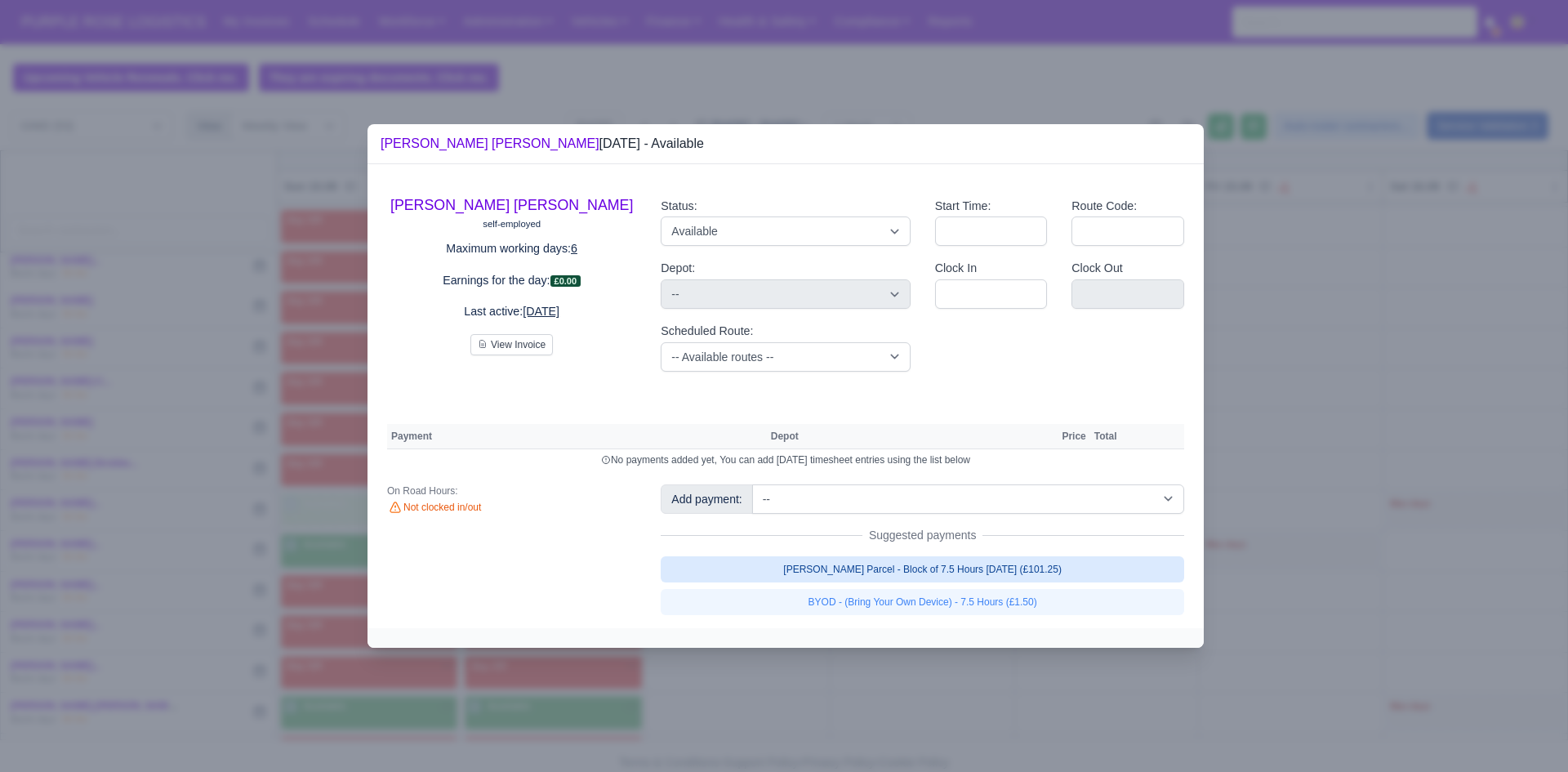
click at [818, 561] on link "[PERSON_NAME] Parcel - Block of 7.5 Hours [DATE] (£101.25)" at bounding box center [923, 570] width 523 height 26
select select "5"
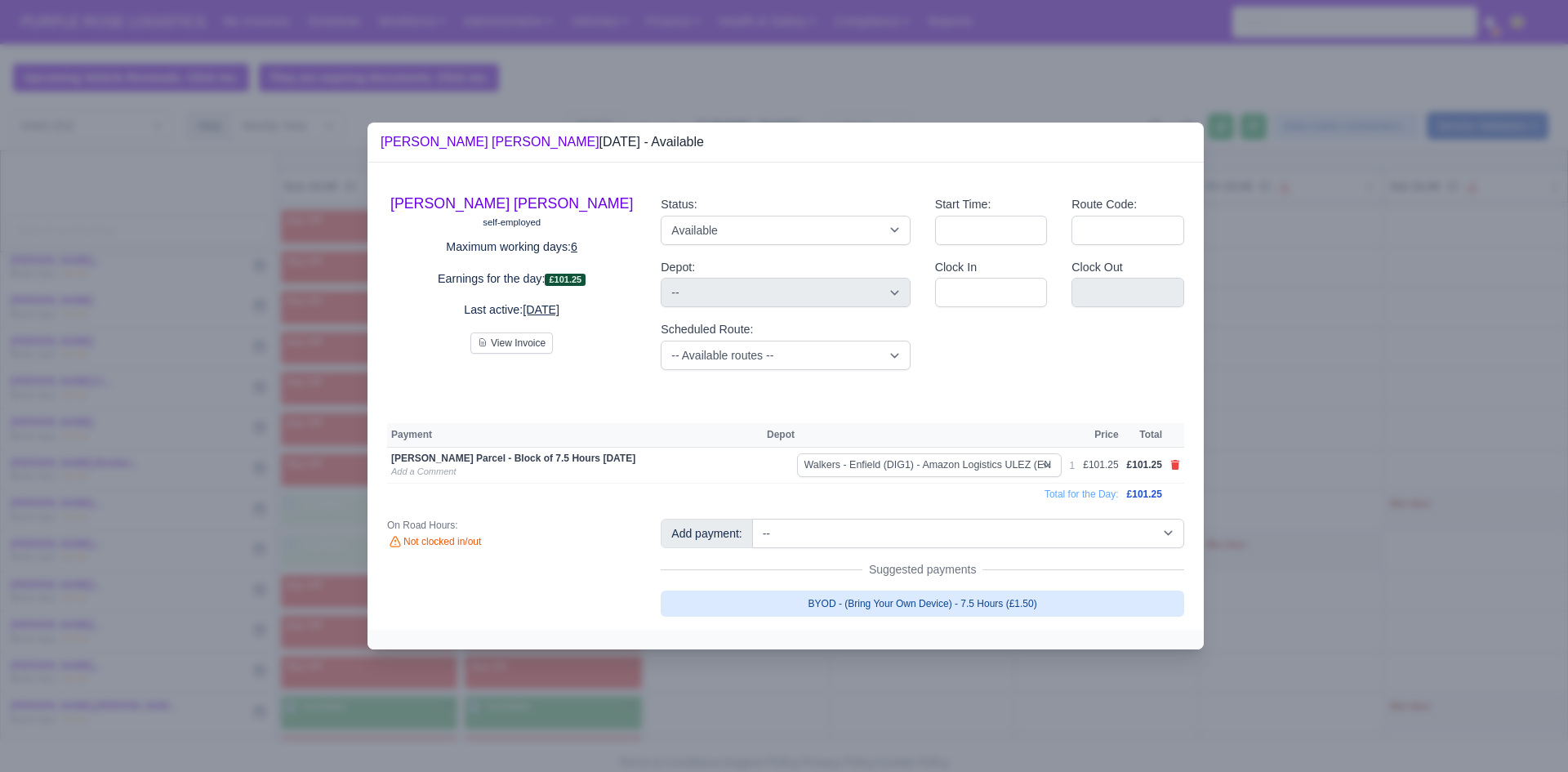
click at [869, 604] on link "BYOD - (Bring Your Own Device) - 7.5 Hours (£1.50)" at bounding box center [923, 604] width 523 height 26
select select "5"
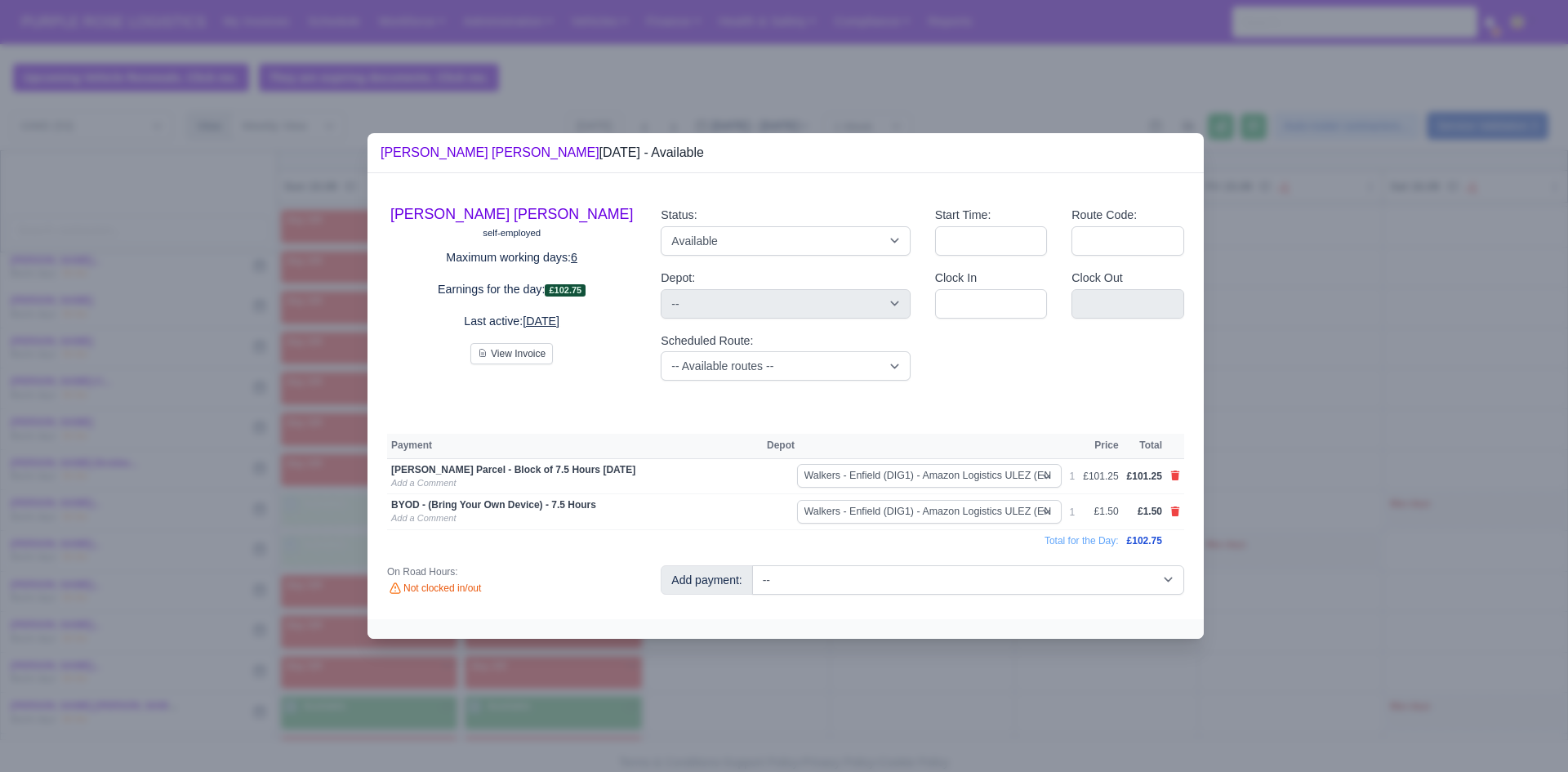
click at [768, 675] on div at bounding box center [784, 386] width 1568 height 772
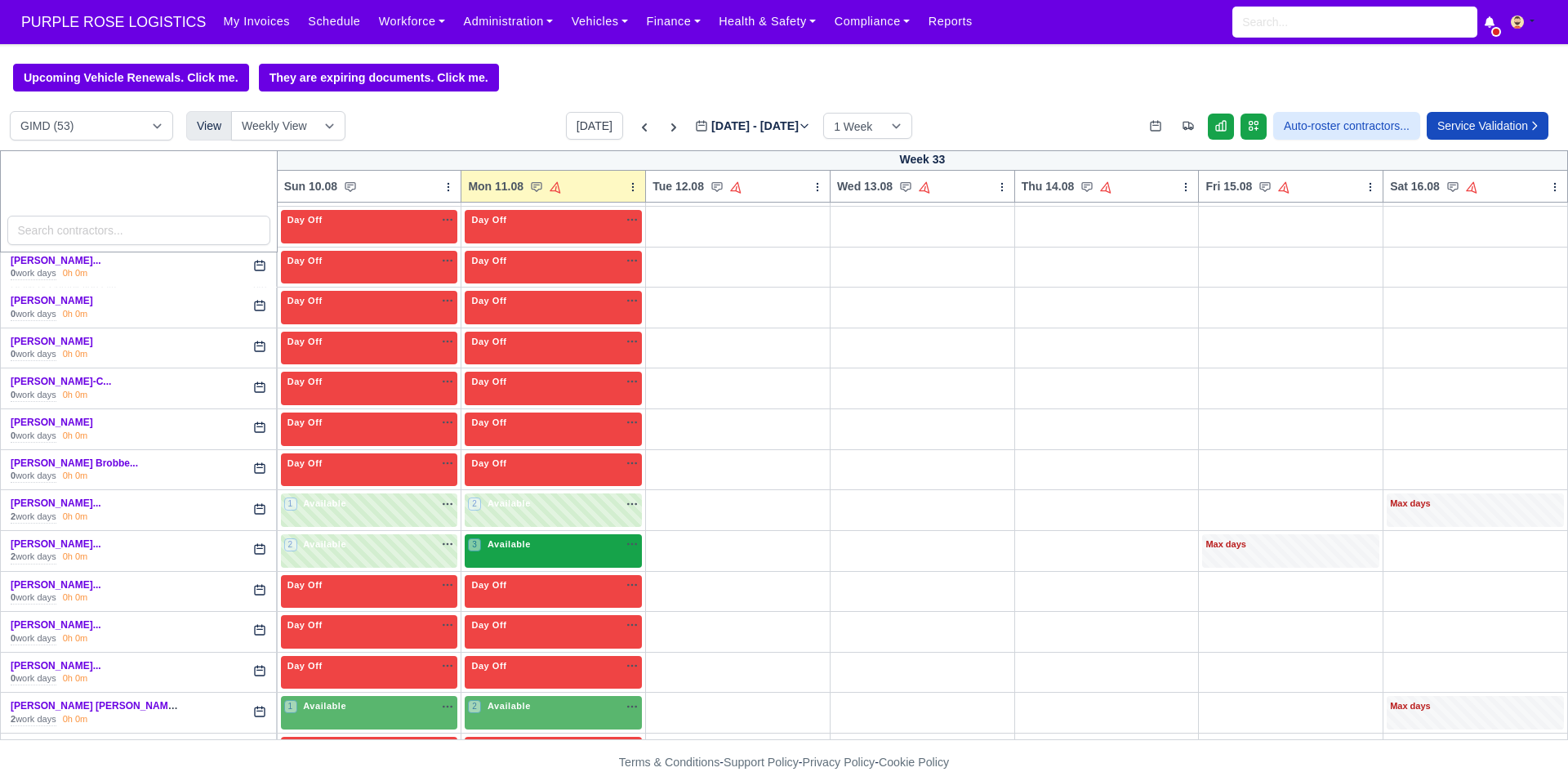
click at [573, 539] on div "3 Available na" at bounding box center [554, 544] width 171 height 14
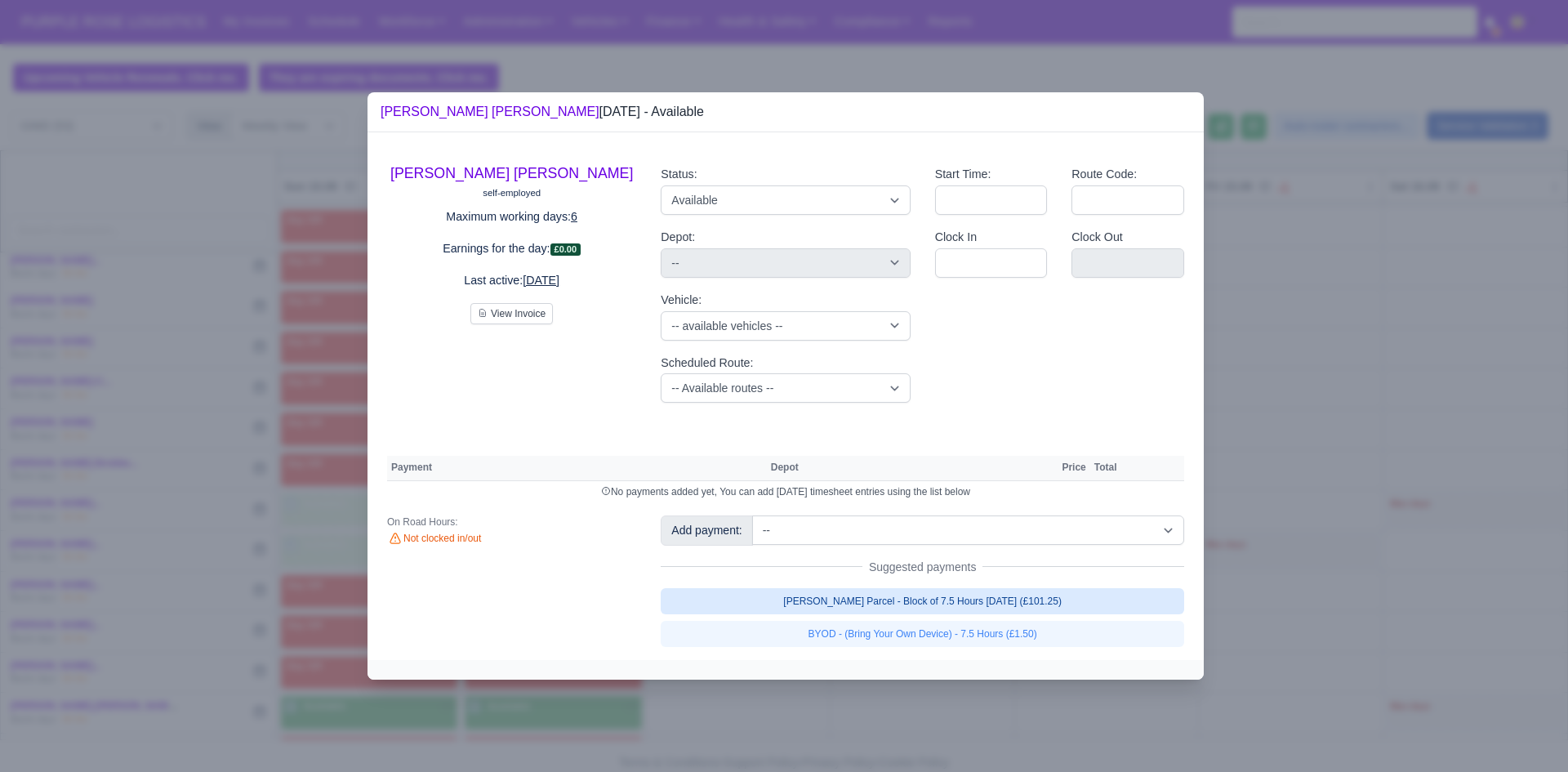
click at [913, 608] on link "[PERSON_NAME] Parcel - Block of 7.5 Hours [DATE] (£101.25)" at bounding box center [923, 601] width 523 height 26
select select "5"
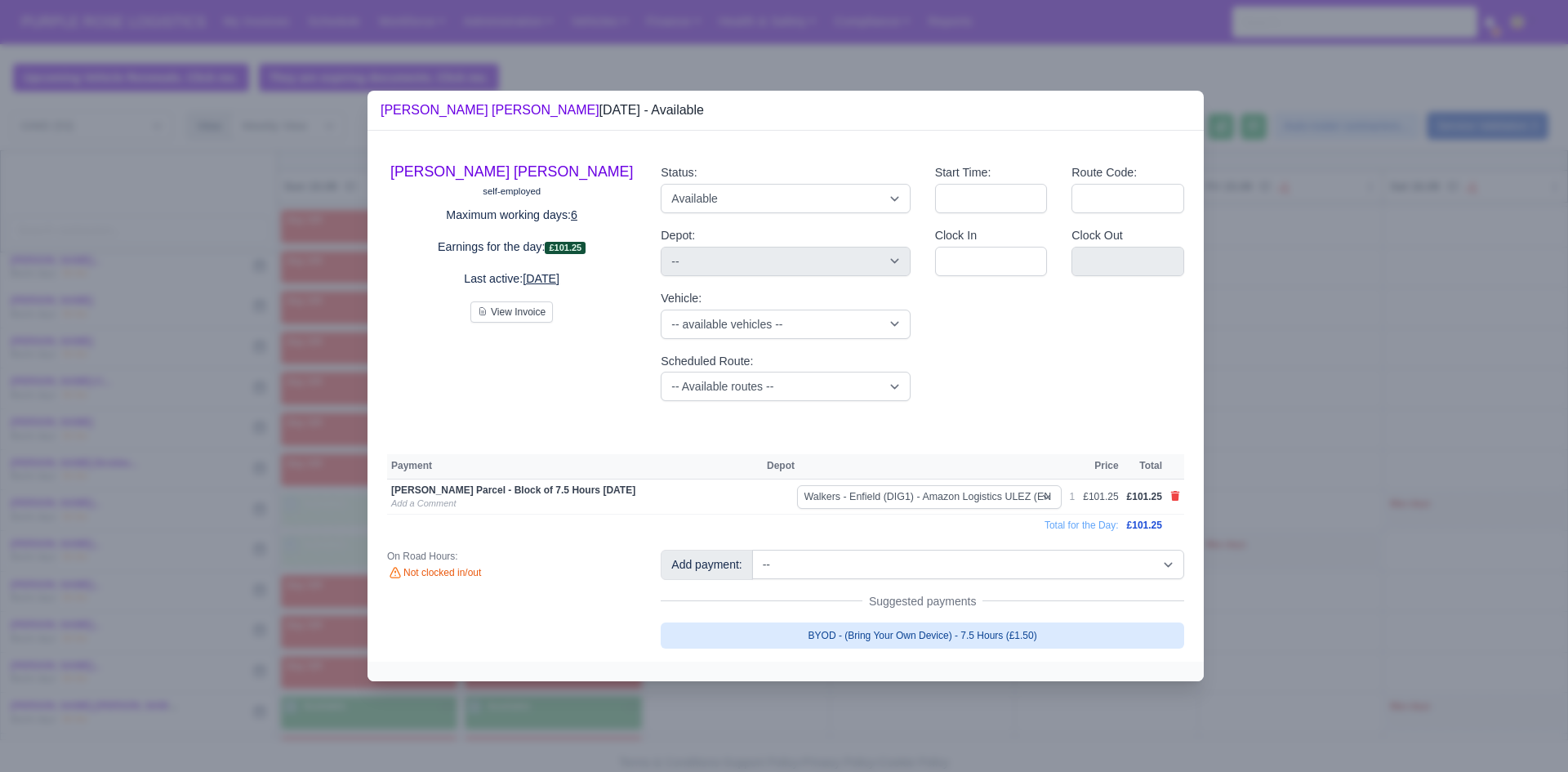
drag, startPoint x: 919, startPoint y: 652, endPoint x: 930, endPoint y: 640, distance: 16.3
click at [919, 652] on div "[PERSON_NAME] [PERSON_NAME] self-employed Maximum working days: 6 Earnings for …" at bounding box center [785, 396] width 836 height 530
click at [932, 638] on link "BYOD - (Bring Your Own Device) - 7.5 Hours (£1.50)" at bounding box center [923, 636] width 523 height 26
select select "5"
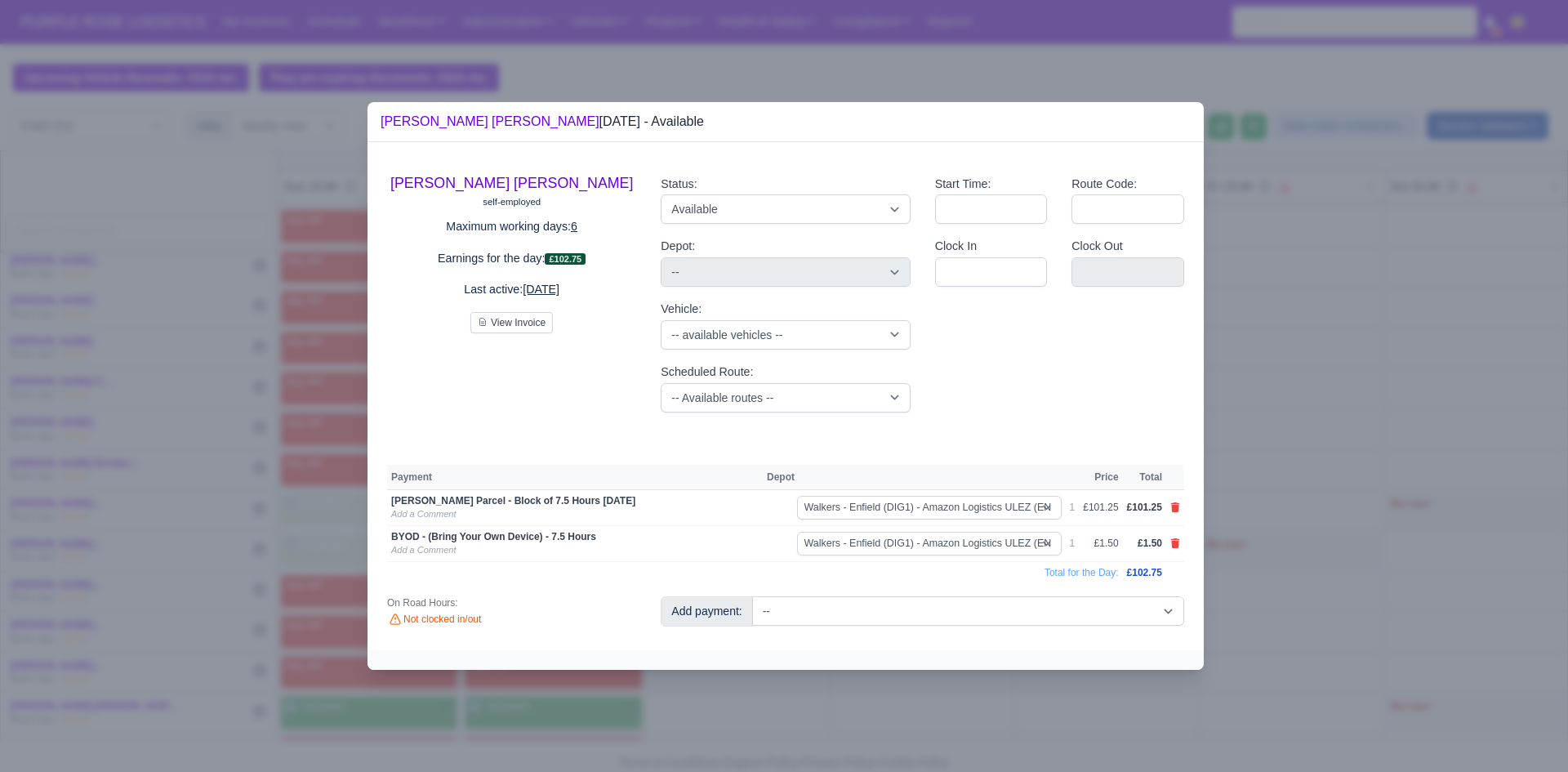
click at [961, 720] on div at bounding box center [784, 386] width 1568 height 772
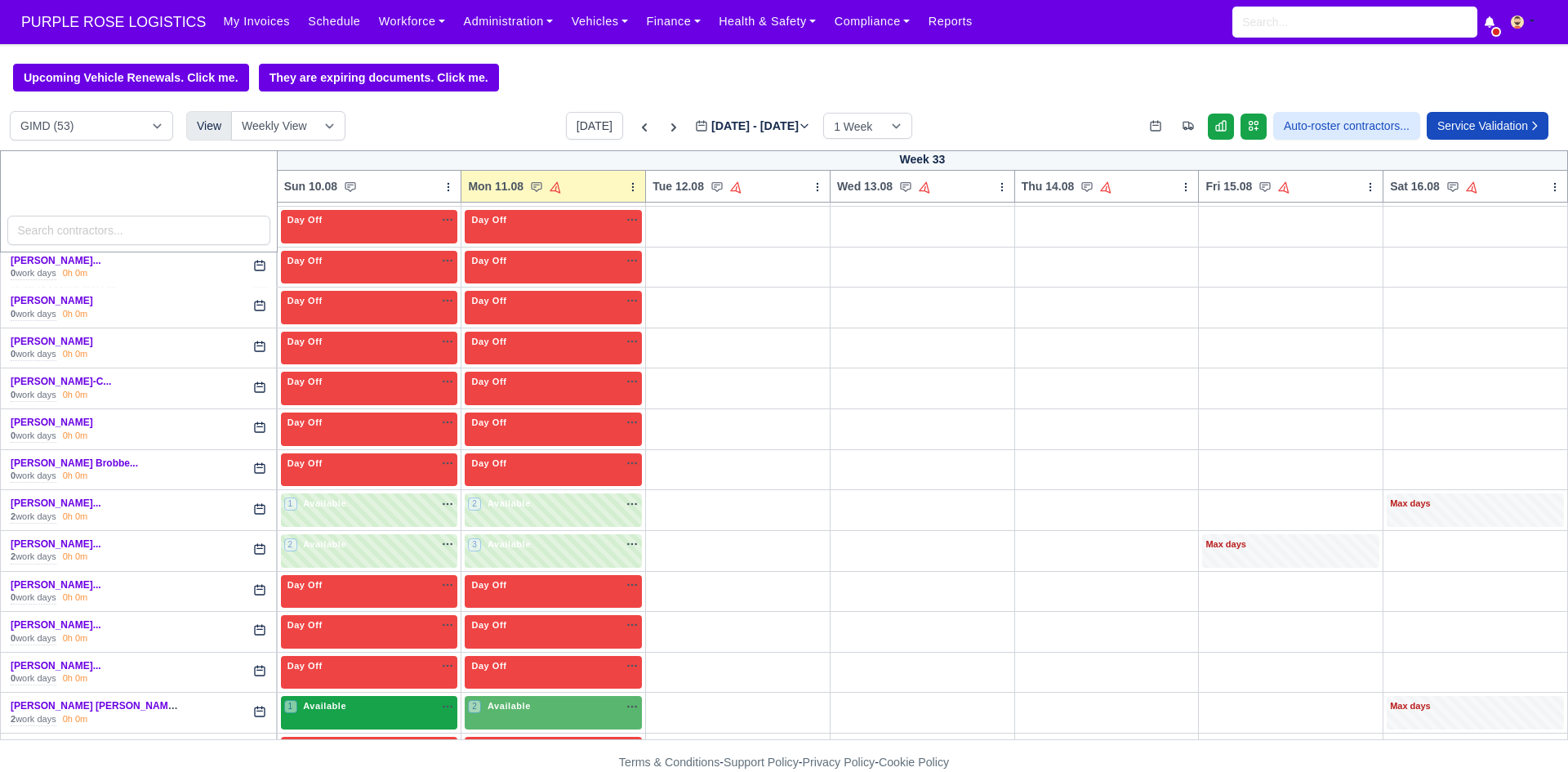
click at [363, 720] on div "1 Available" at bounding box center [369, 713] width 177 height 33
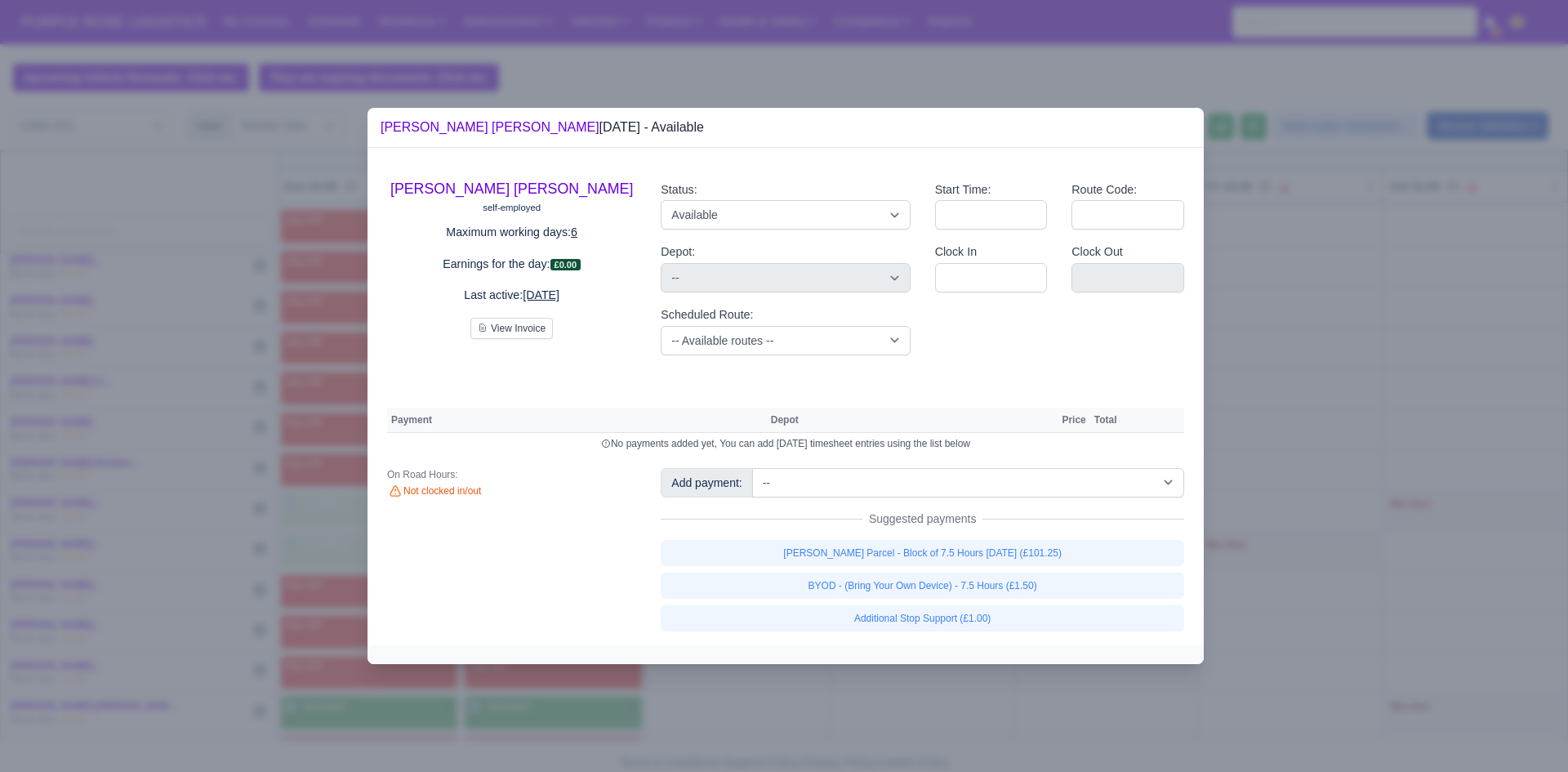
click at [832, 571] on div "[PERSON_NAME] Parcel - Block of 7.5 Hours [DATE] (£101.25) BYOD - (Bring Your O…" at bounding box center [923, 585] width 523 height 92
click at [846, 582] on link "BYOD - (Bring Your Own Device) - 7.5 Hours (£1.50)" at bounding box center [923, 585] width 523 height 26
select select "5"
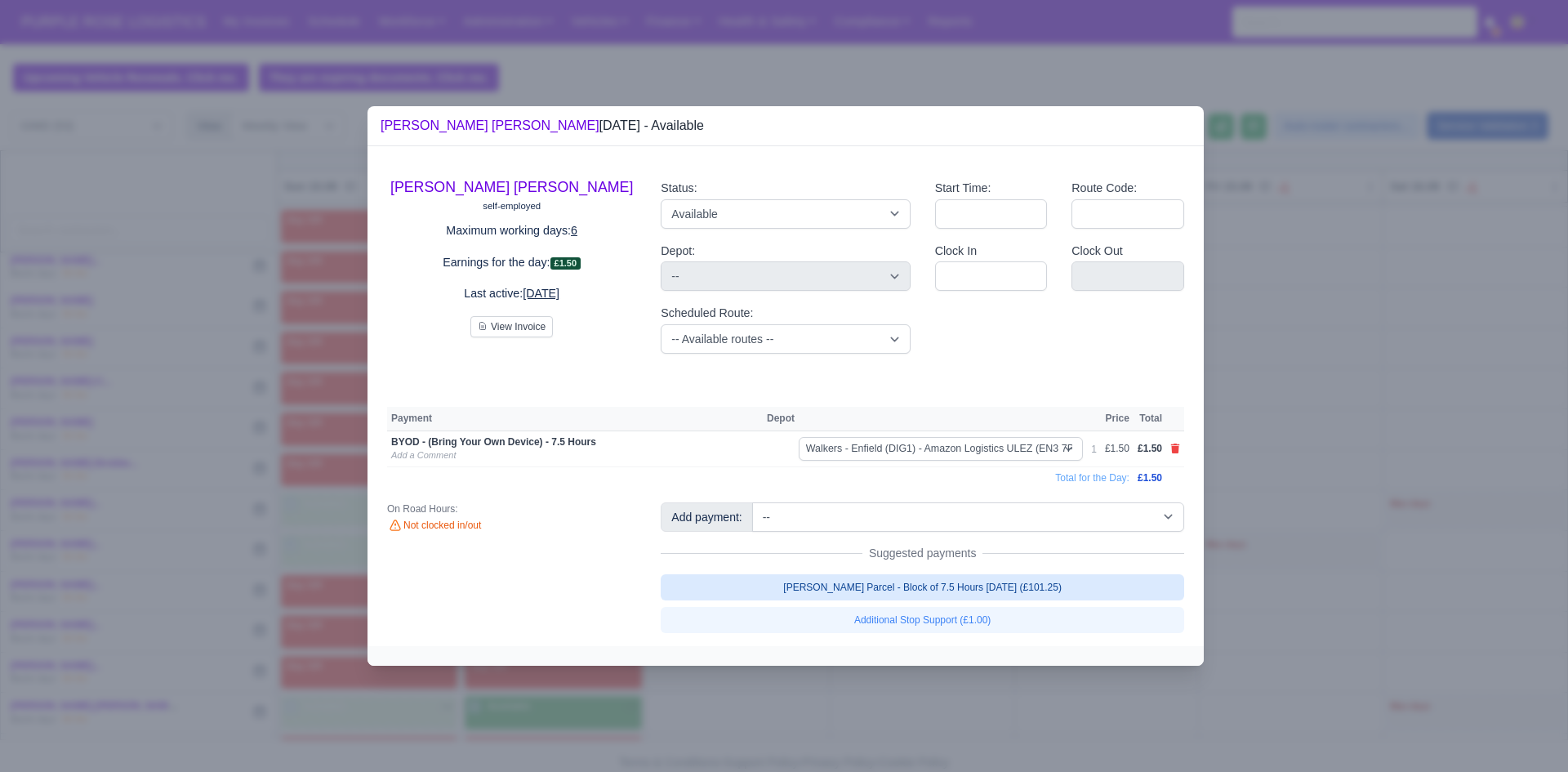
click at [890, 577] on link "[PERSON_NAME] Parcel - Block of 7.5 Hours [DATE] (£101.25)" at bounding box center [923, 587] width 523 height 26
select select "5"
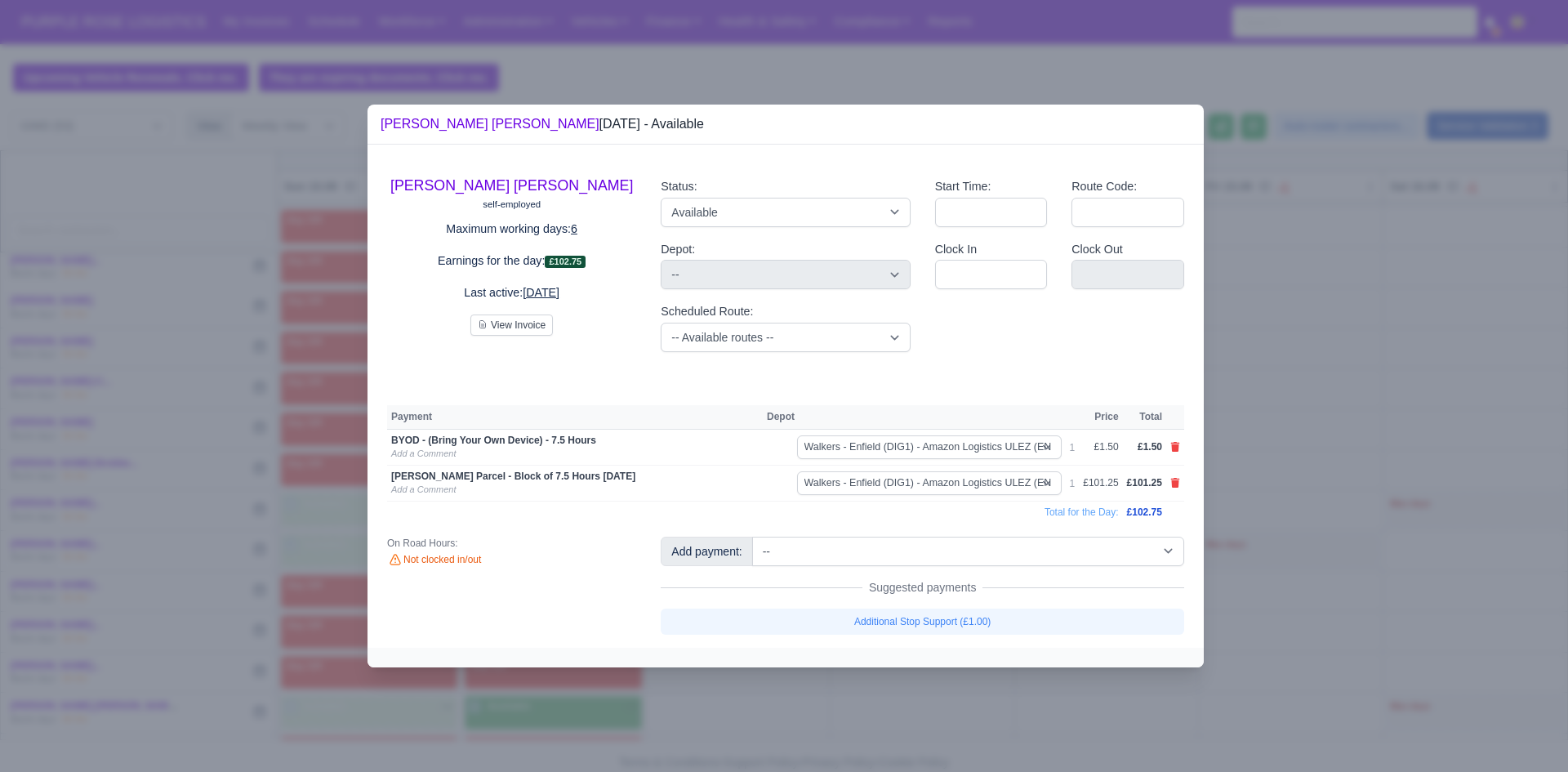
click at [794, 713] on div at bounding box center [784, 386] width 1568 height 772
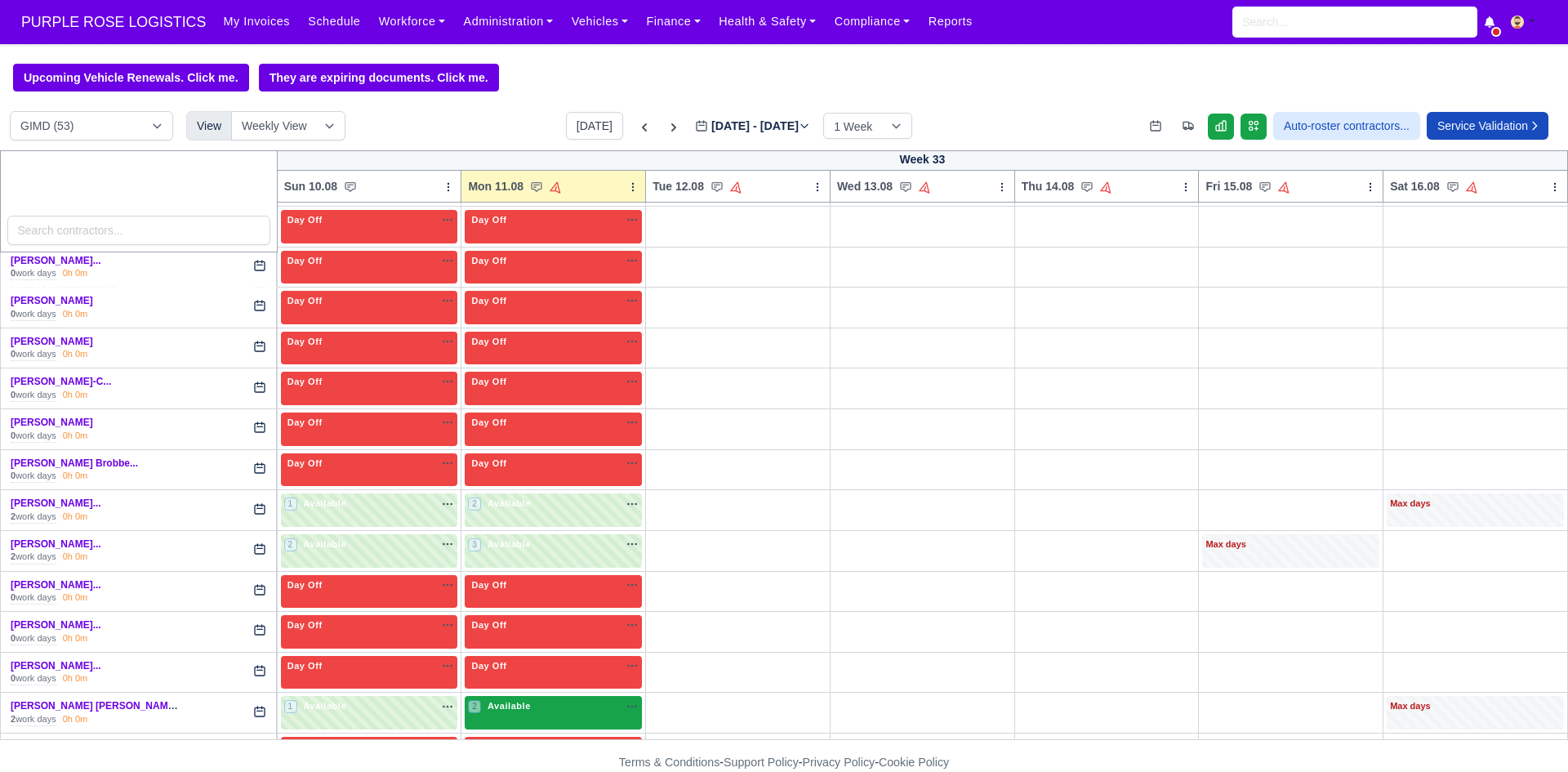
click at [579, 708] on div "2 Available na" at bounding box center [554, 707] width 171 height 14
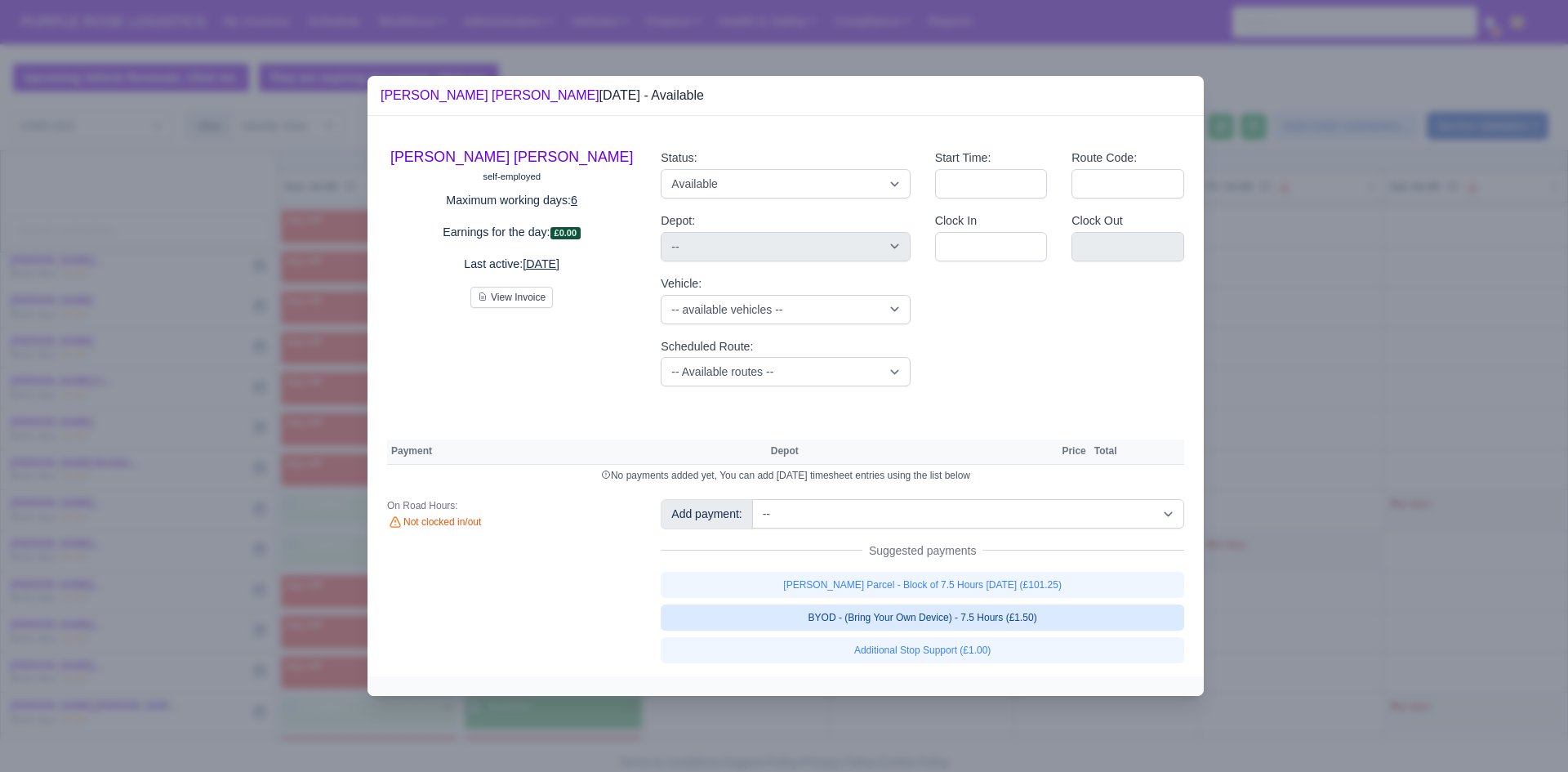
click at [819, 616] on link "BYOD - (Bring Your Own Device) - 7.5 Hours (£1.50)" at bounding box center [923, 618] width 523 height 26
select select "5"
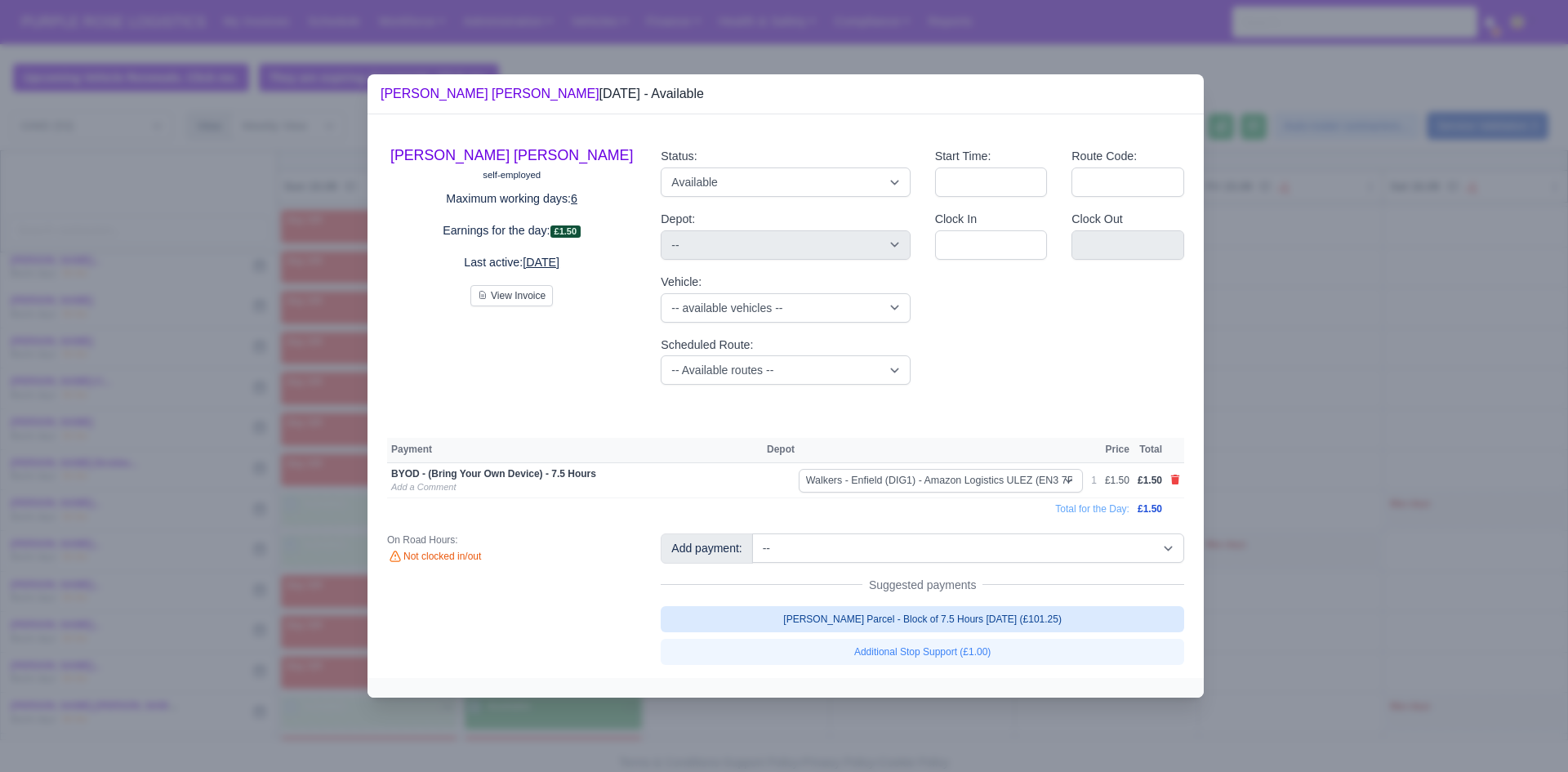
click at [852, 614] on link "[PERSON_NAME] Parcel - Block of 7.5 Hours [DATE] (£101.25)" at bounding box center [923, 619] width 523 height 26
select select "5"
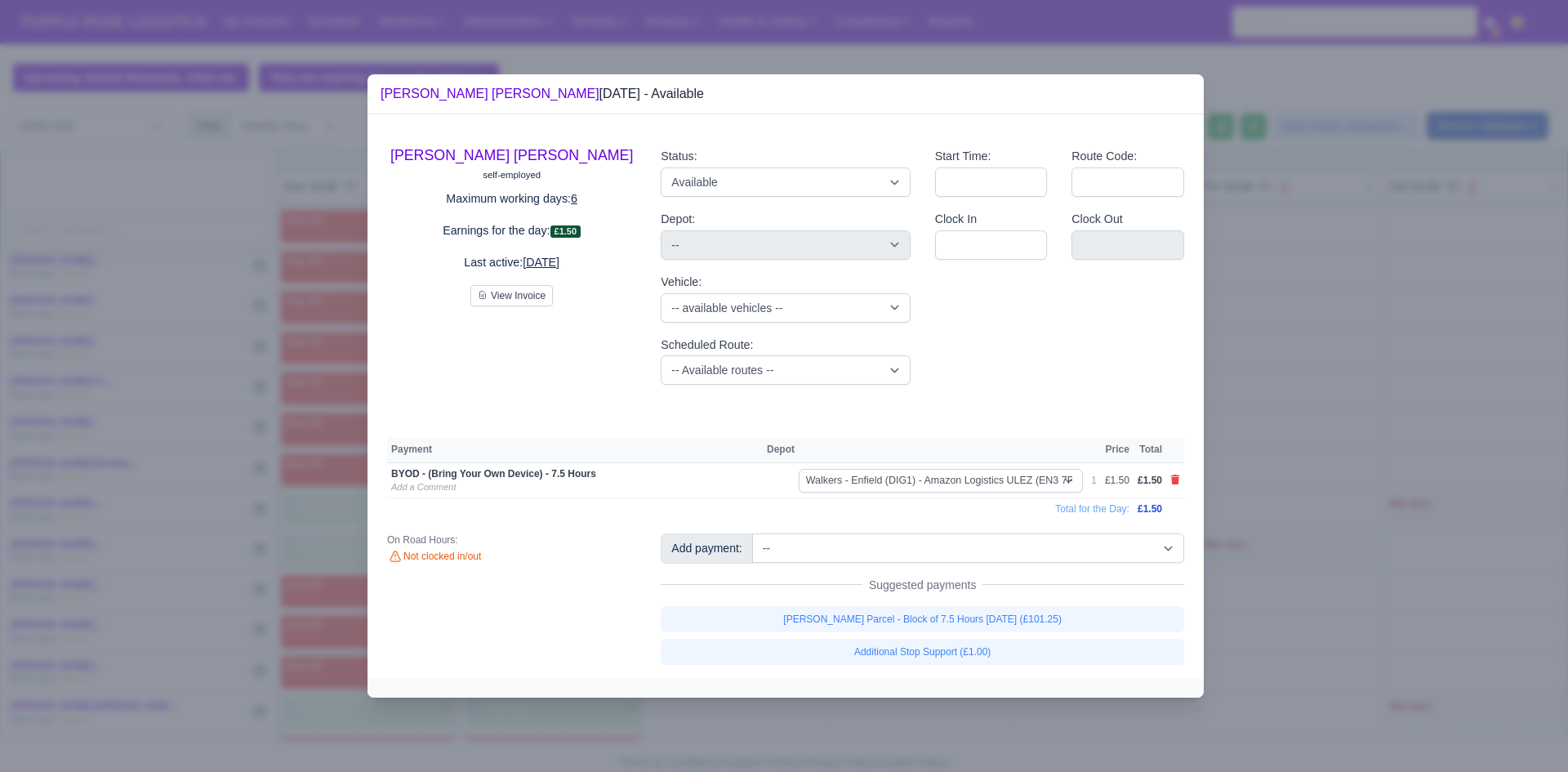
select select "5"
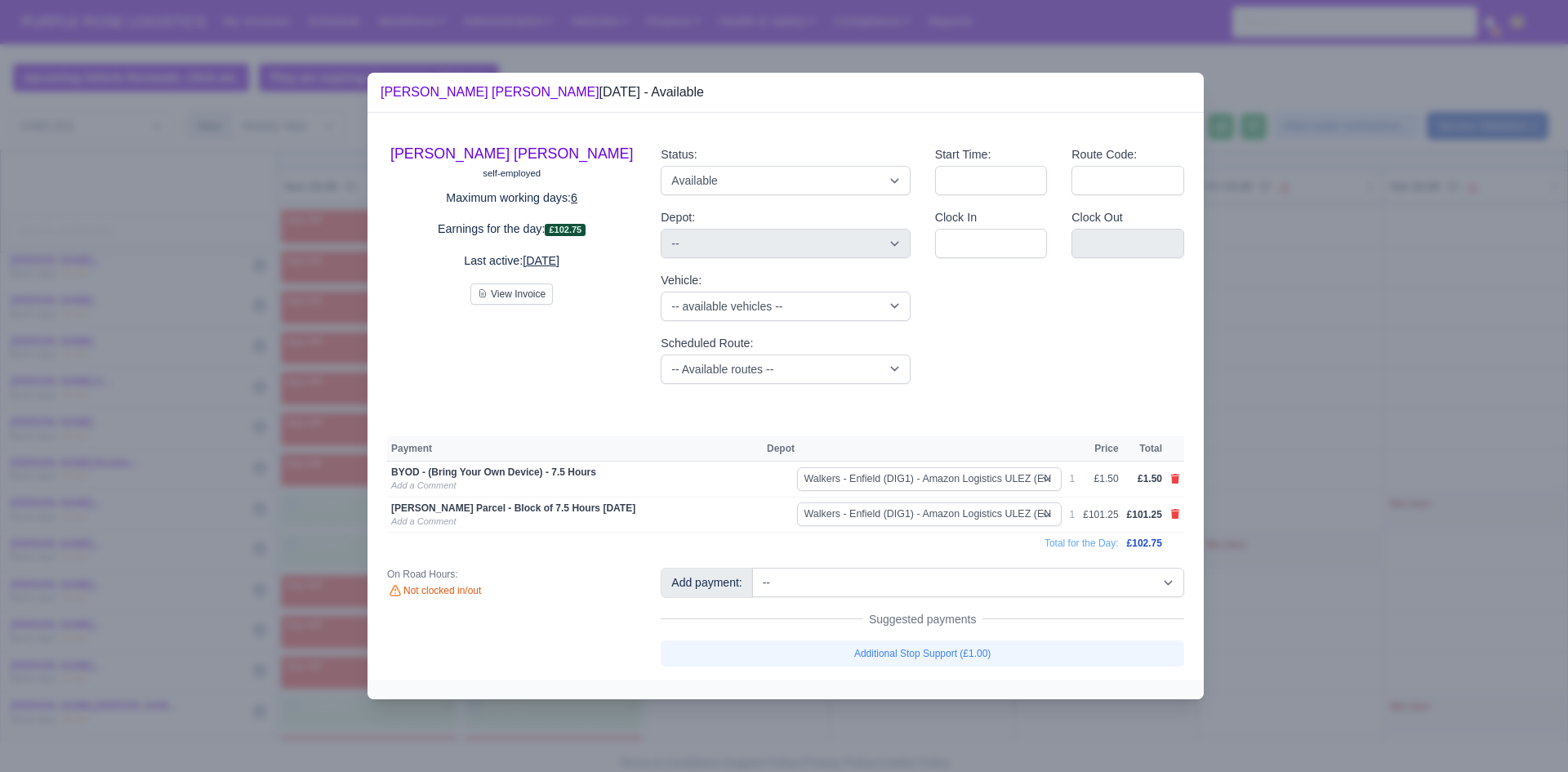
click at [1567, 409] on div at bounding box center [784, 386] width 1568 height 772
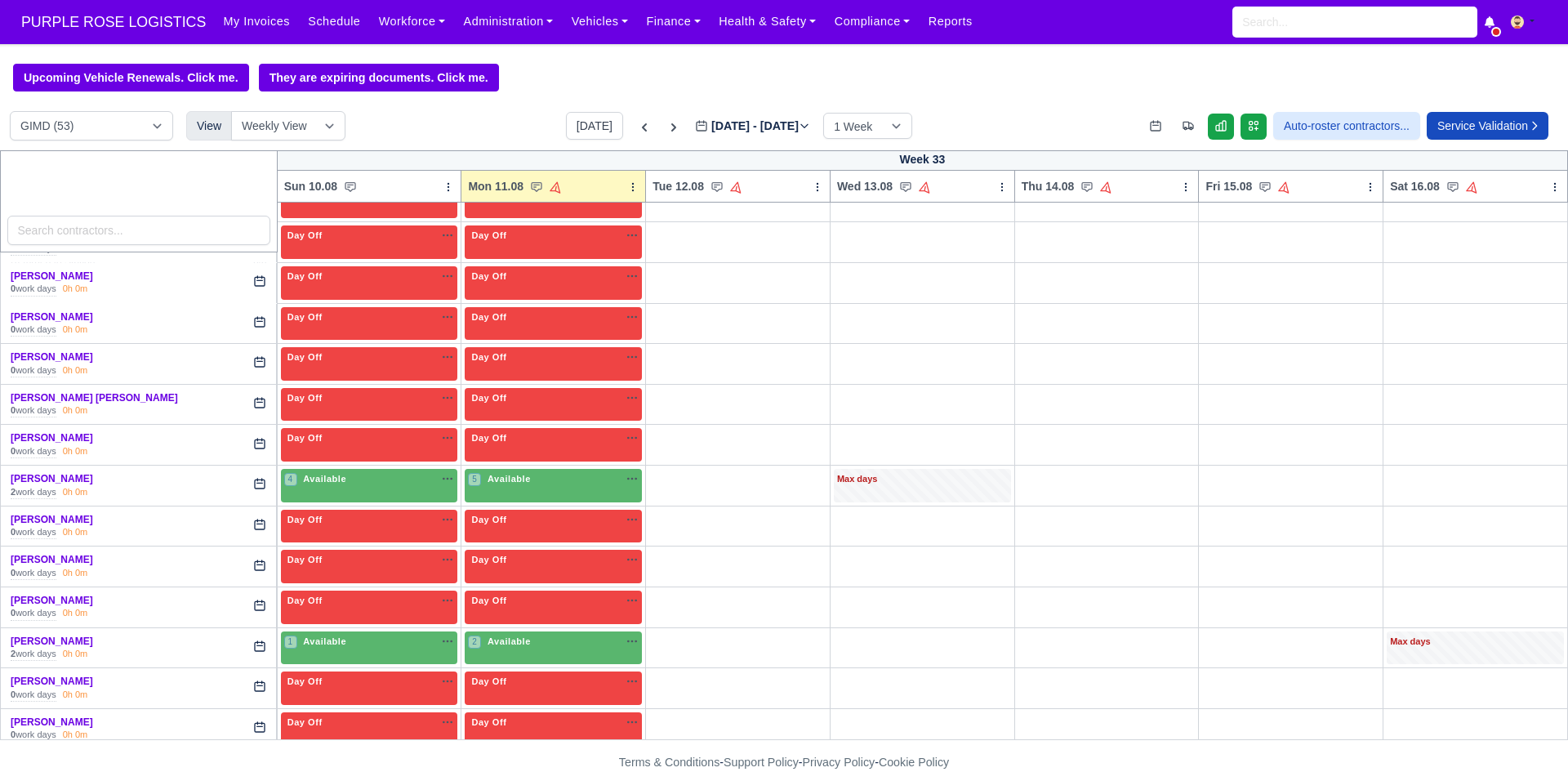
scroll to position [1780, 0]
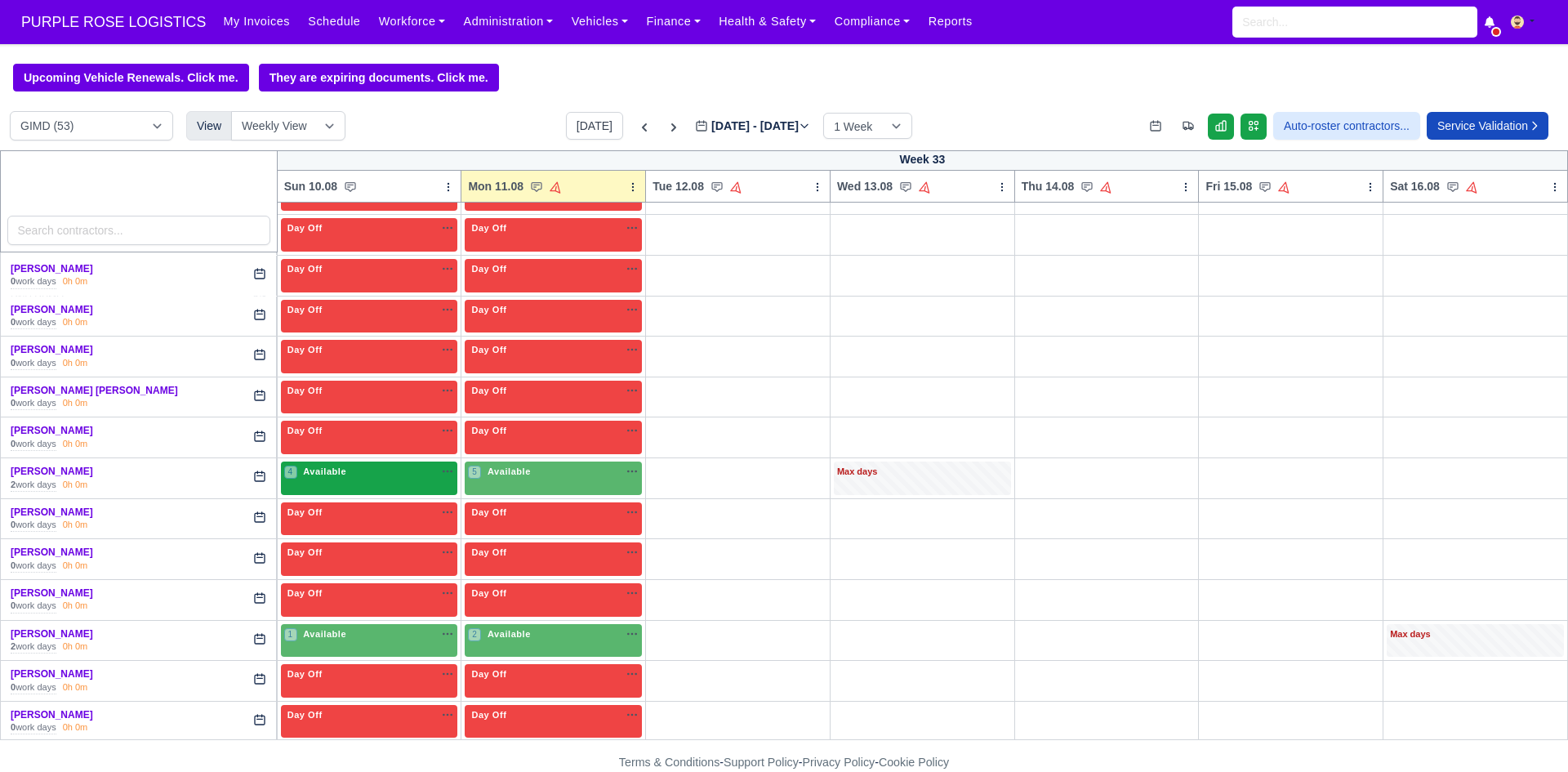
click at [408, 468] on div "4 Available na" at bounding box center [370, 472] width 171 height 14
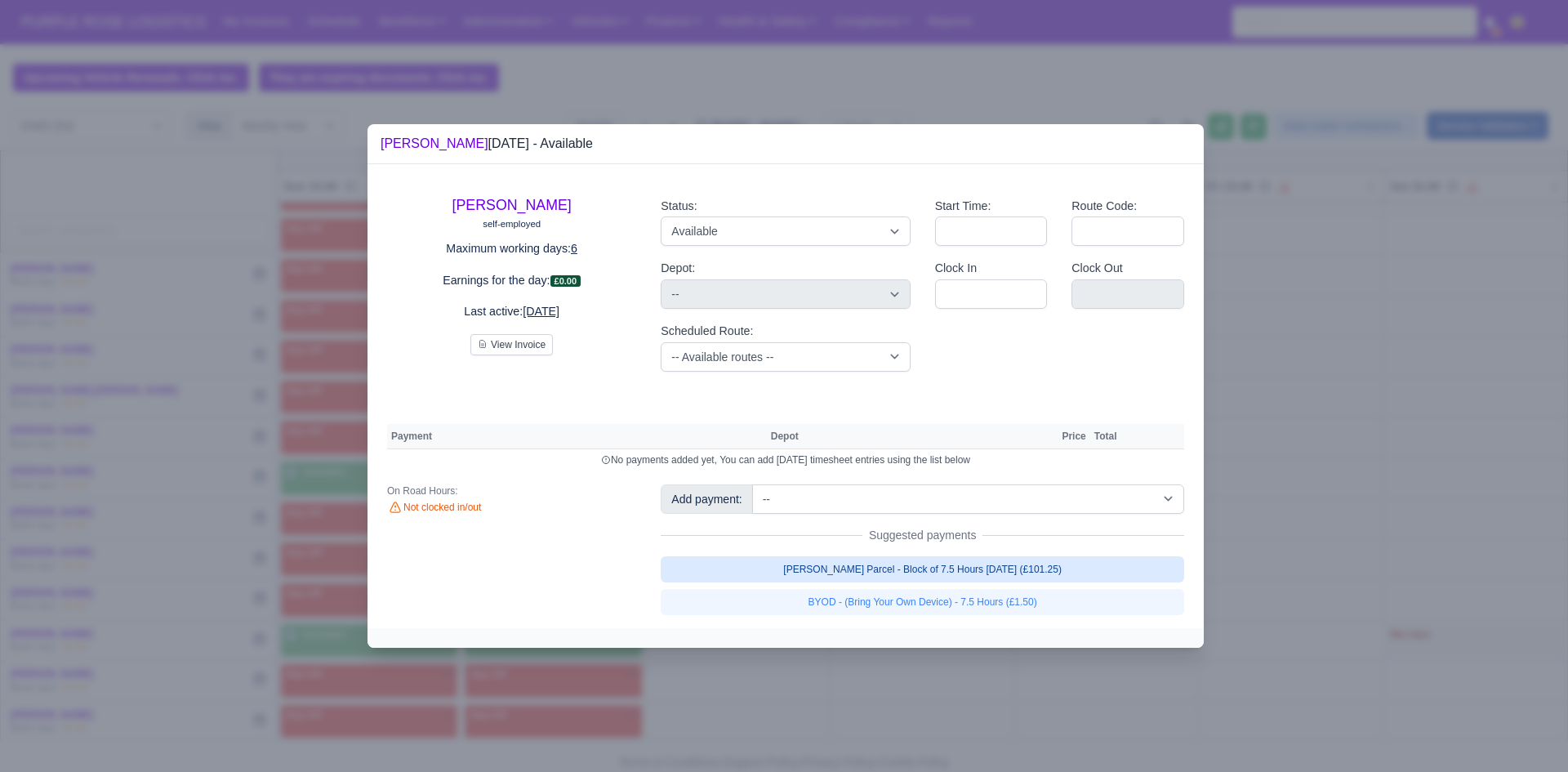
click at [856, 562] on link "[PERSON_NAME] Parcel - Block of 7.5 Hours [DATE] (£101.25)" at bounding box center [923, 570] width 523 height 26
select select "5"
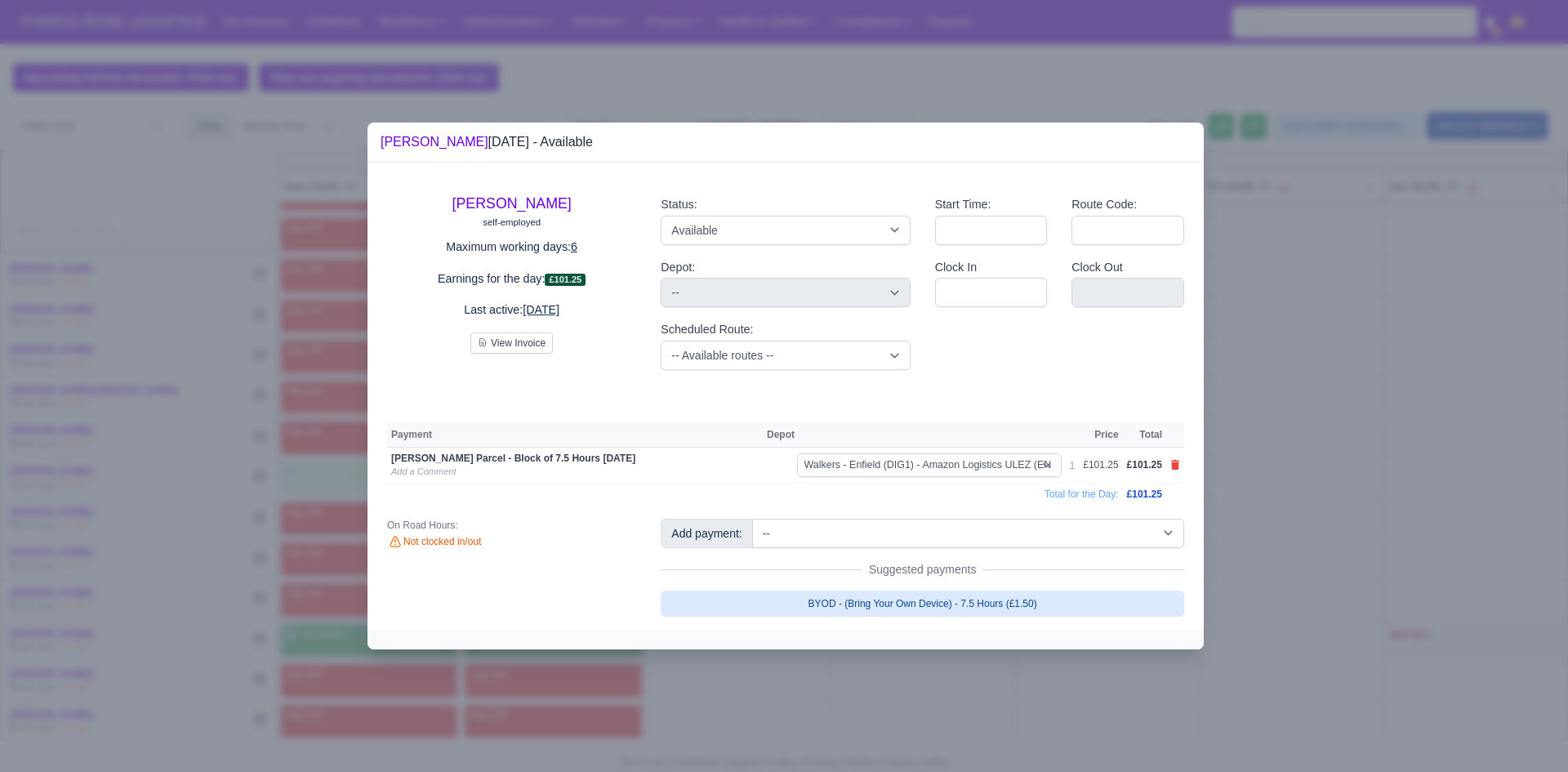
click at [877, 611] on link "BYOD - (Bring Your Own Device) - 7.5 Hours (£1.50)" at bounding box center [923, 604] width 523 height 26
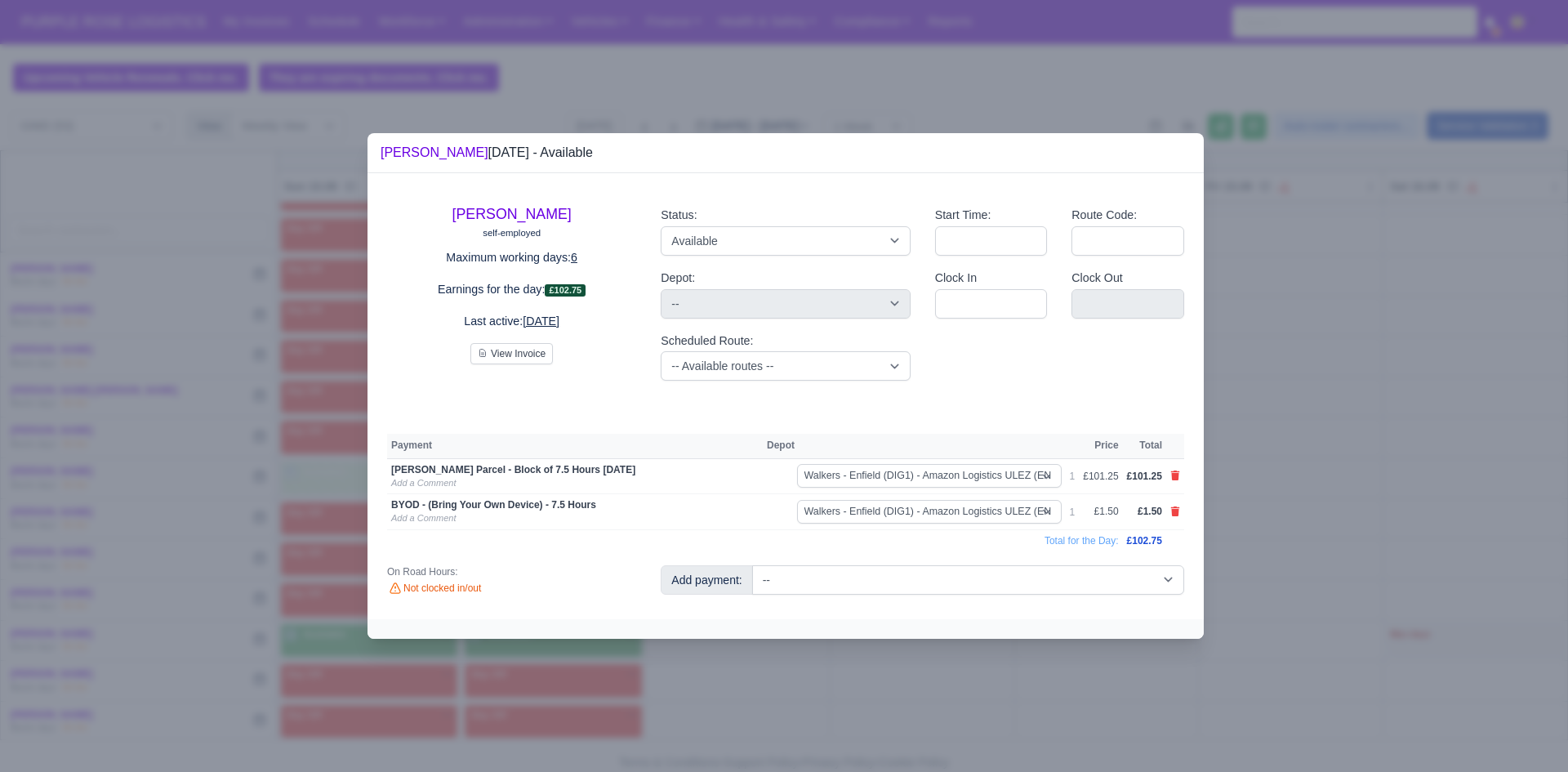
click at [797, 687] on div at bounding box center [784, 386] width 1568 height 772
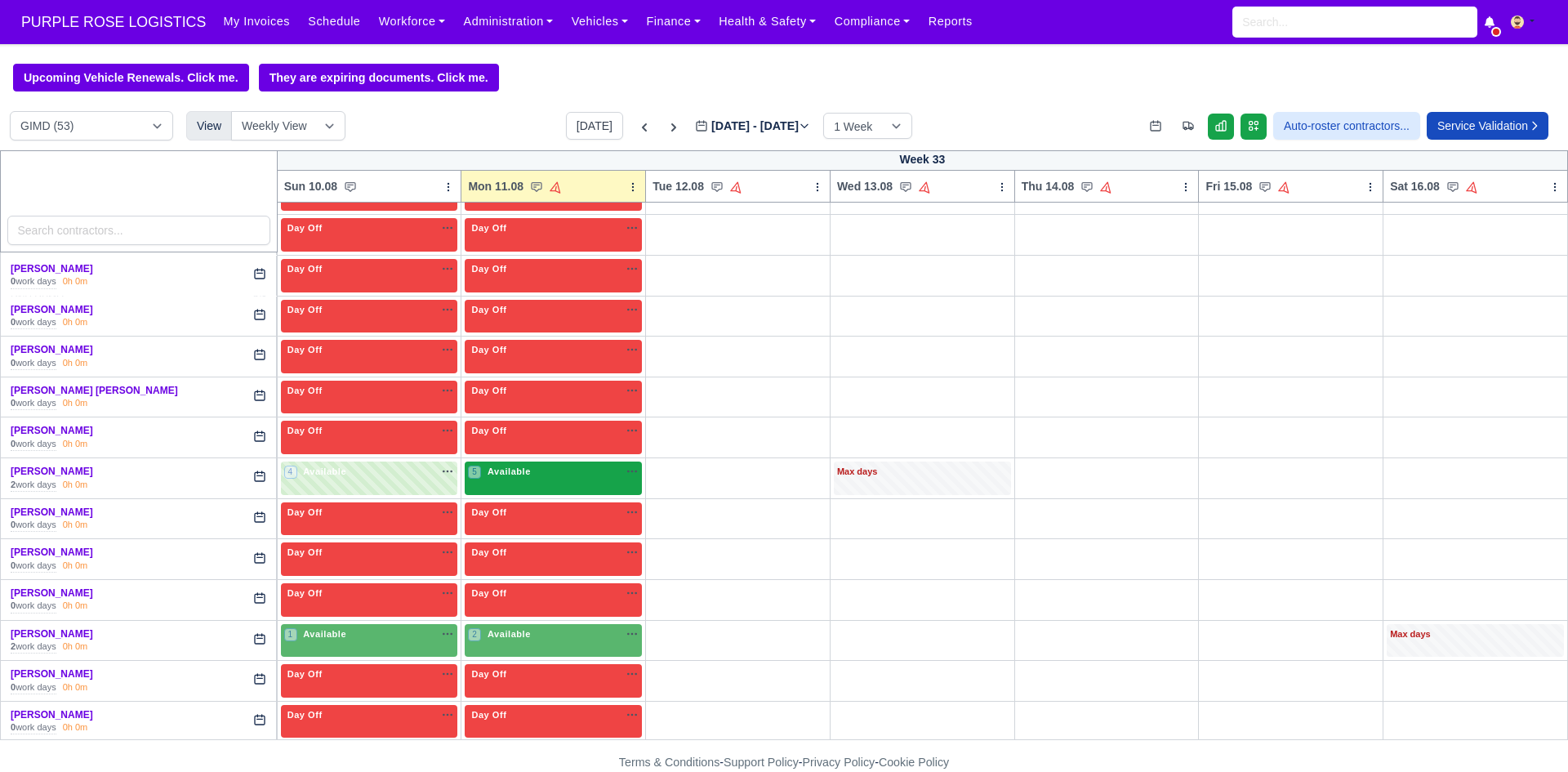
click at [541, 482] on div "5 Available na" at bounding box center [554, 474] width 171 height 17
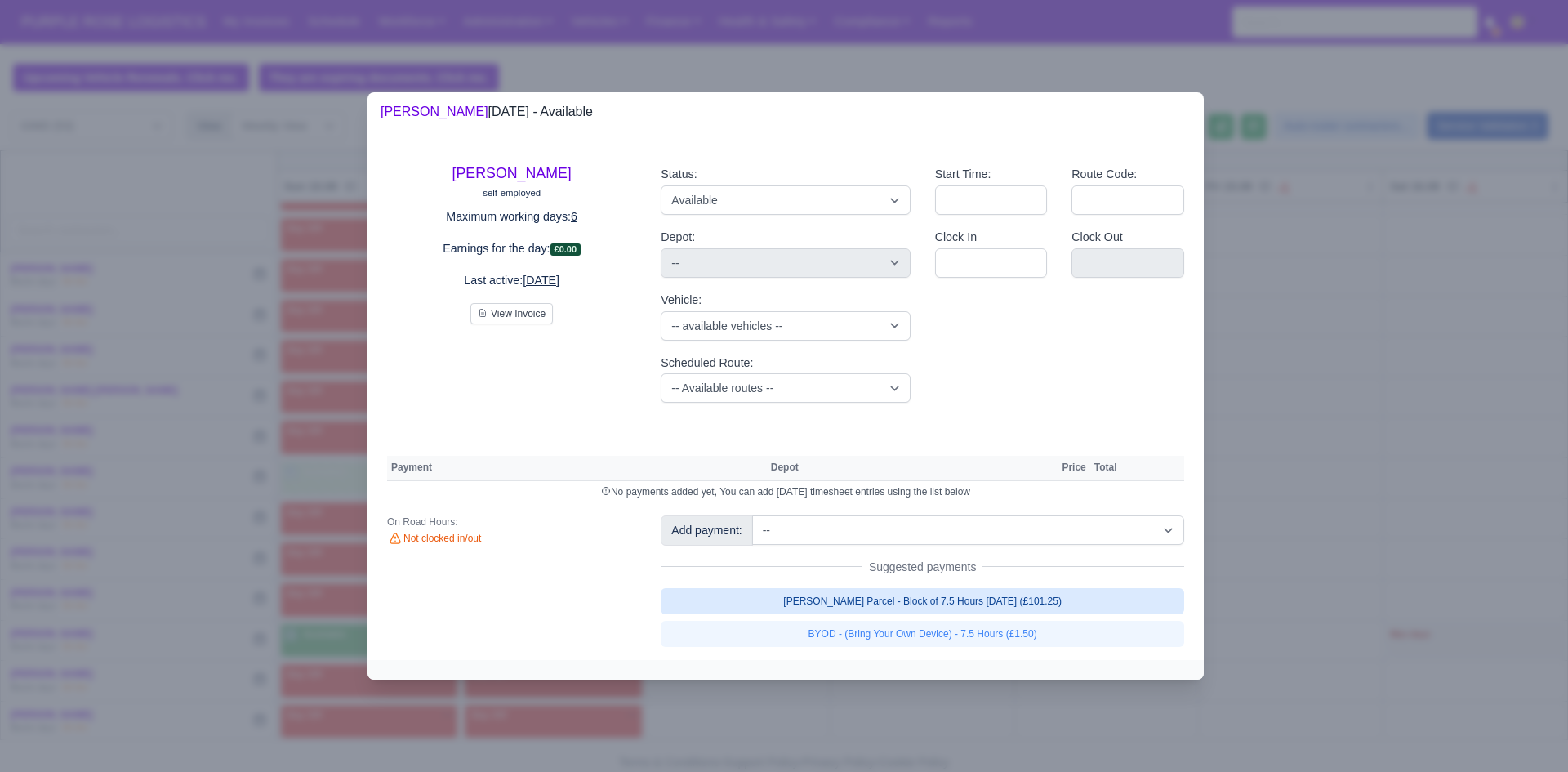
click at [777, 602] on link "[PERSON_NAME] Parcel - Block of 7.5 Hours [DATE] (£101.25)" at bounding box center [923, 601] width 523 height 26
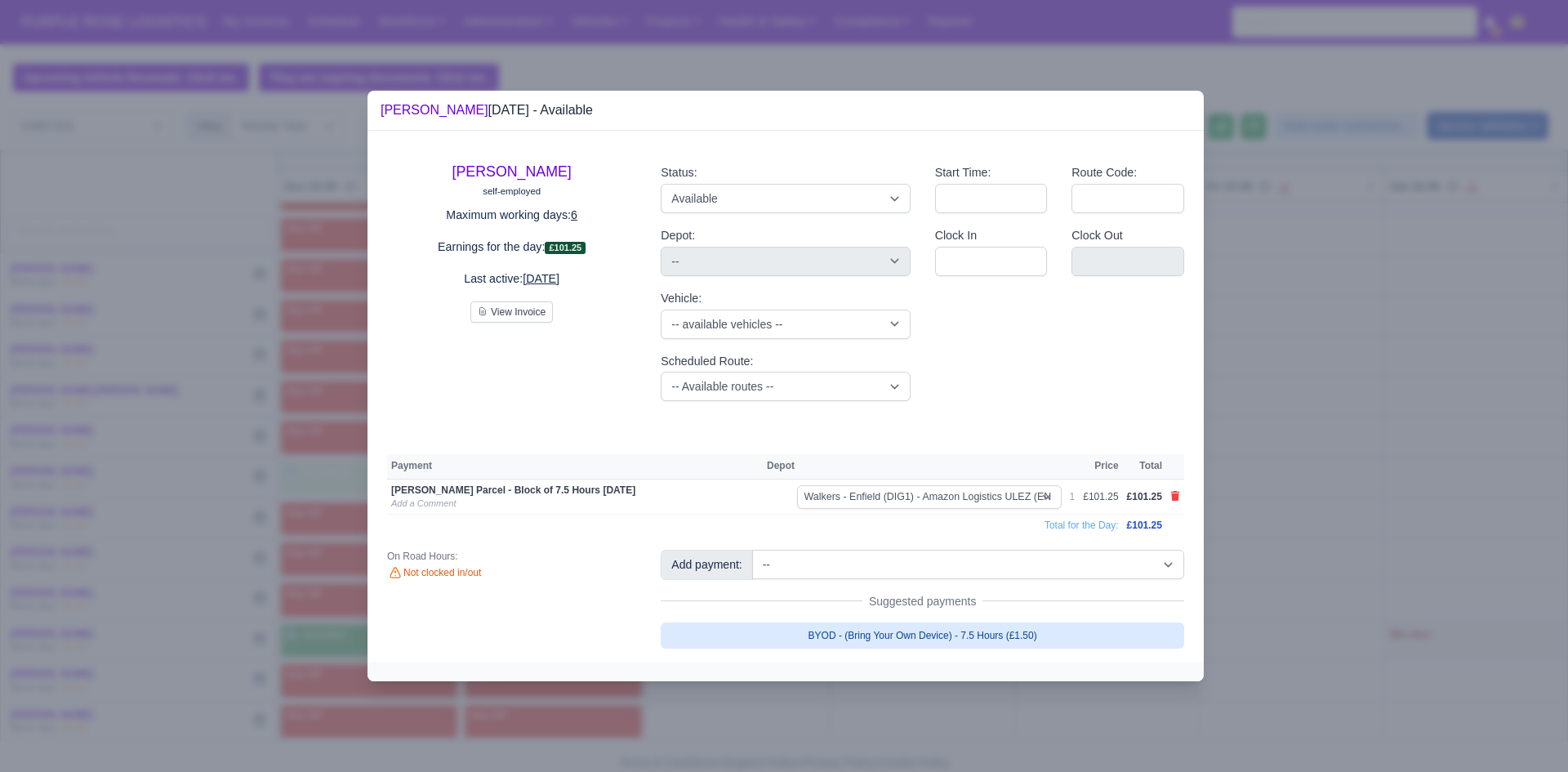
click at [838, 638] on link "BYOD - (Bring Your Own Device) - 7.5 Hours (£1.50)" at bounding box center [923, 636] width 523 height 26
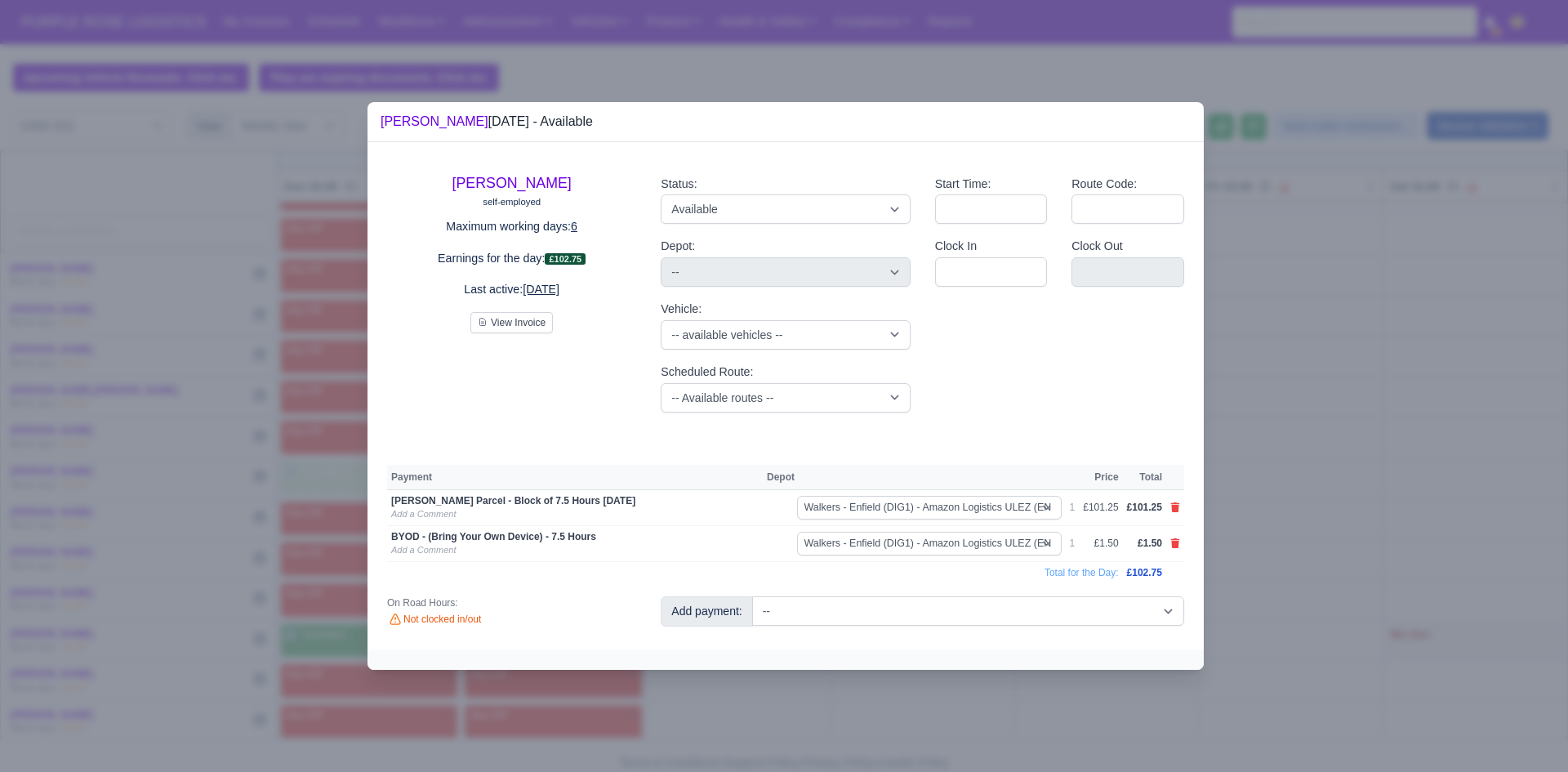
click at [844, 716] on div at bounding box center [784, 386] width 1568 height 772
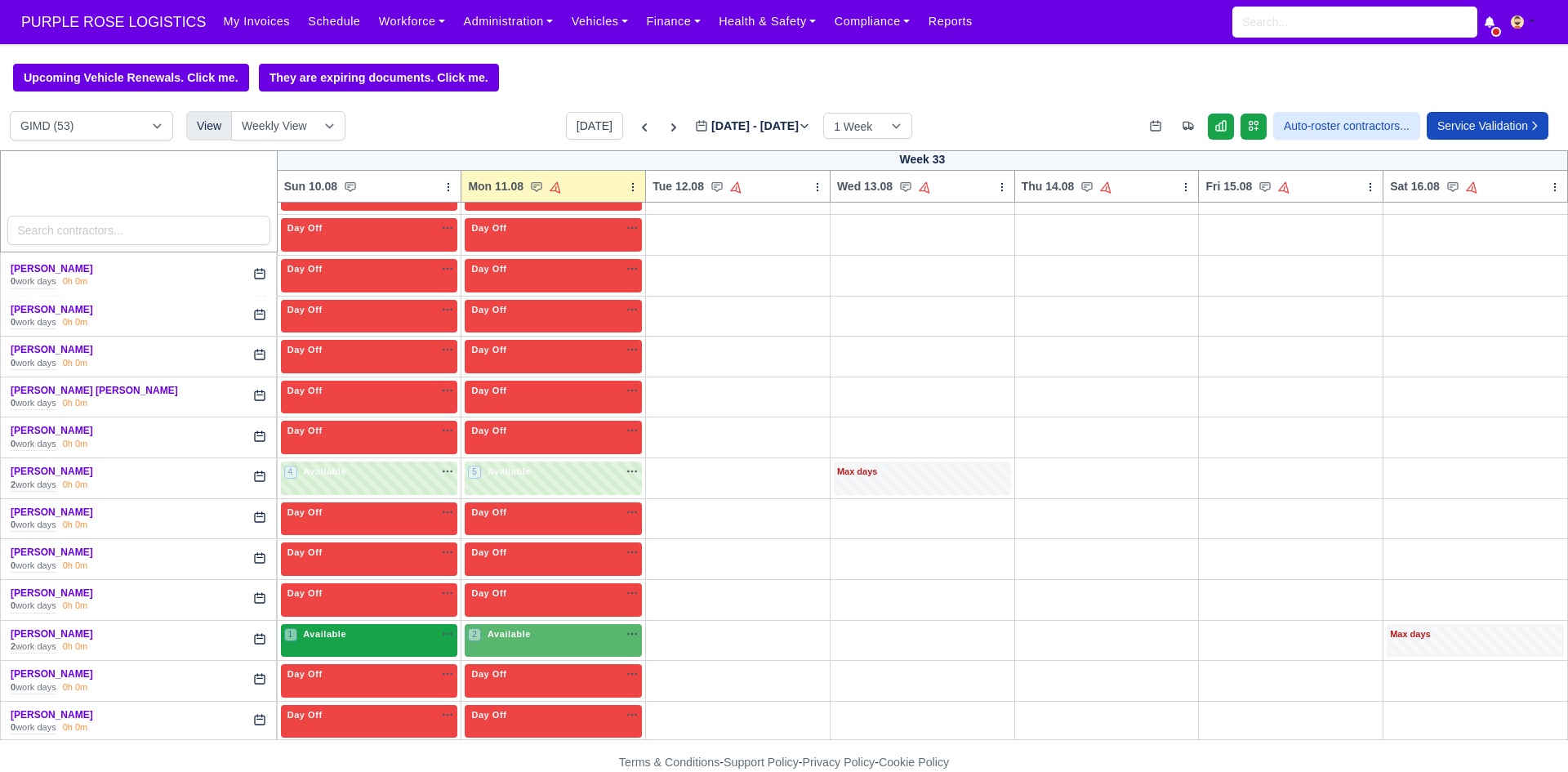
click at [369, 637] on div "1 Available na" at bounding box center [370, 634] width 171 height 14
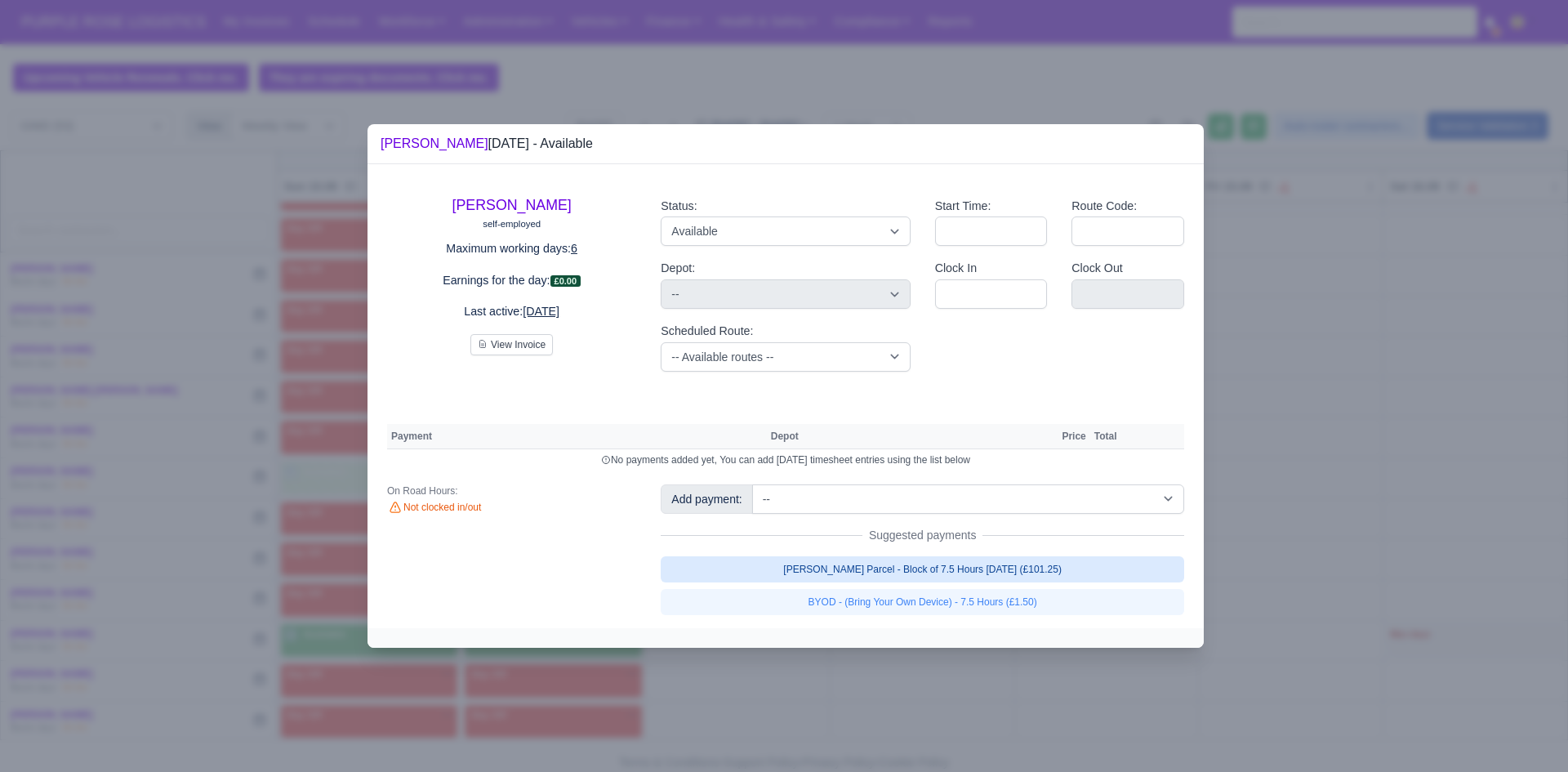
click at [822, 567] on link "[PERSON_NAME] Parcel - Block of 7.5 Hours [DATE] (£101.25)" at bounding box center [923, 570] width 523 height 26
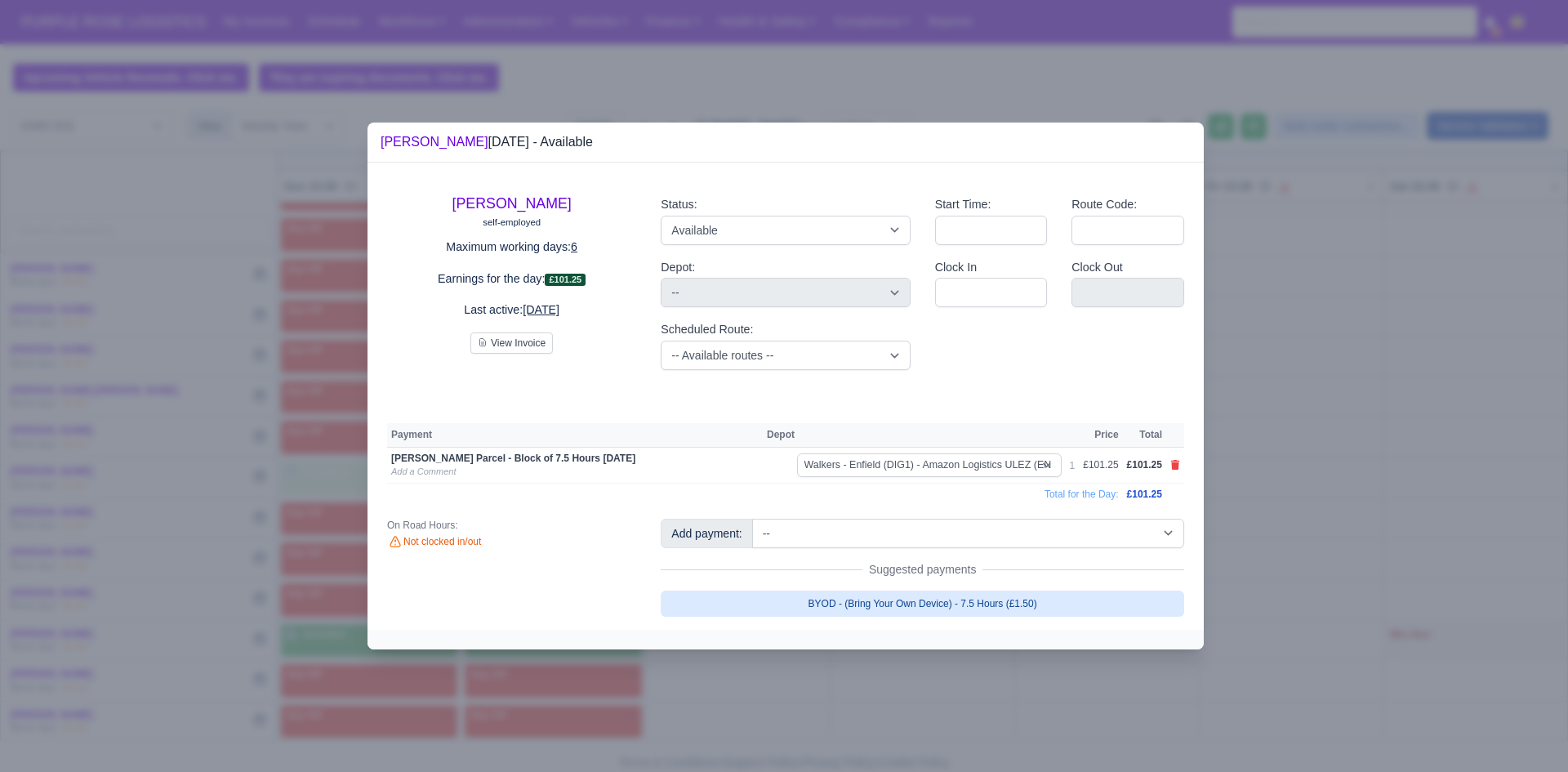
click at [837, 597] on link "BYOD - (Bring Your Own Device) - 7.5 Hours (£1.50)" at bounding box center [923, 604] width 523 height 26
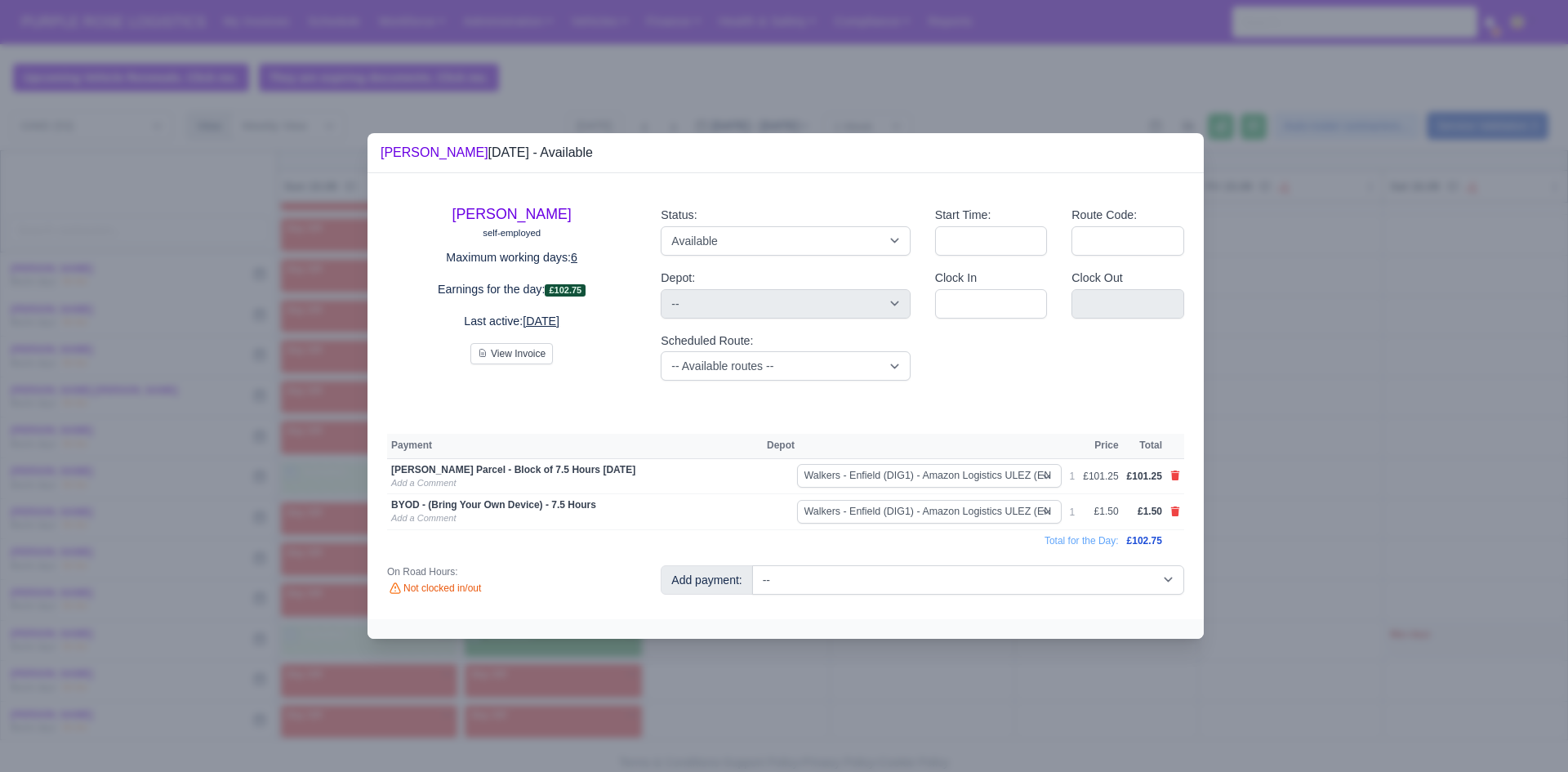
click at [830, 673] on div at bounding box center [784, 386] width 1568 height 772
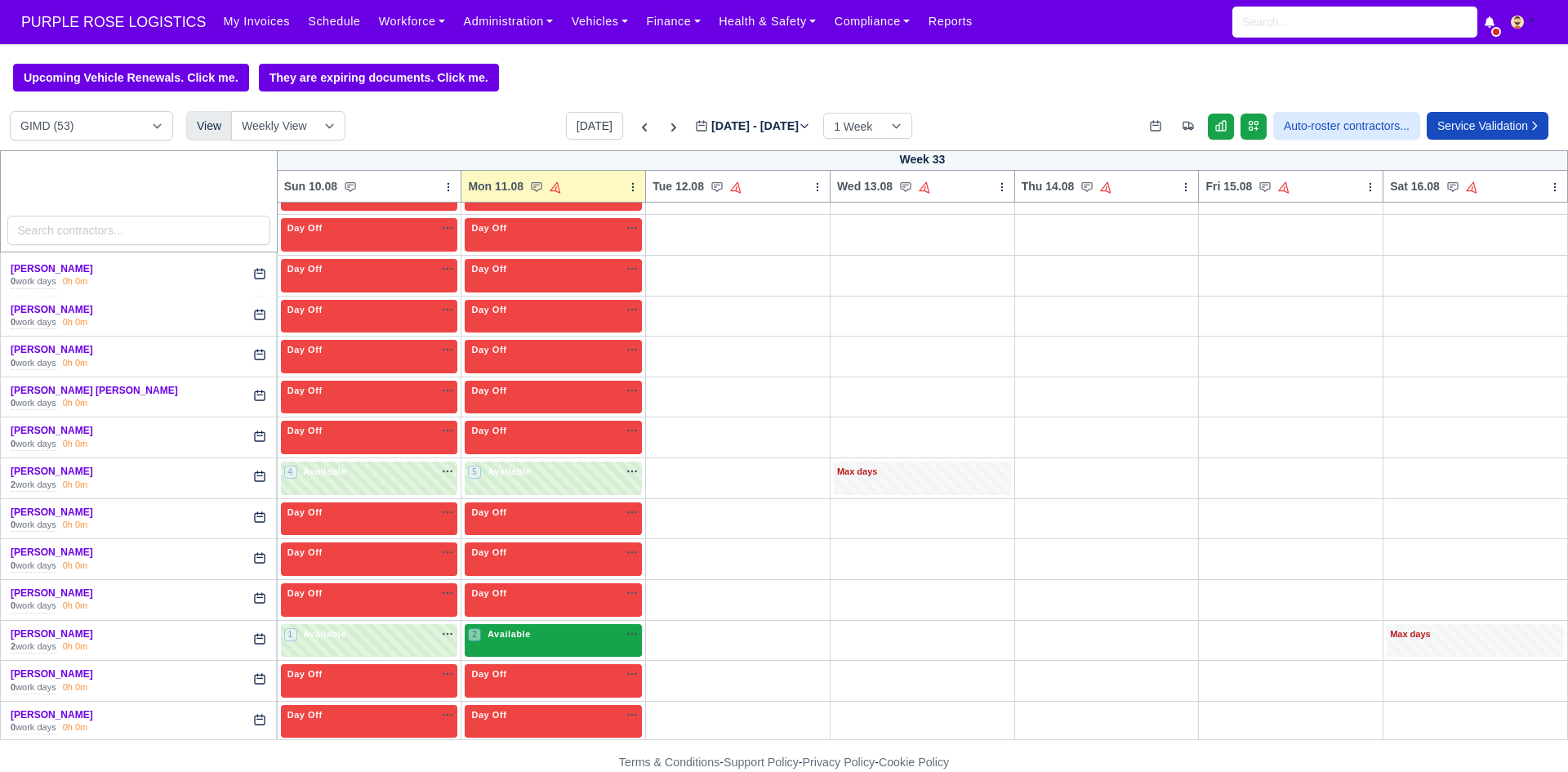
click at [558, 641] on div "2 Available na" at bounding box center [554, 634] width 171 height 14
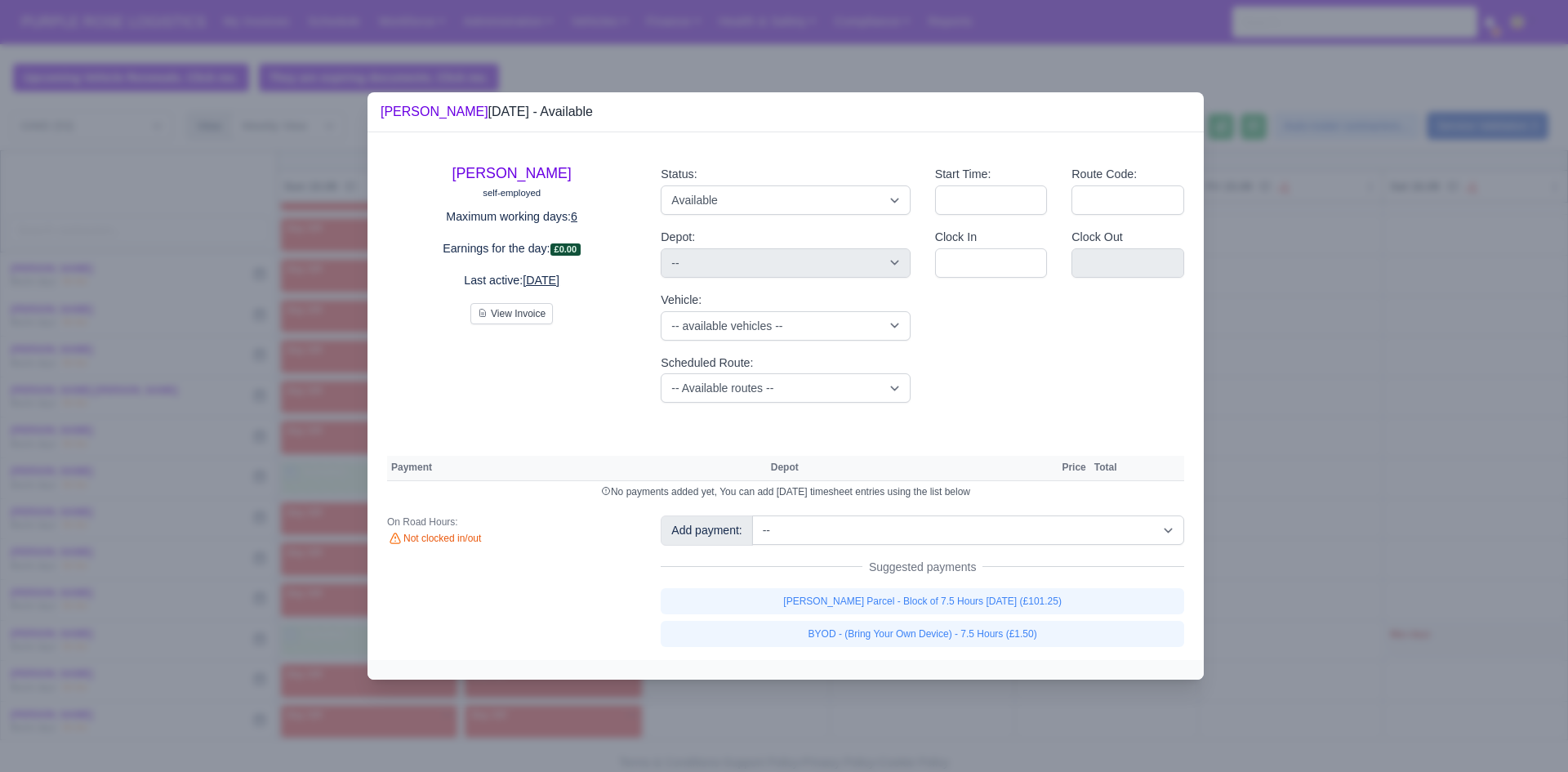
click at [604, 761] on div at bounding box center [784, 386] width 1568 height 772
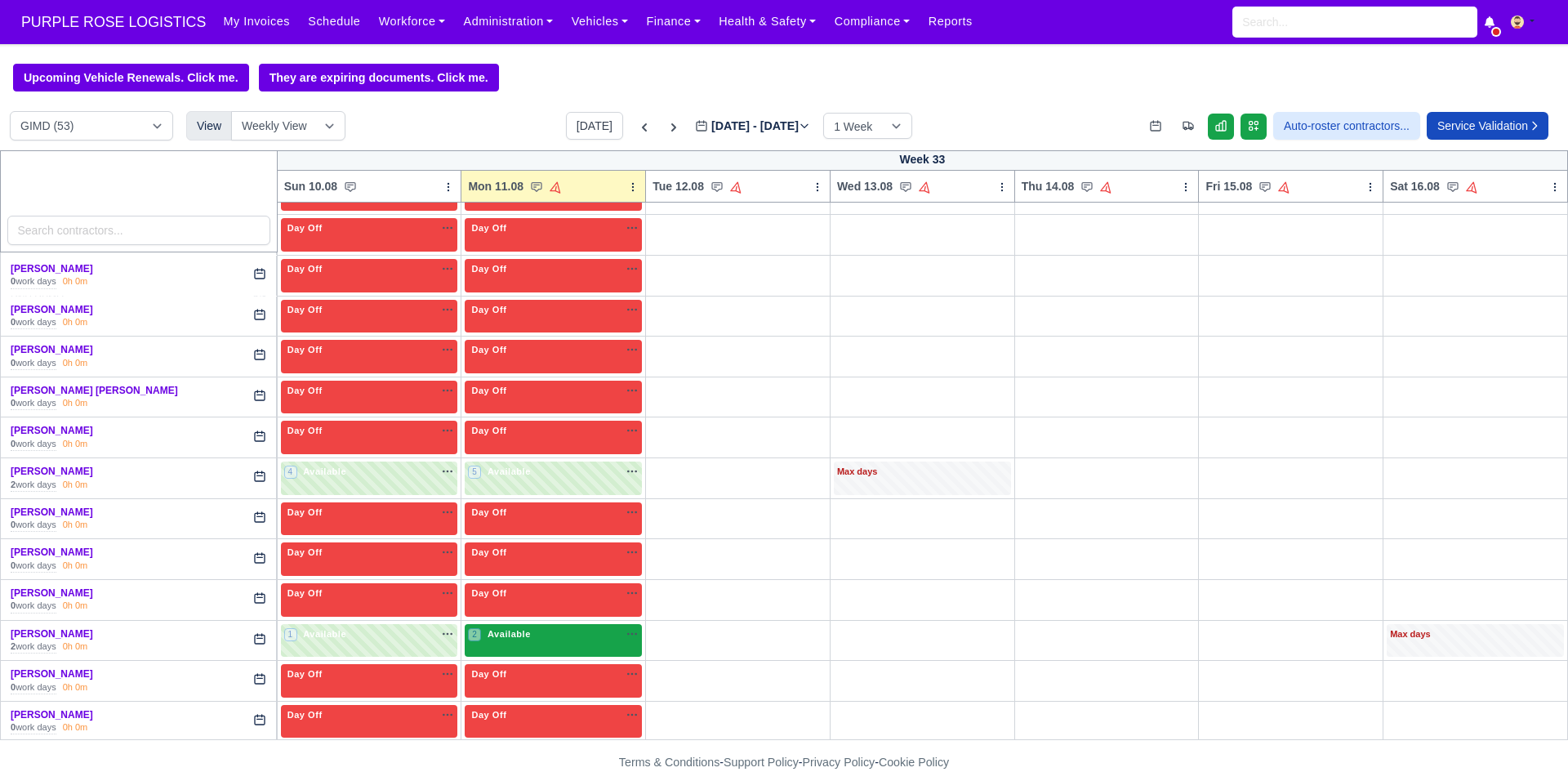
click at [538, 639] on div "2 Available na" at bounding box center [554, 634] width 171 height 14
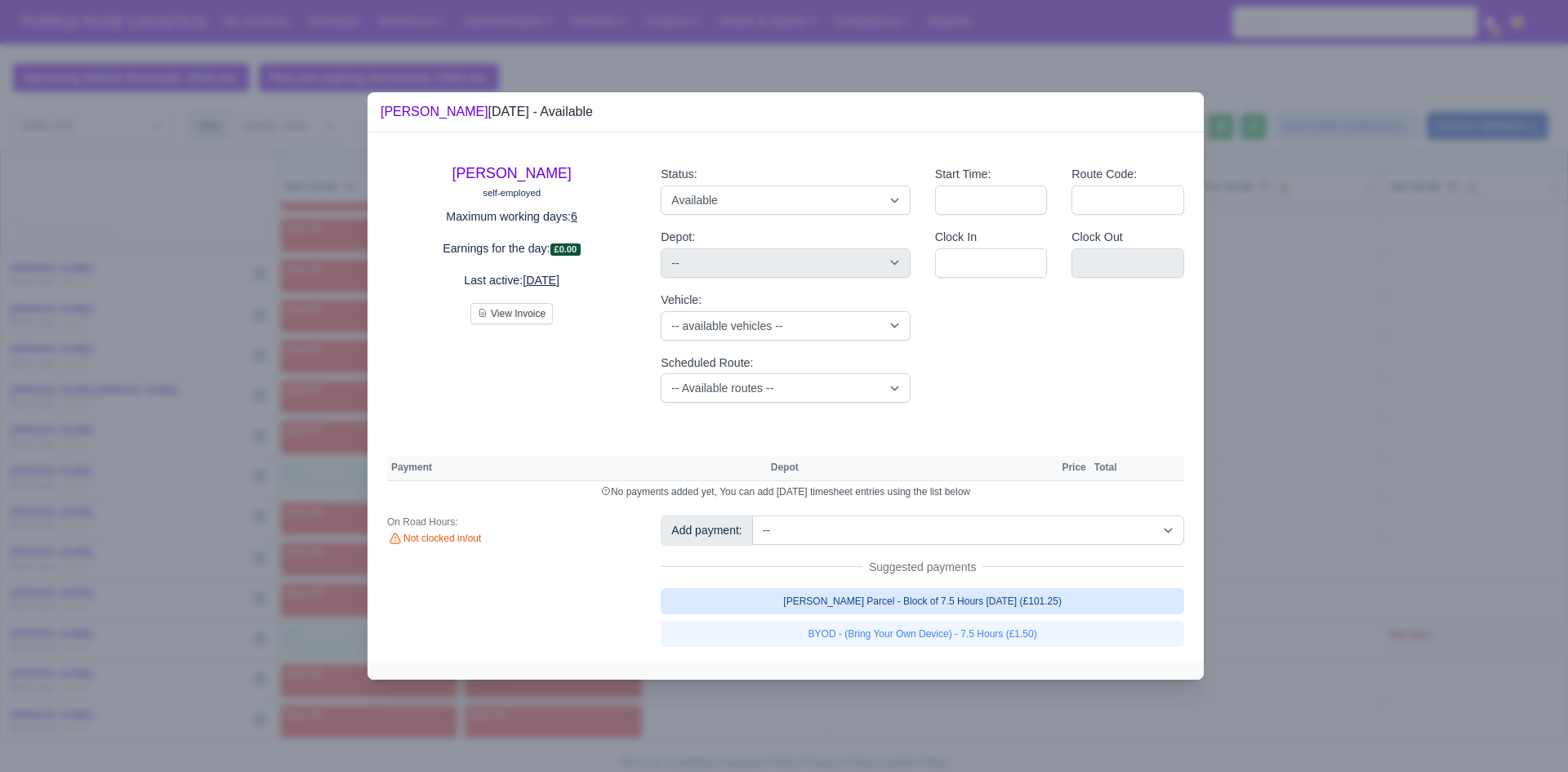
click at [709, 603] on link "[PERSON_NAME] Parcel - Block of 7.5 Hours [DATE] (£101.25)" at bounding box center [923, 601] width 523 height 26
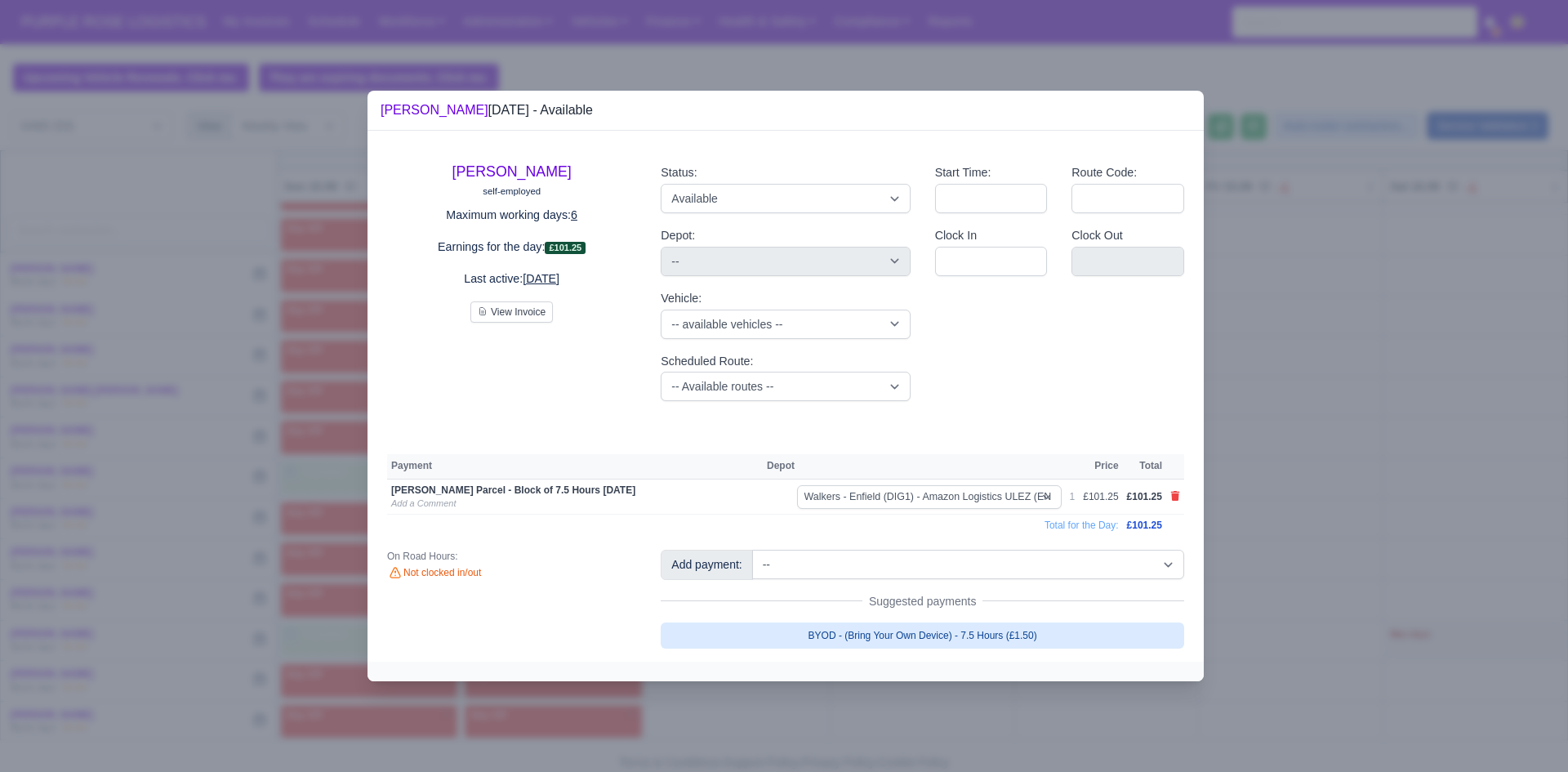
click at [773, 632] on link "BYOD - (Bring Your Own Device) - 7.5 Hours (£1.50)" at bounding box center [923, 636] width 523 height 26
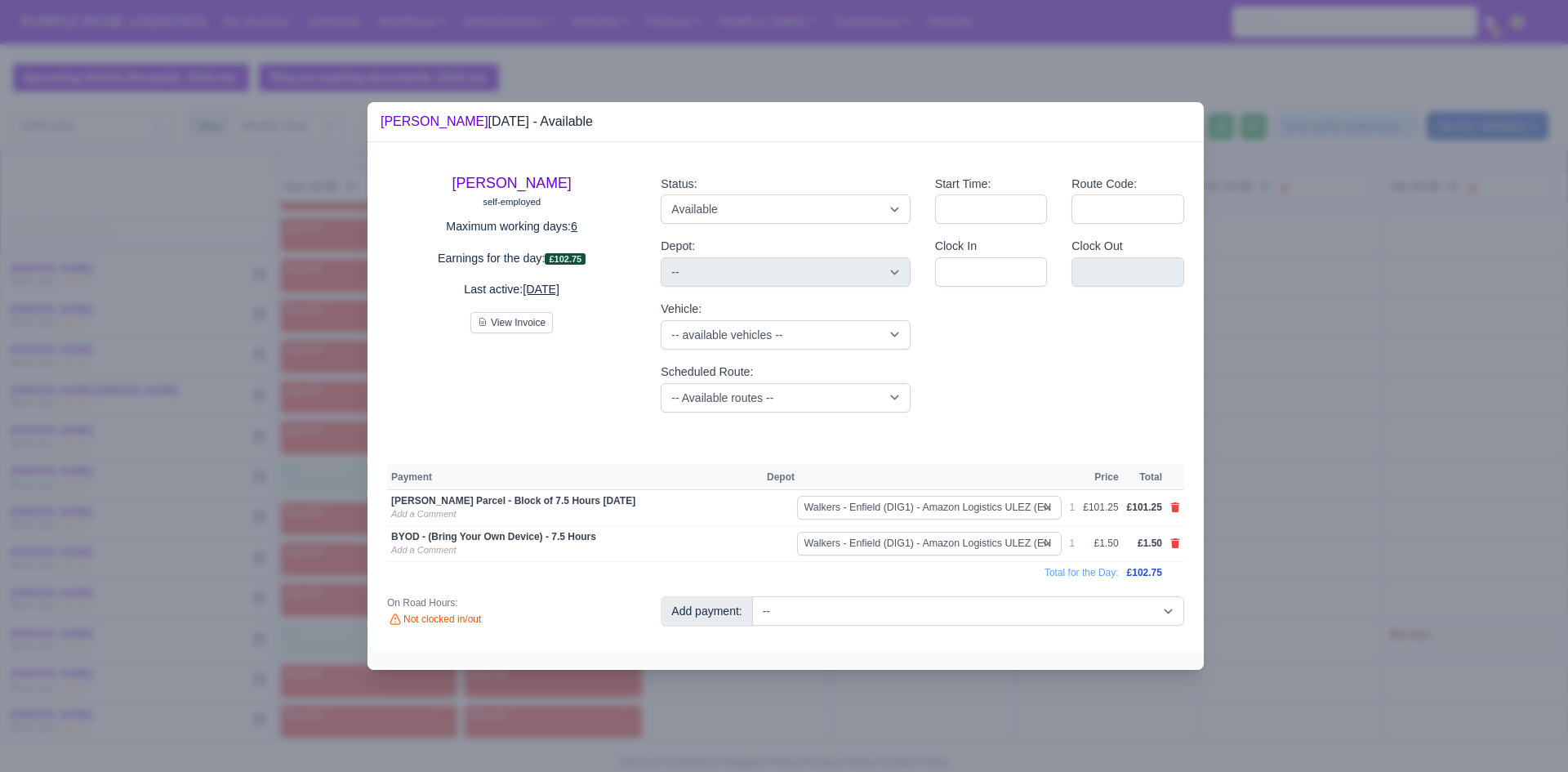
click at [813, 707] on div at bounding box center [784, 386] width 1568 height 772
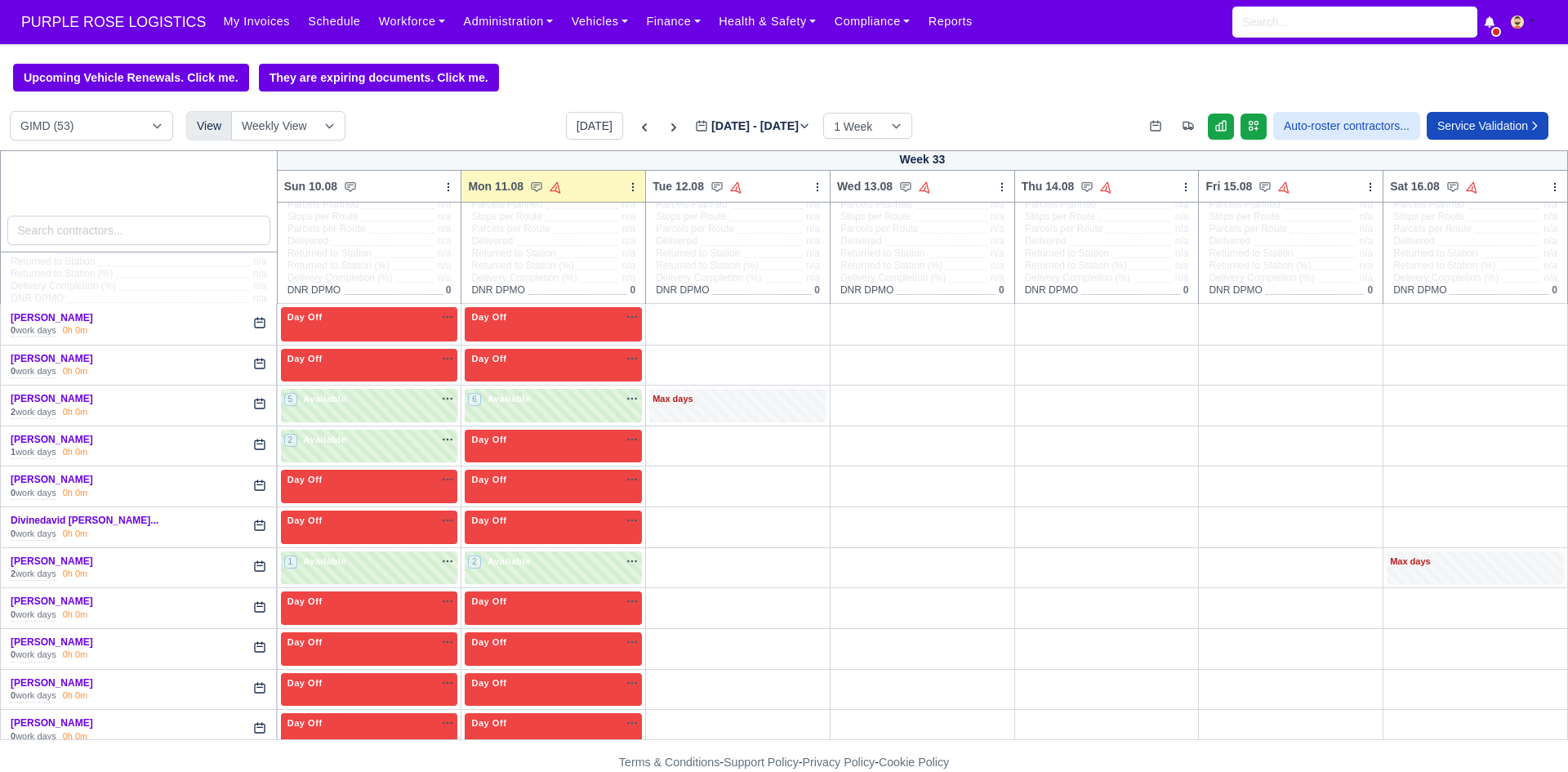
scroll to position [0, 0]
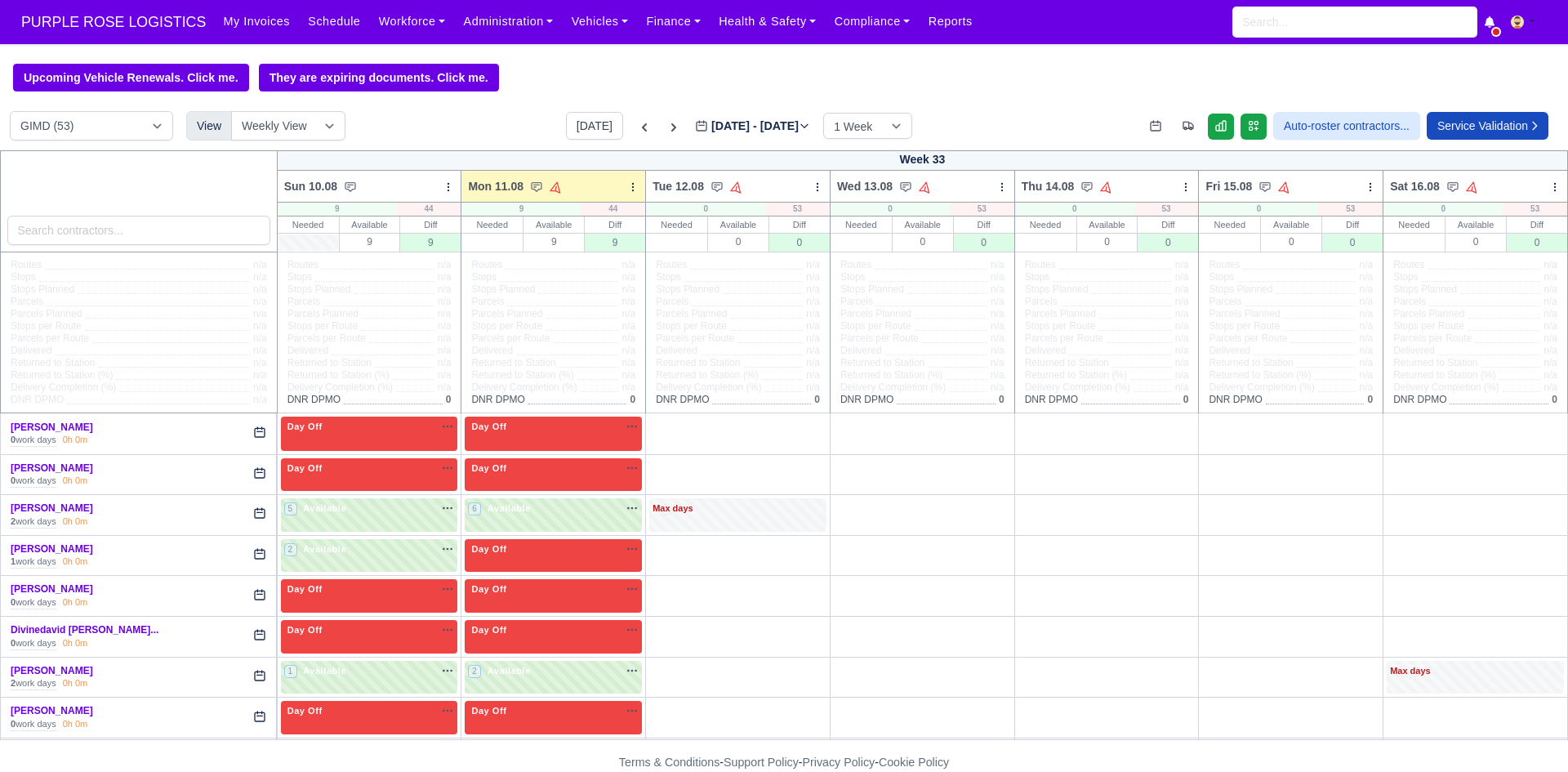
click at [458, 133] on div "DIG1 (167) DAK1 (1) GIMD (53) View Weekly View Wave times Daily Roster [DATE] […" at bounding box center [784, 130] width 1568 height 39
click at [1522, 29] on img at bounding box center [1517, 22] width 13 height 13
click at [1257, 92] on div "Upcoming Vehicle Renewals. Click me. They are expiring documents. Click me." at bounding box center [784, 78] width 1568 height 28
click at [636, 135] on icon at bounding box center [644, 127] width 17 height 17
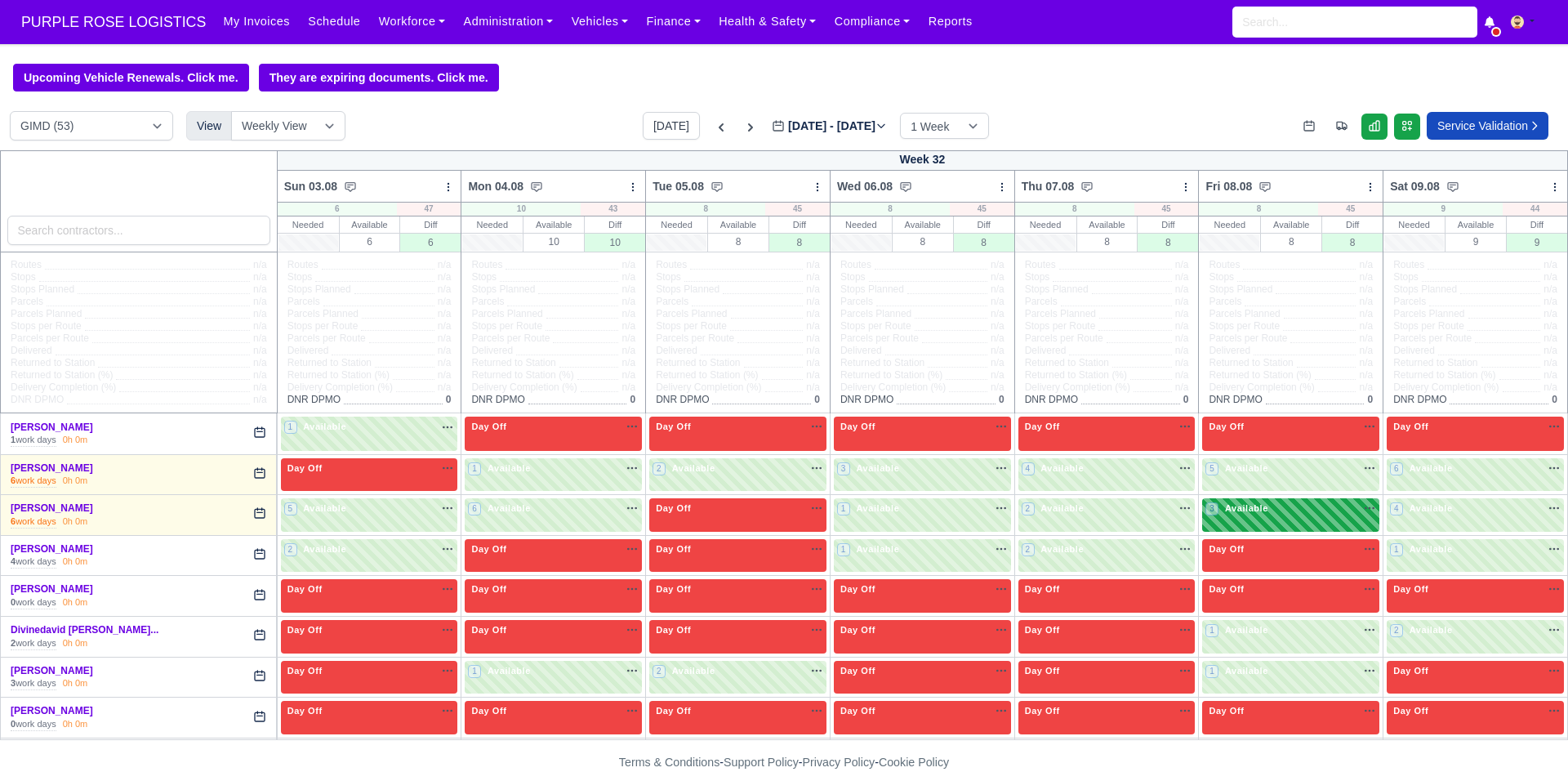
click at [1299, 512] on div "3 Available na" at bounding box center [1291, 509] width 171 height 14
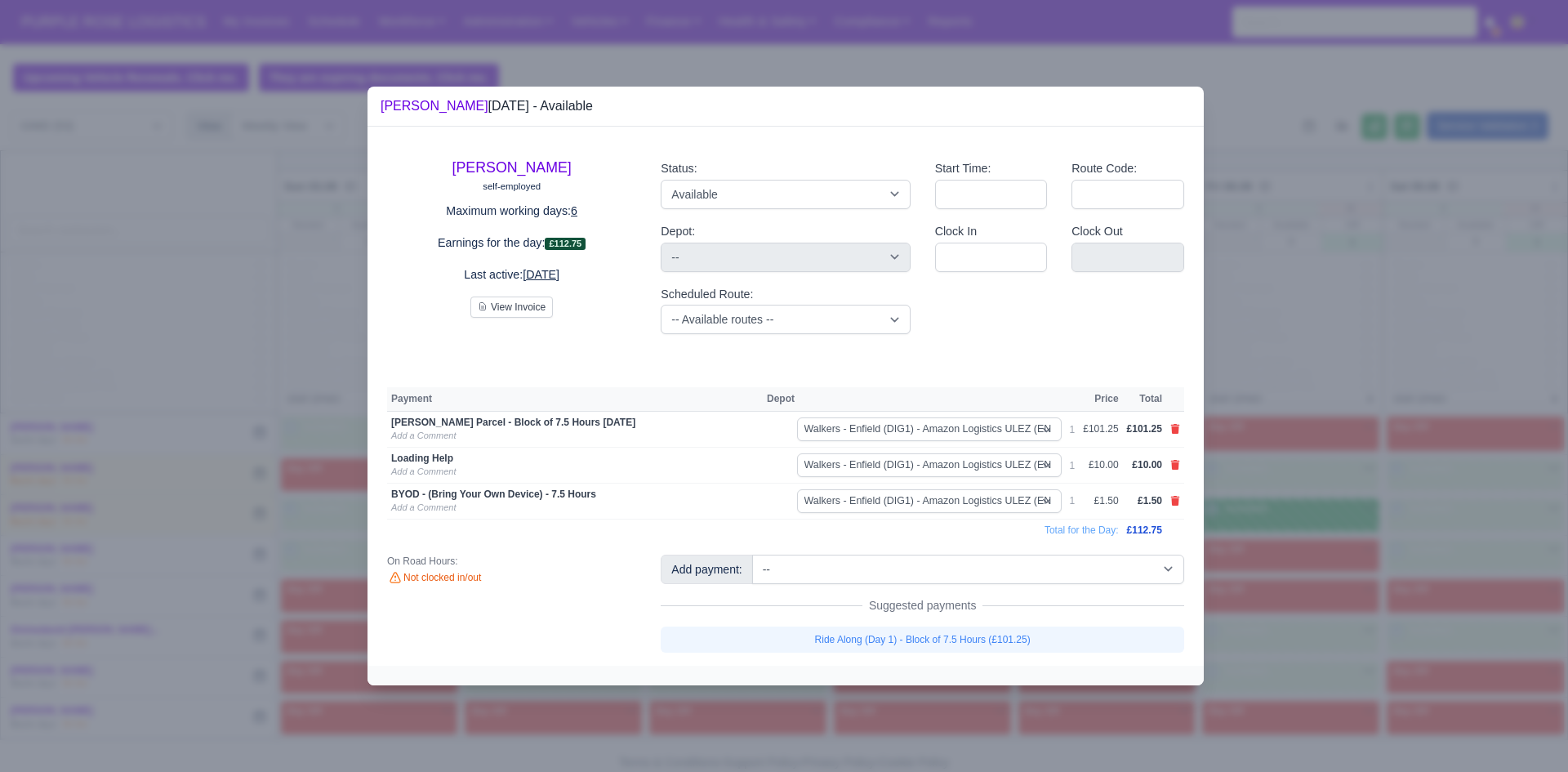
click at [1299, 512] on div at bounding box center [784, 386] width 1568 height 772
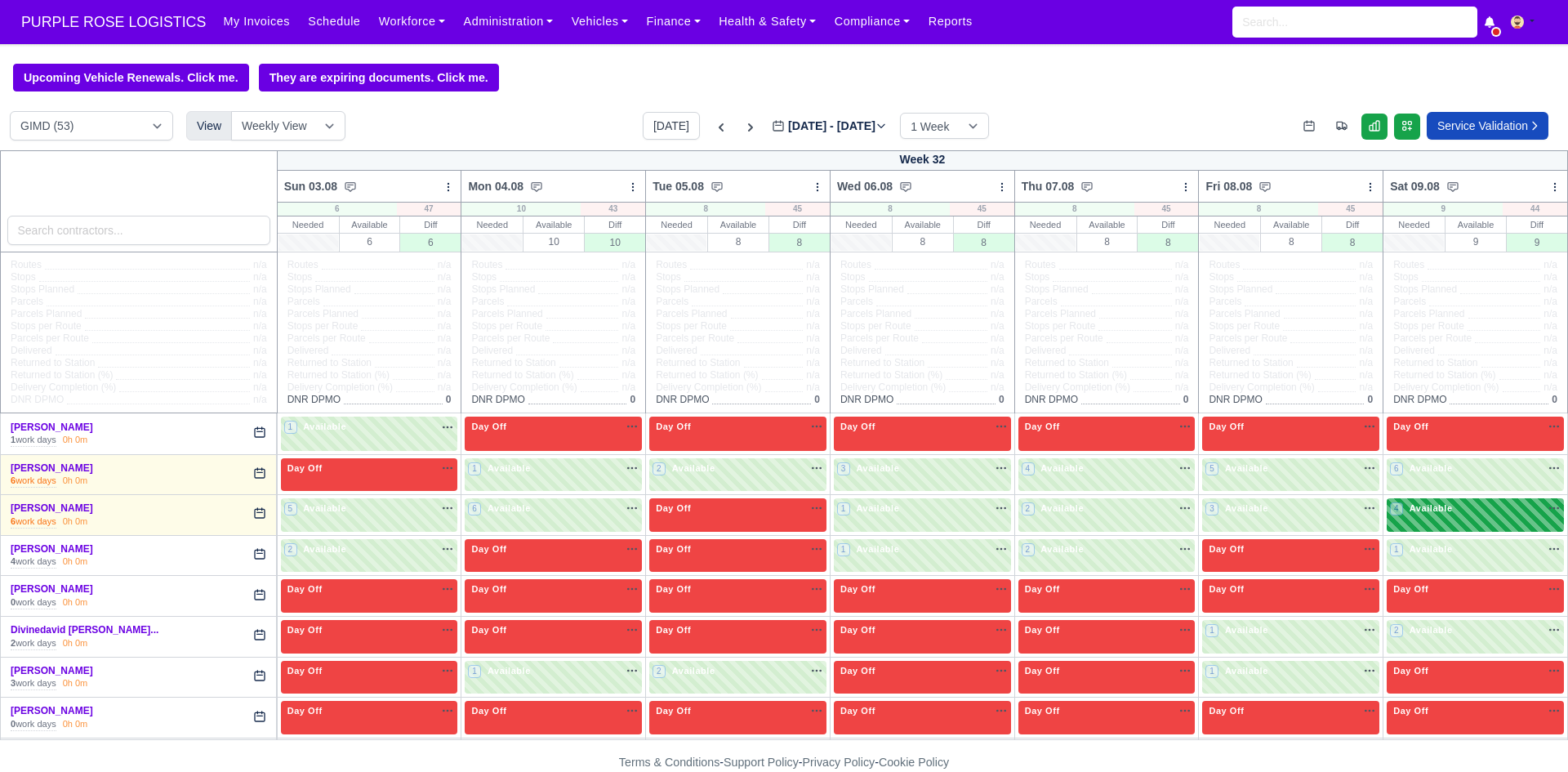
click at [1419, 525] on div "4 Available" at bounding box center [1475, 515] width 177 height 33
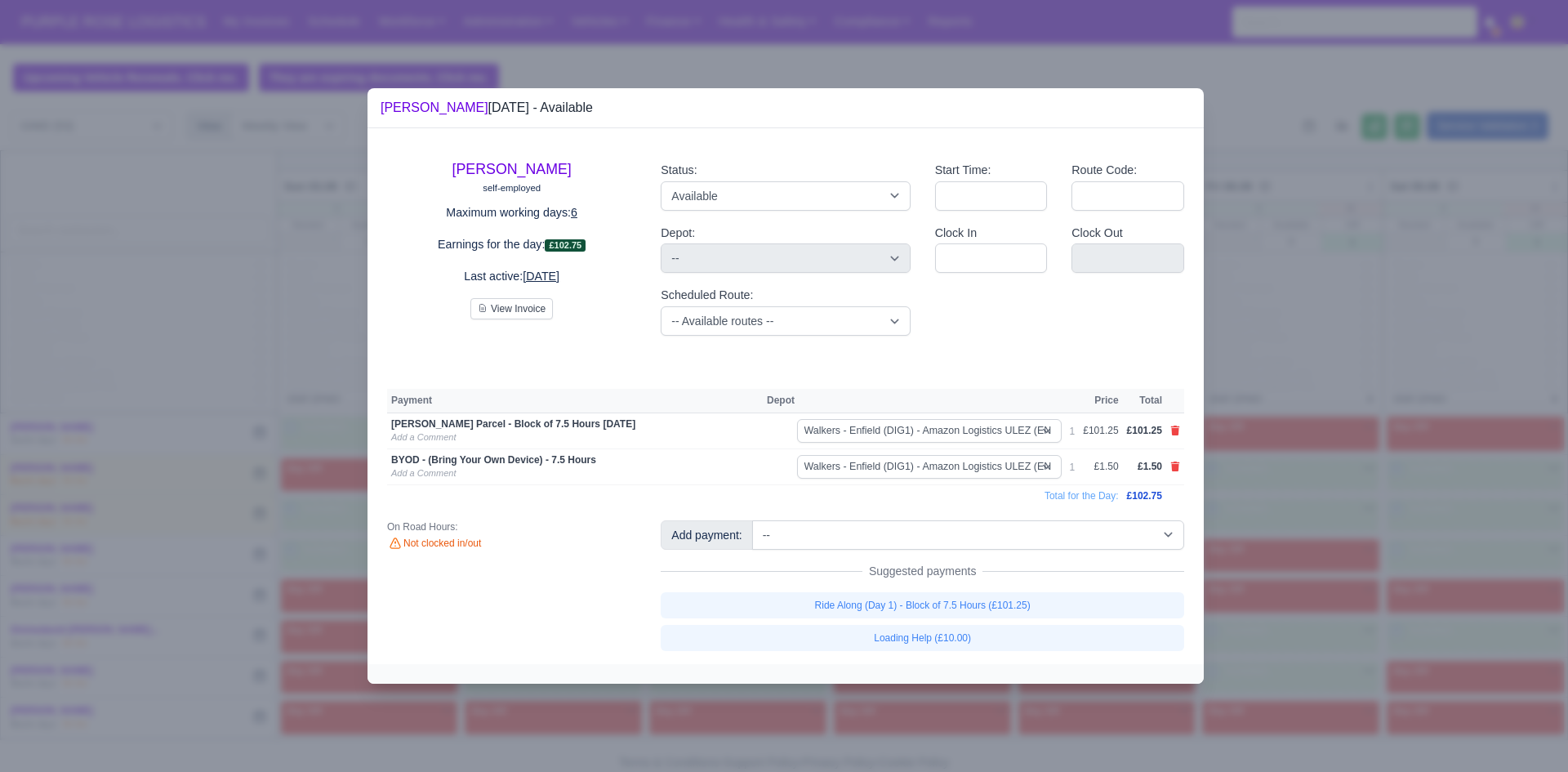
click at [1357, 547] on div at bounding box center [784, 386] width 1568 height 772
